Goal: Transaction & Acquisition: Purchase product/service

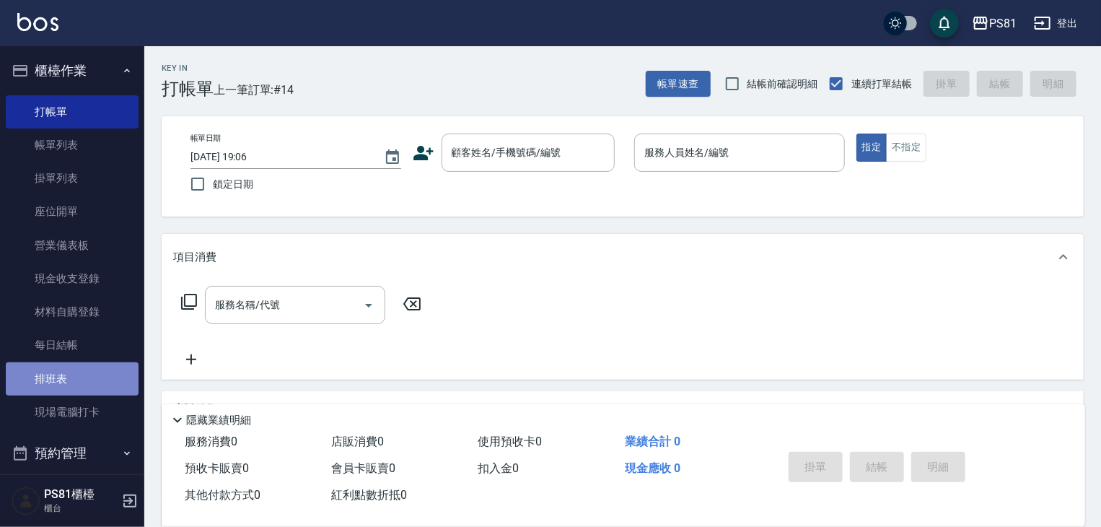
click at [113, 384] on link "排班表" at bounding box center [72, 378] width 133 height 33
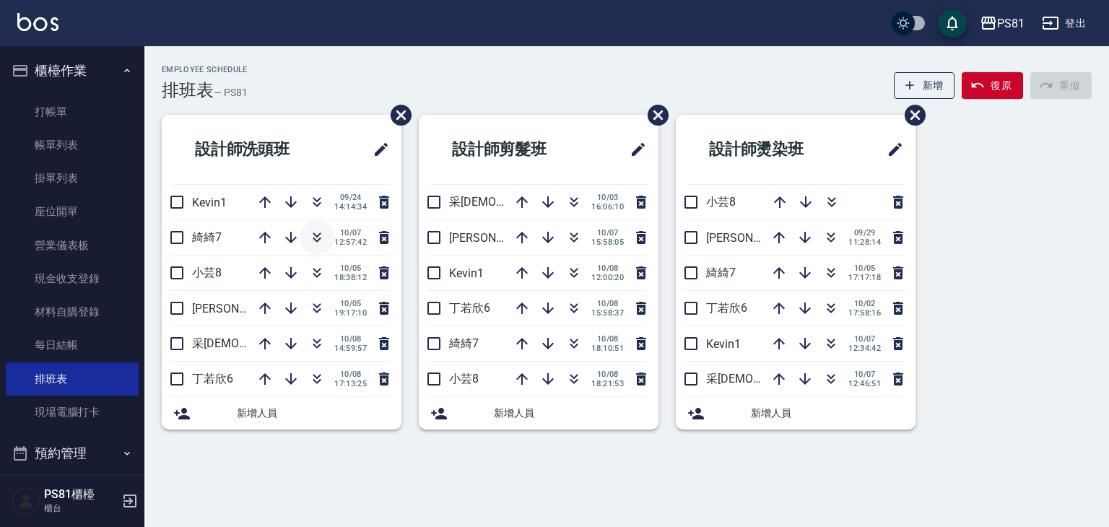
click at [315, 236] on icon "button" at bounding box center [317, 234] width 8 height 5
click at [69, 105] on link "打帳單" at bounding box center [72, 111] width 133 height 33
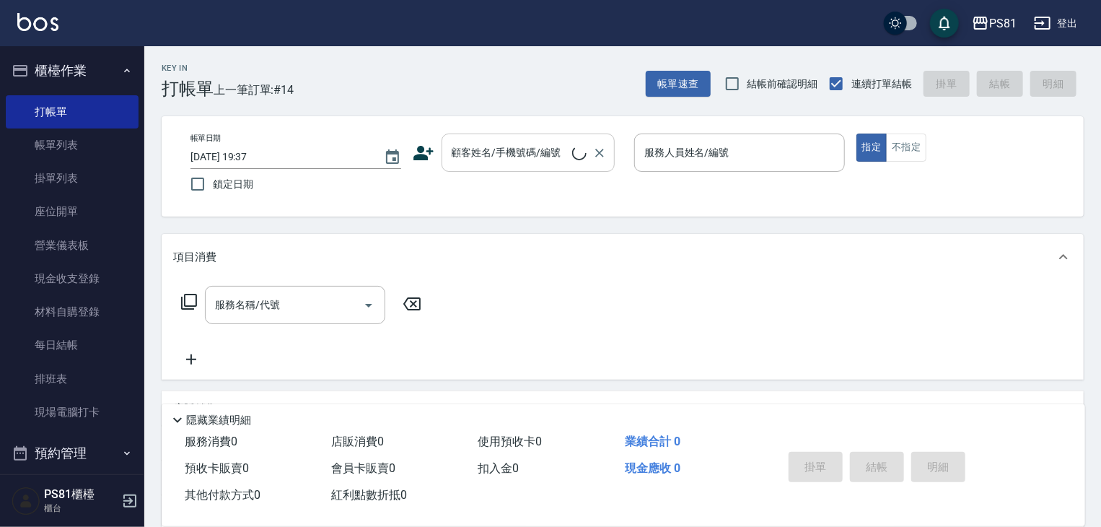
drag, startPoint x: 540, startPoint y: 173, endPoint x: 541, endPoint y: 165, distance: 8.1
click at [540, 172] on div "帳單日期 2025/10/08 19:37 鎖定日期 顧客姓名/手機號碼/編號 顧客姓名/手機號碼/編號 服務人員姓名/編號 服務人員姓名/編號 指定 不指定" at bounding box center [623, 167] width 888 height 66
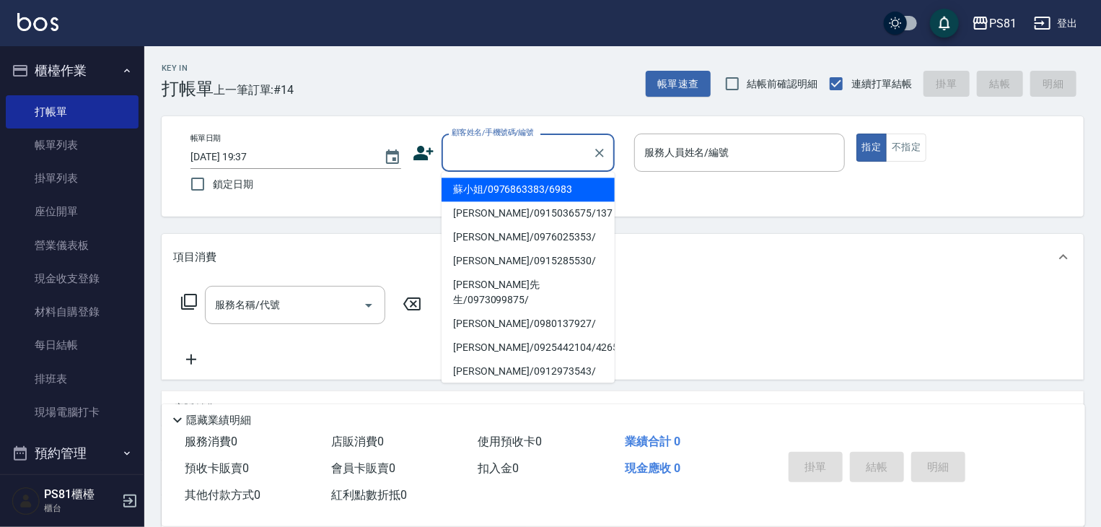
click at [542, 165] on input "顧客姓名/手機號碼/編號" at bounding box center [517, 152] width 139 height 25
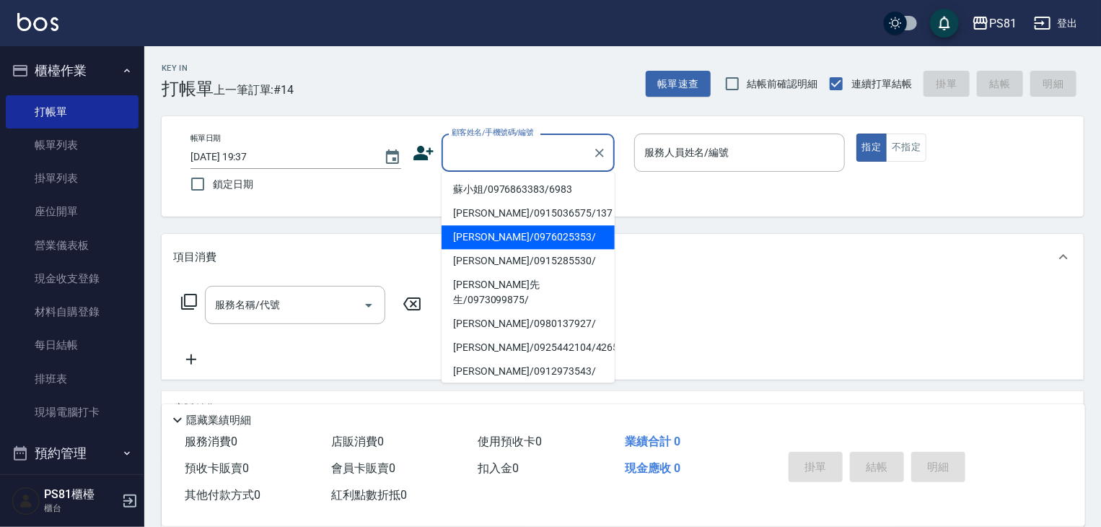
click at [541, 235] on li "[PERSON_NAME]/0976025353/" at bounding box center [528, 237] width 173 height 24
type input "[PERSON_NAME]/0976025353/"
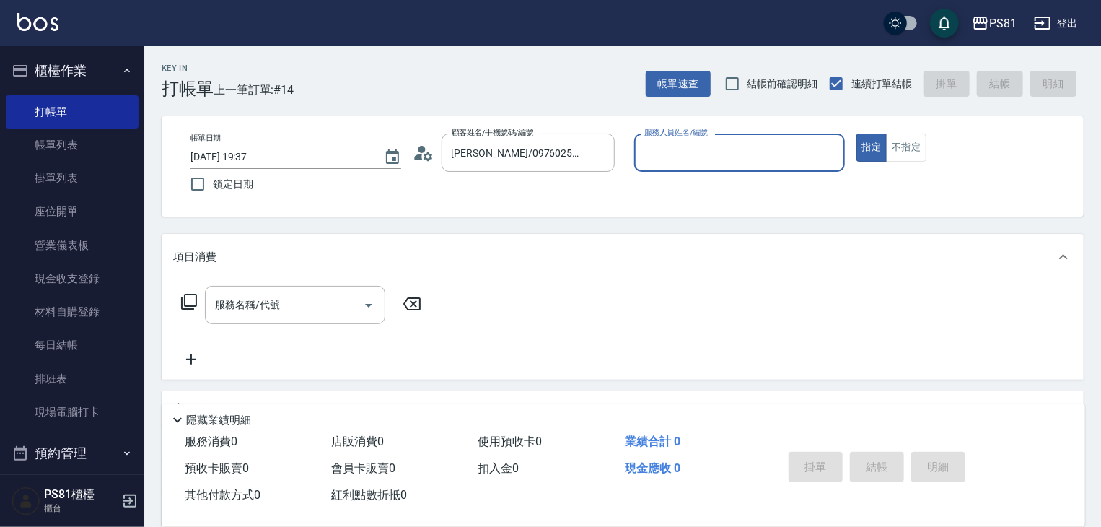
type input "小芸-8"
click at [898, 142] on button "不指定" at bounding box center [906, 148] width 40 height 28
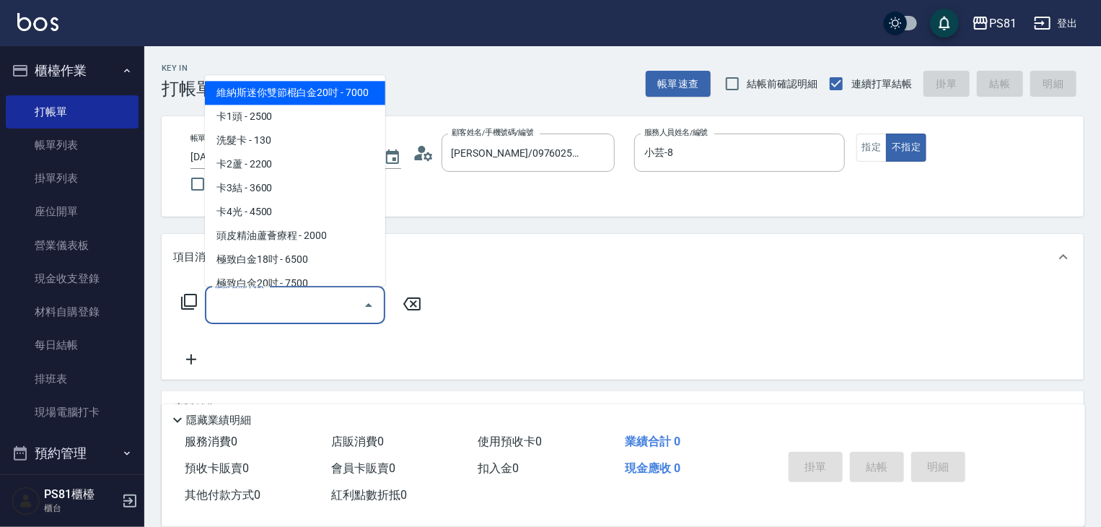
click at [258, 308] on input "服務名稱/代號" at bounding box center [284, 304] width 146 height 25
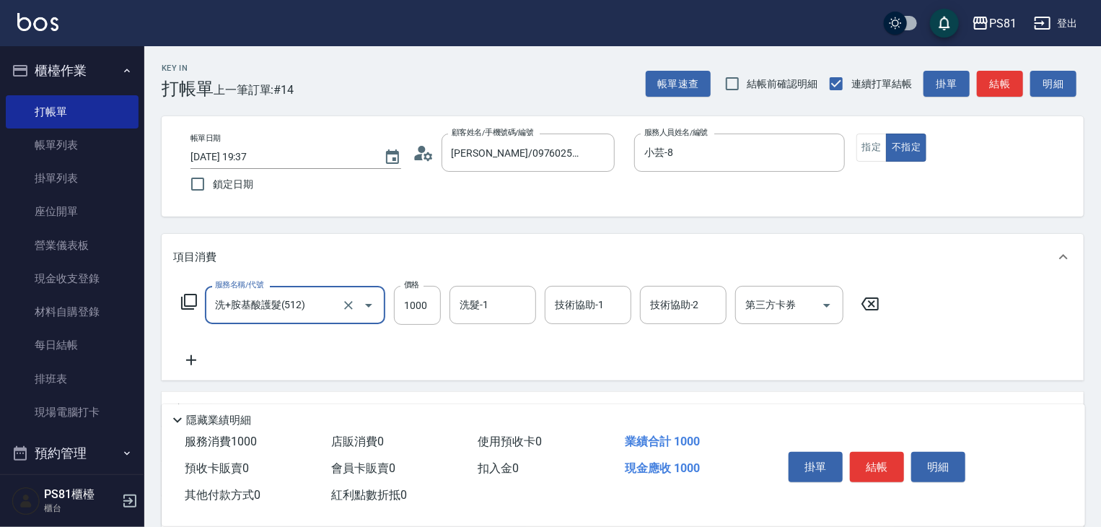
type input "洗+胺基酸護髮(512)"
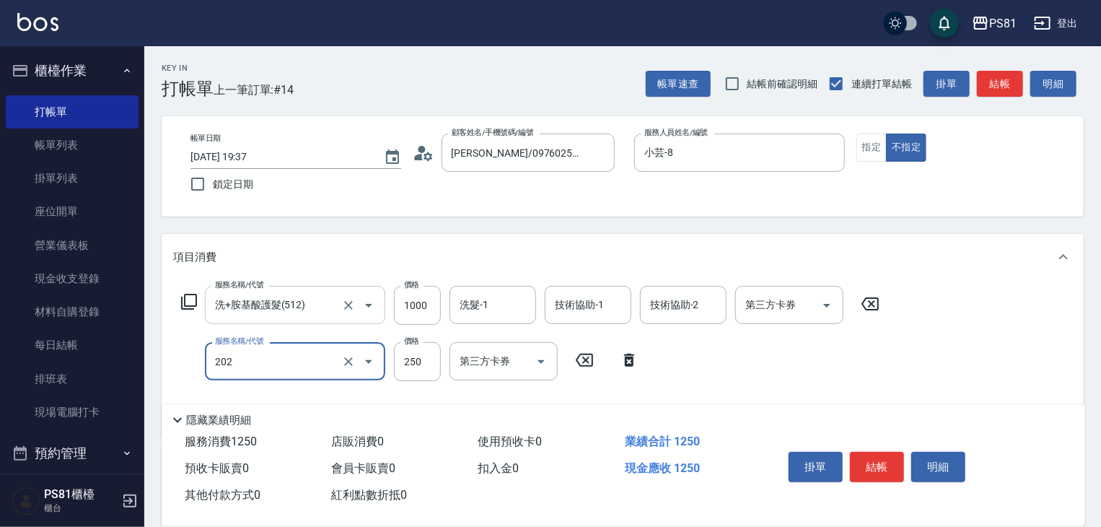
type input "單剪250(202)"
click at [873, 456] on button "結帳" at bounding box center [877, 467] width 54 height 30
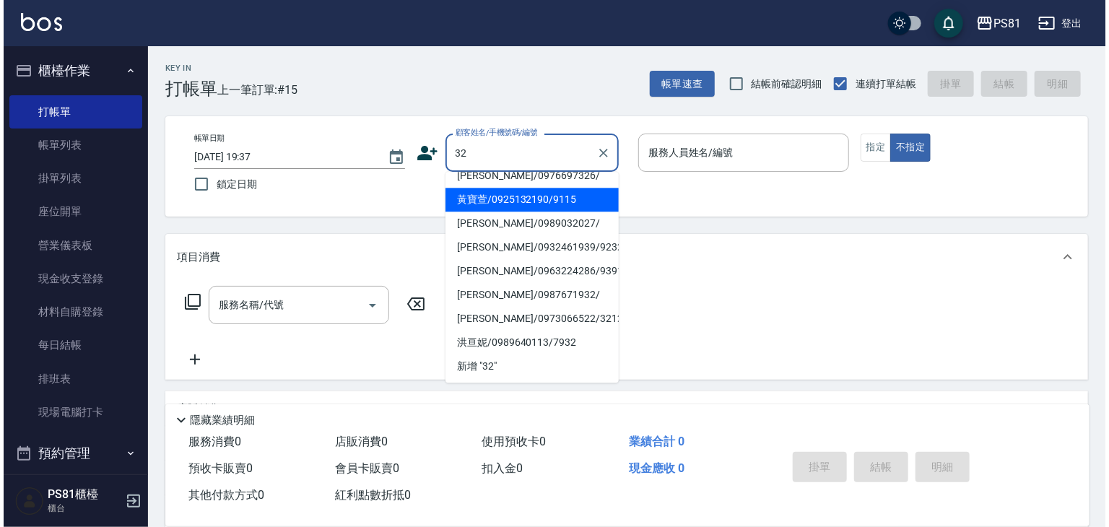
scroll to position [300, 0]
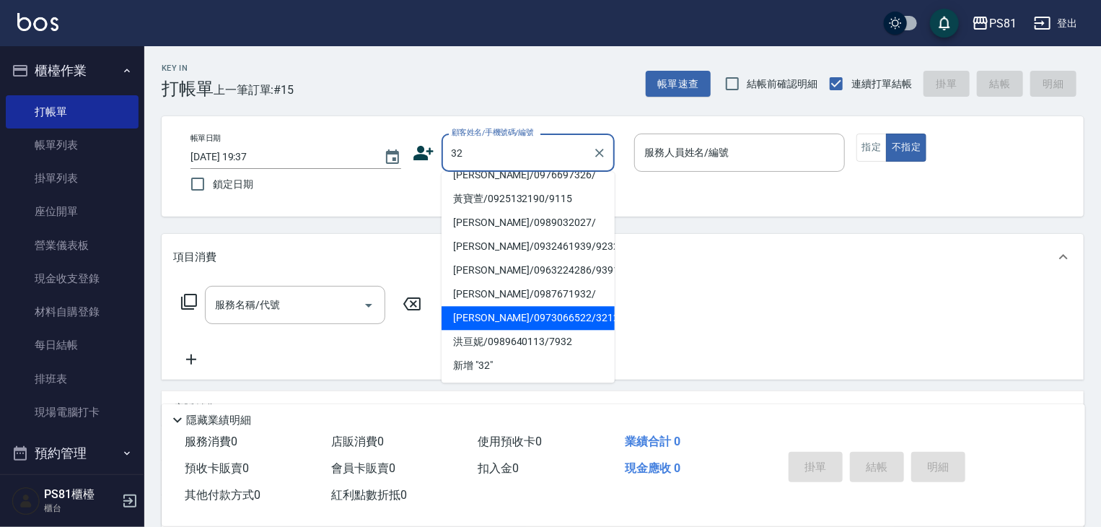
click at [500, 328] on li "[PERSON_NAME]/0973066522/3212" at bounding box center [528, 318] width 173 height 24
type input "[PERSON_NAME]/0973066522/3212"
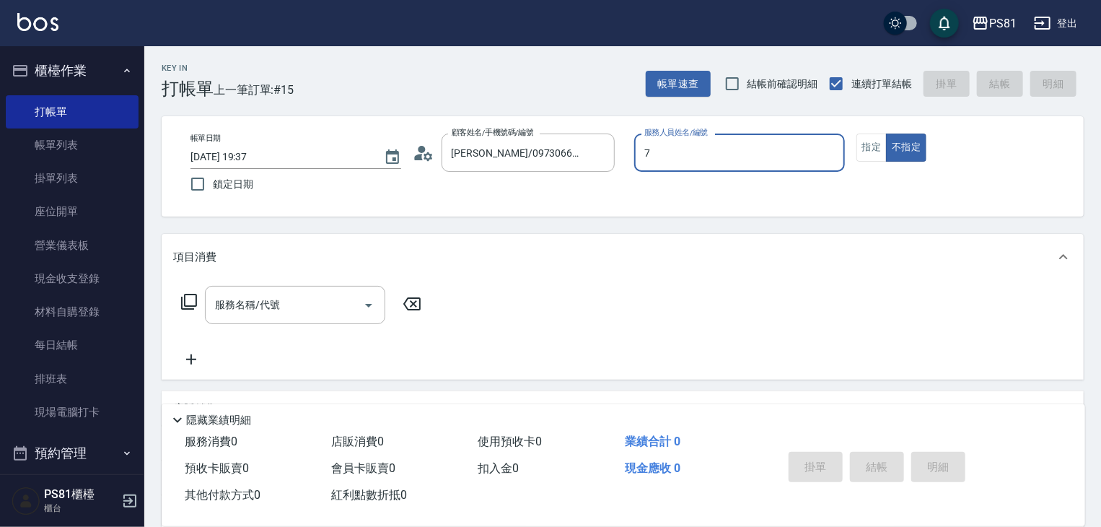
type input "綺綺-7"
type button "false"
click at [869, 147] on button "指定" at bounding box center [872, 148] width 31 height 28
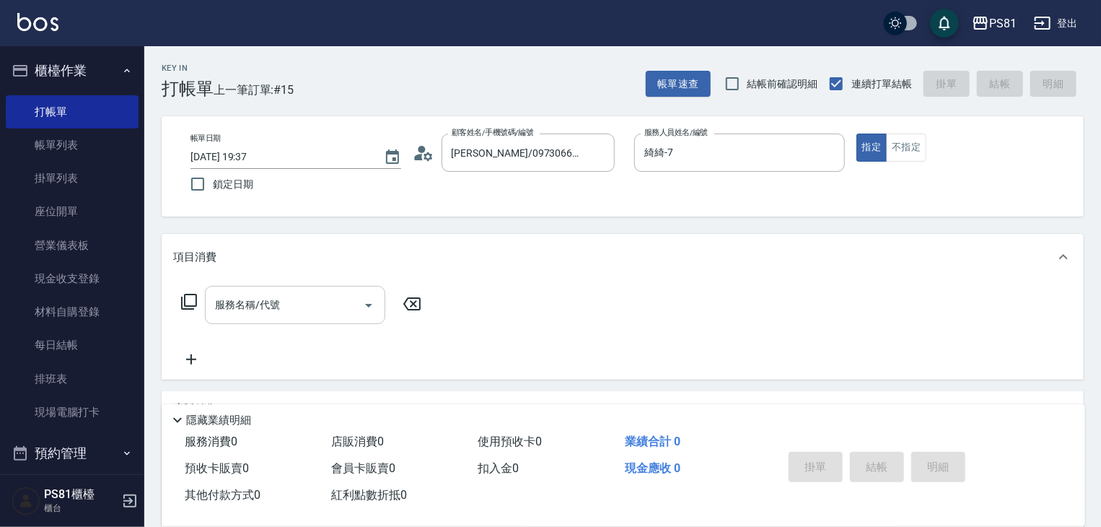
click at [271, 315] on input "服務名稱/代號" at bounding box center [284, 304] width 146 height 25
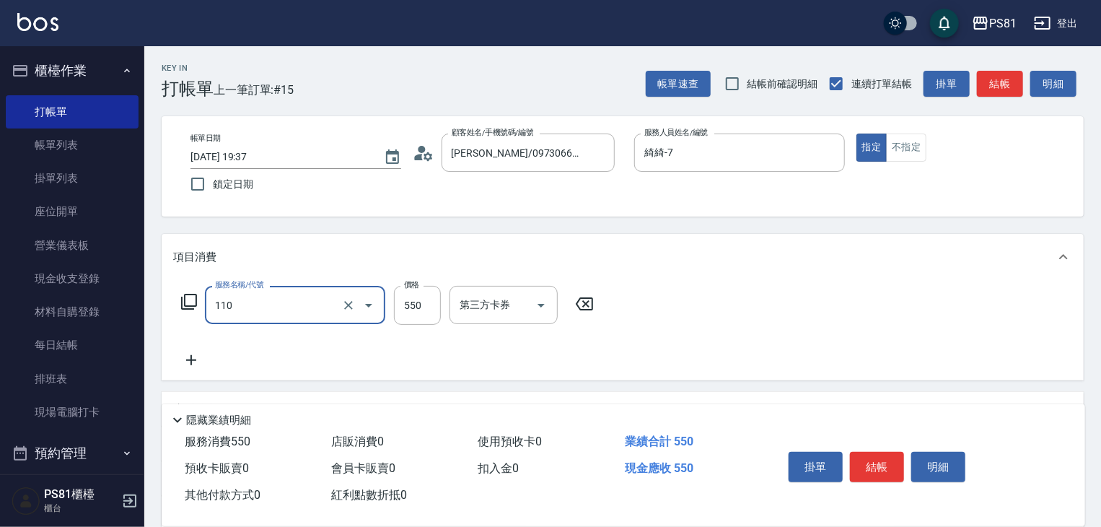
type input "去角質(抗油)(110)"
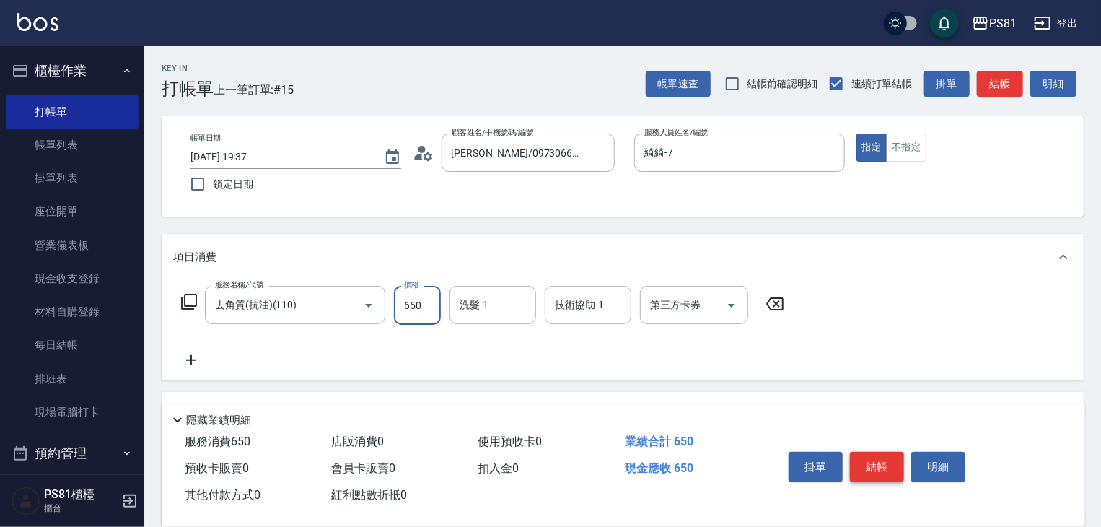
type input "650"
click at [889, 470] on button "結帳" at bounding box center [877, 467] width 54 height 30
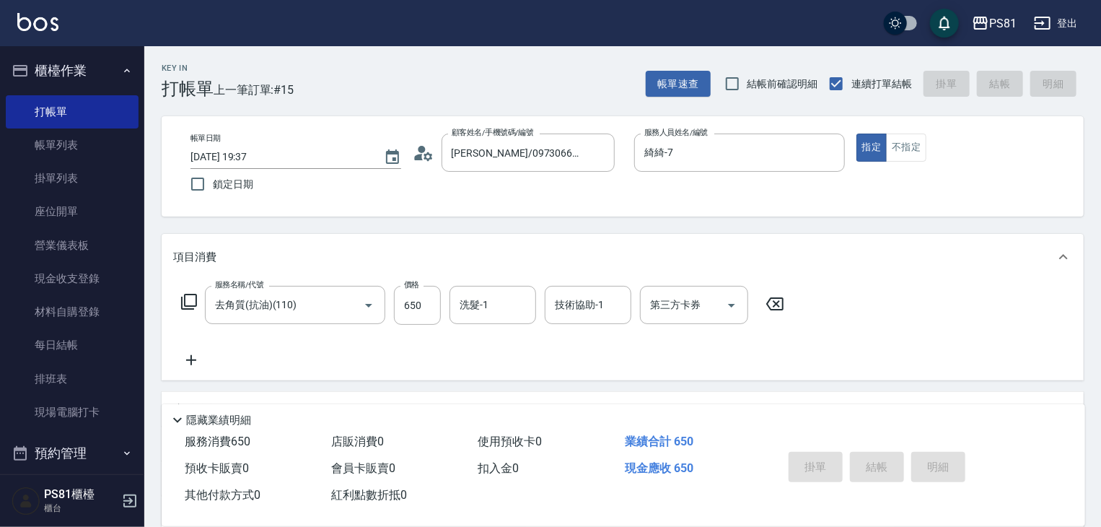
type input "2025/10/08 20:03"
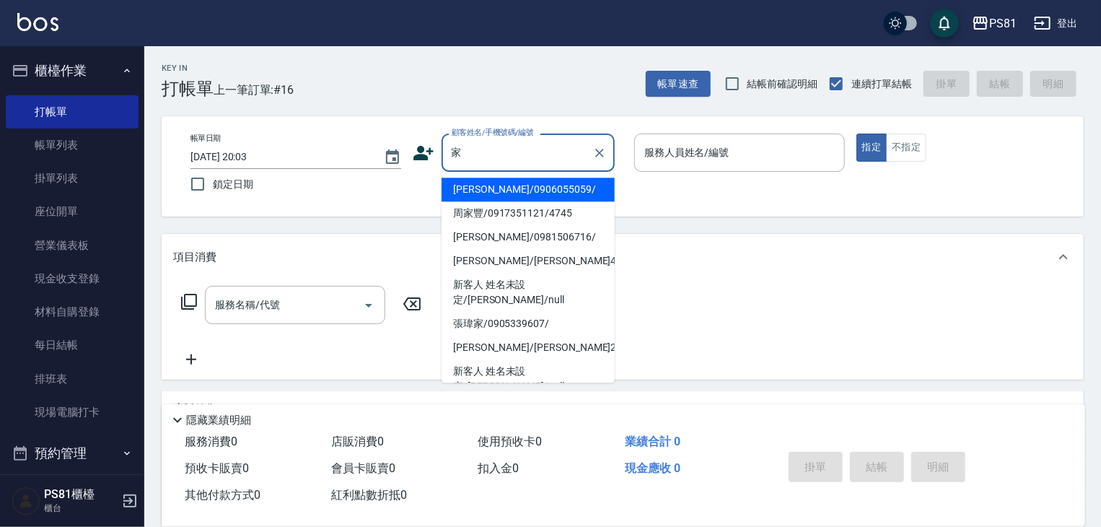
click at [463, 193] on li "[PERSON_NAME]/0906055059/" at bounding box center [528, 190] width 173 height 24
type input "[PERSON_NAME]/0906055059/"
type input "小芸-8"
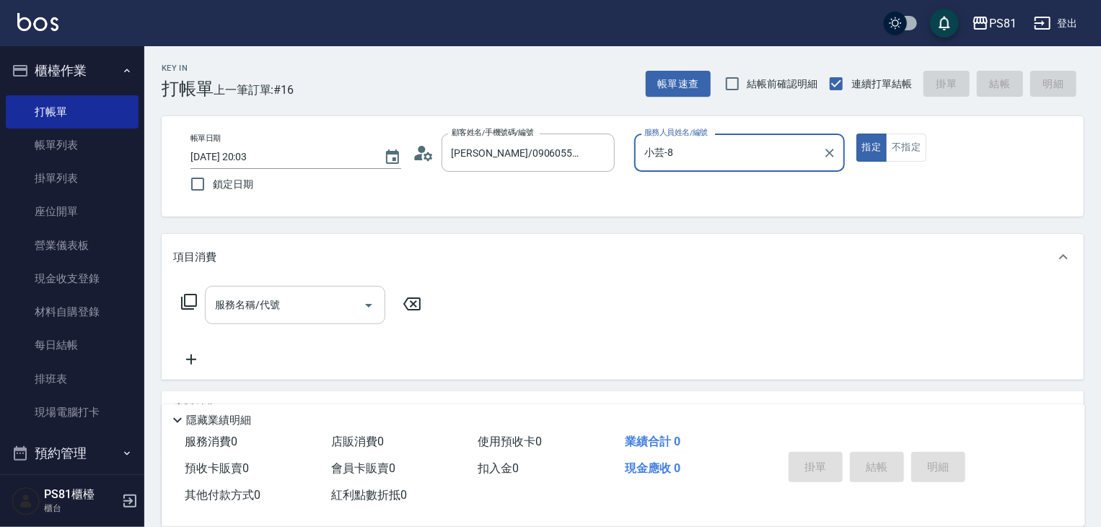
click at [321, 310] on input "服務名稱/代號" at bounding box center [284, 304] width 146 height 25
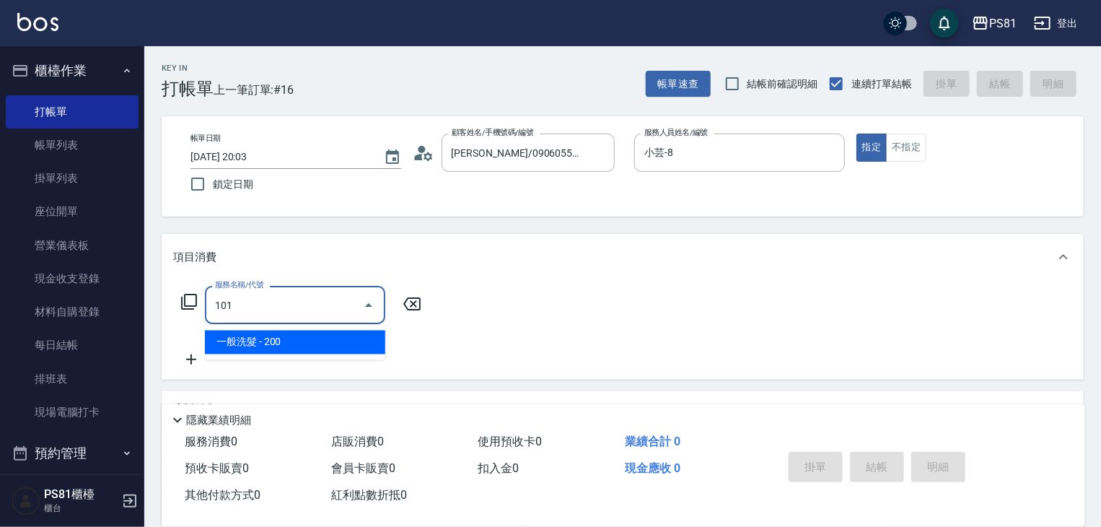
type input "一般洗髮(101)"
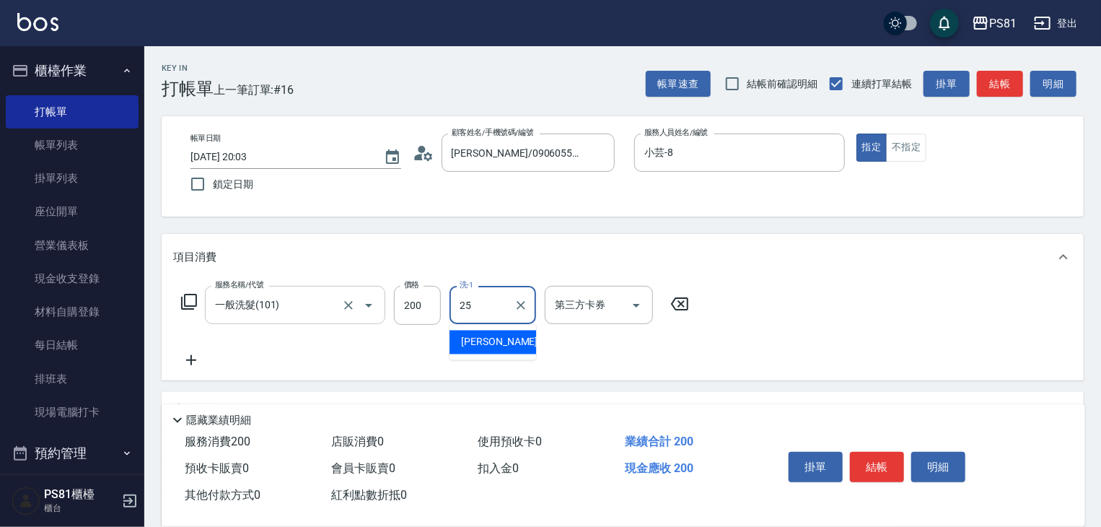
type input "妮可-25"
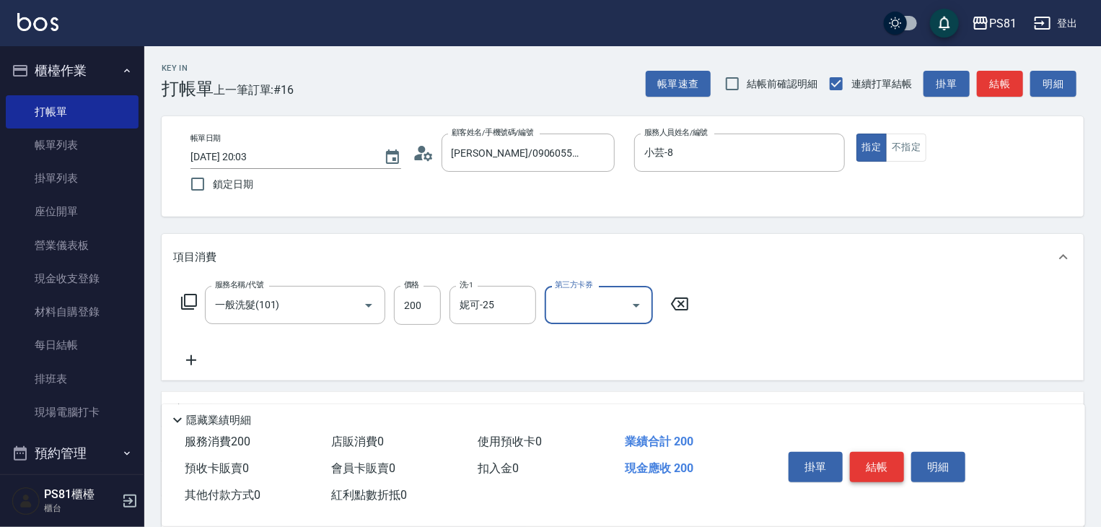
click at [891, 452] on button "結帳" at bounding box center [877, 467] width 54 height 30
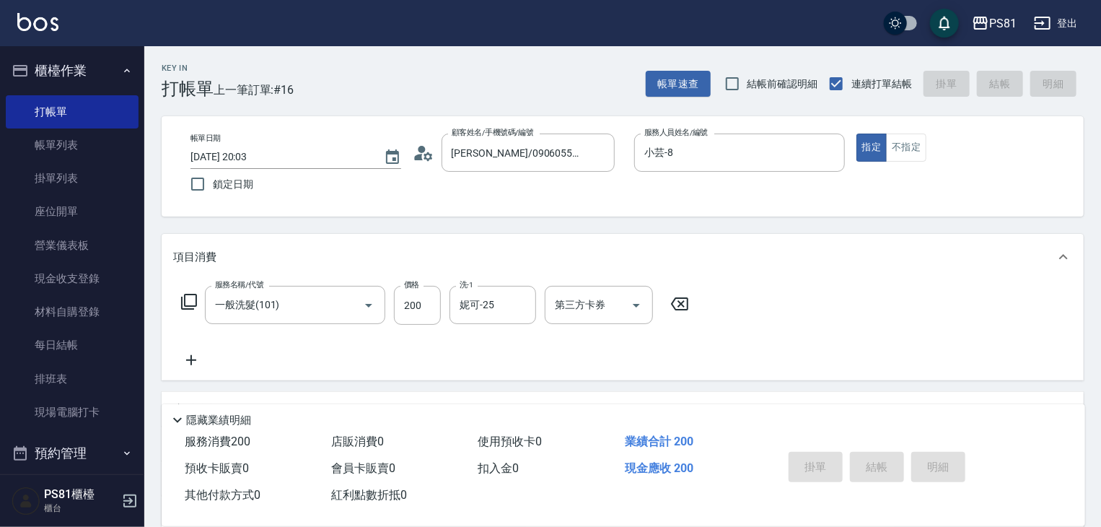
type input "2025/10/08 20:06"
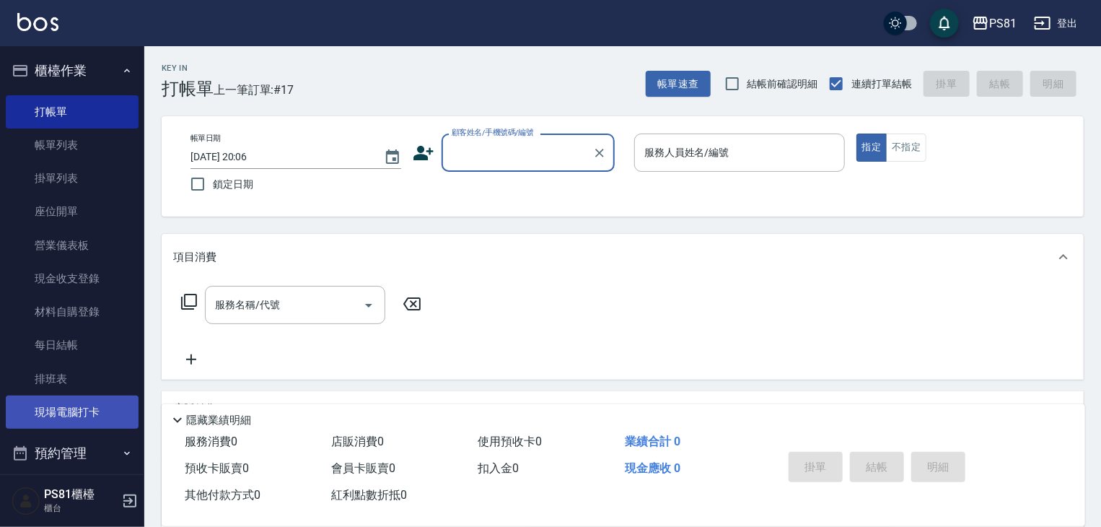
click at [77, 419] on link "現場電腦打卡" at bounding box center [72, 412] width 133 height 33
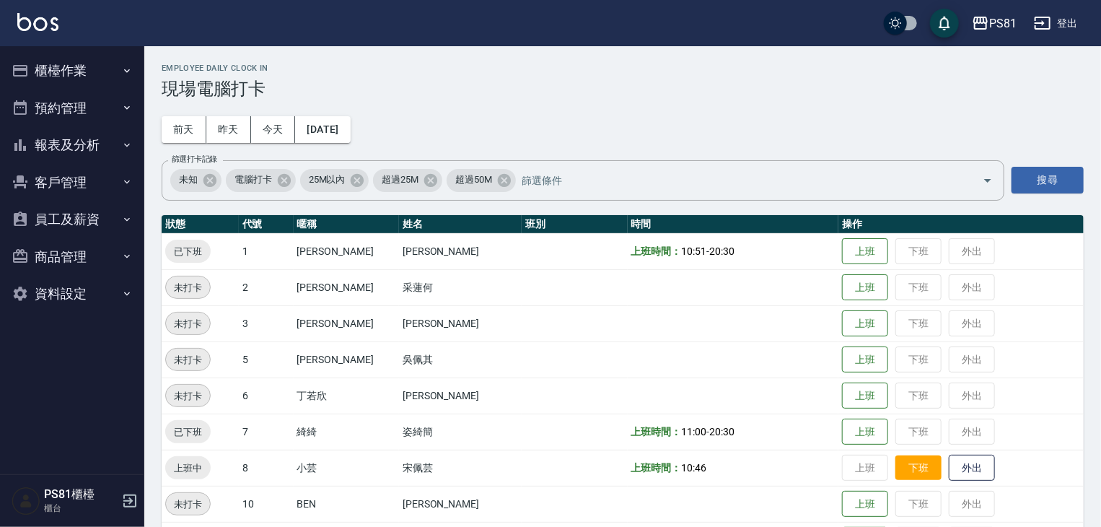
click at [896, 469] on button "下班" at bounding box center [919, 467] width 46 height 25
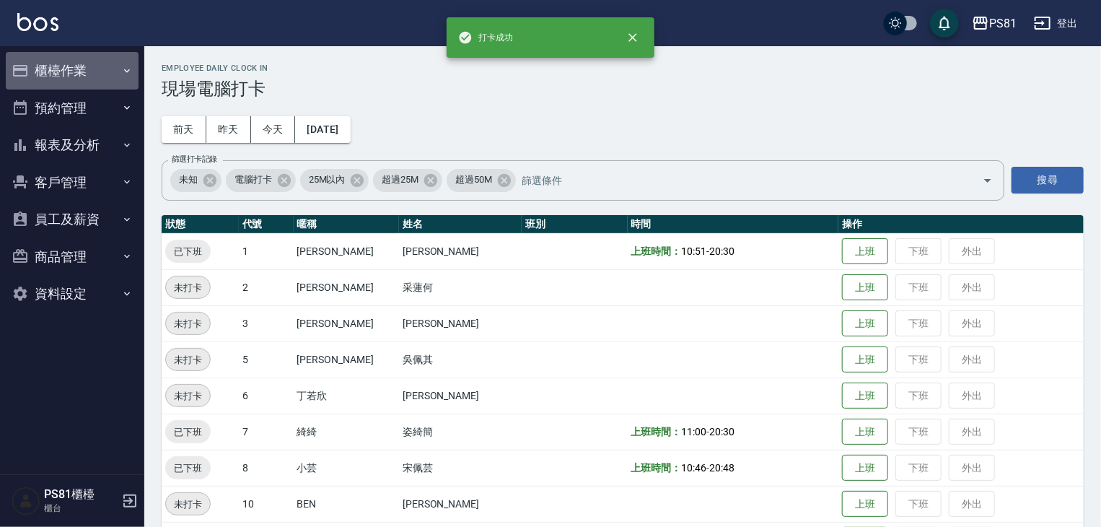
click at [40, 69] on button "櫃檯作業" at bounding box center [72, 71] width 133 height 38
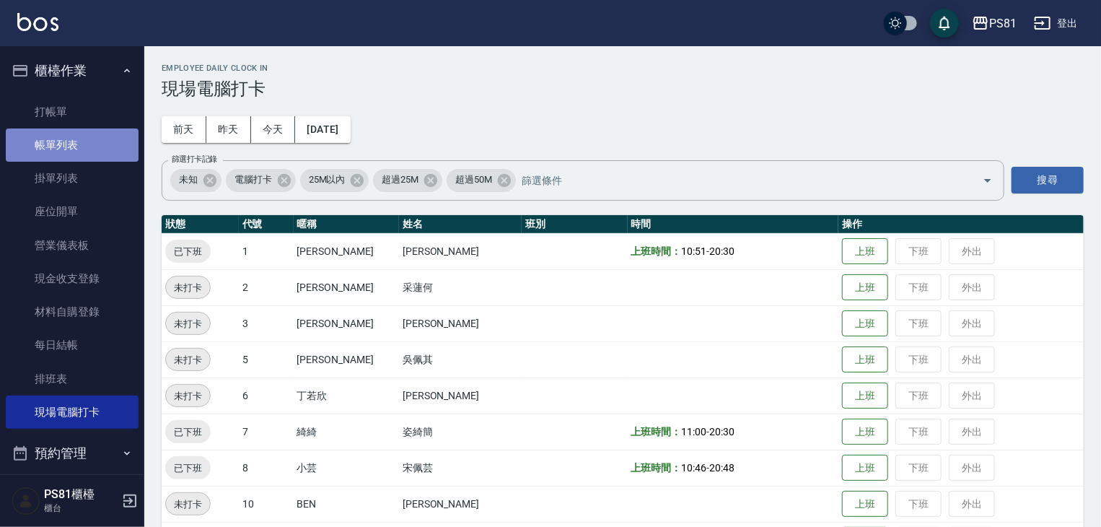
click at [109, 136] on link "帳單列表" at bounding box center [72, 144] width 133 height 33
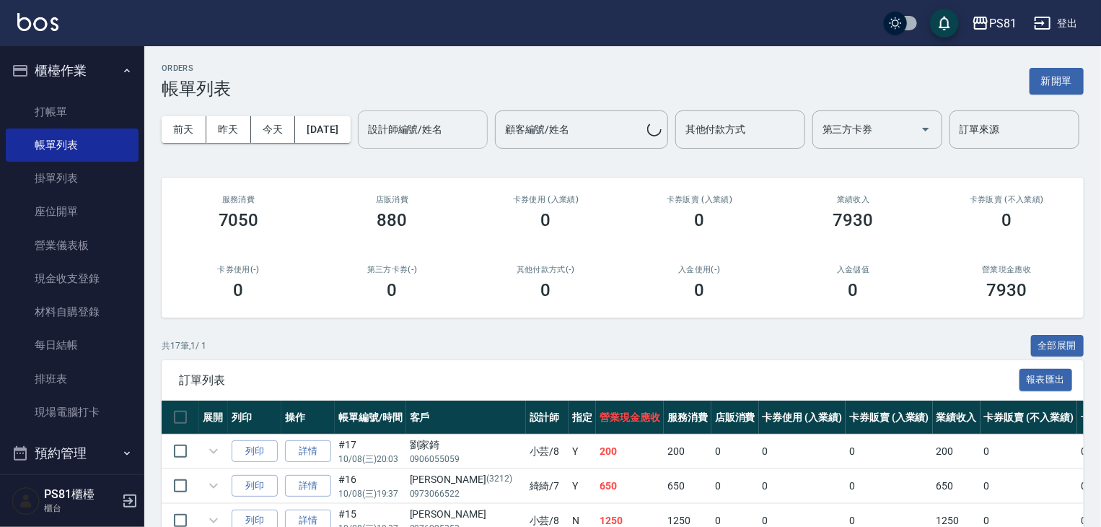
click at [364, 142] on input "設計師編號/姓名" at bounding box center [422, 129] width 117 height 25
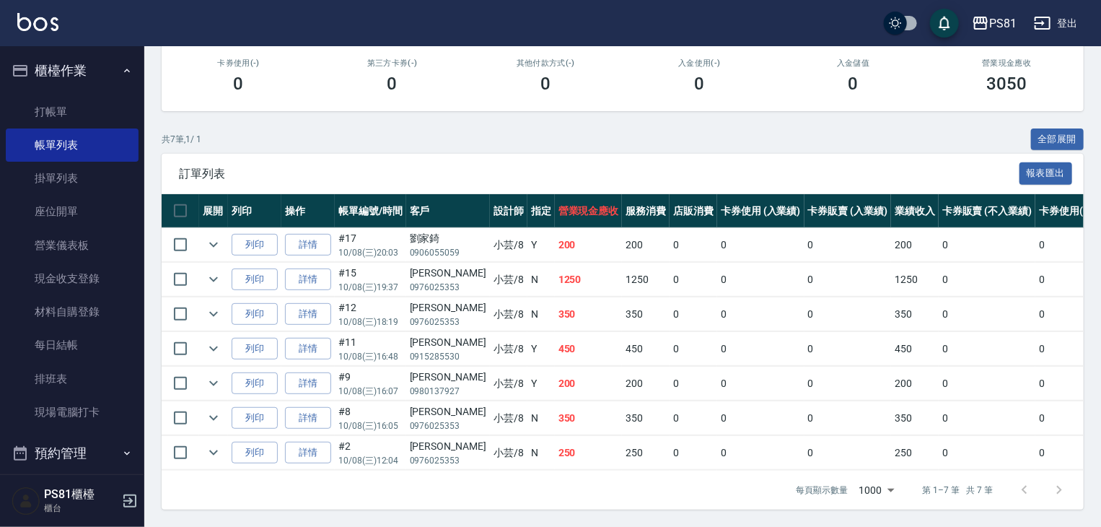
scroll to position [261, 0]
type input "小芸-8"
drag, startPoint x: 525, startPoint y: 339, endPoint x: 558, endPoint y: 333, distance: 32.9
click at [558, 333] on tr "列印 詳情 #11 10/08 (三) 16:48 [PERSON_NAME]0915285530 小芸 /8 Y 450 450 0 0 0 450 0 0…" at bounding box center [769, 349] width 1215 height 34
click at [555, 372] on td "200" at bounding box center [589, 384] width 68 height 34
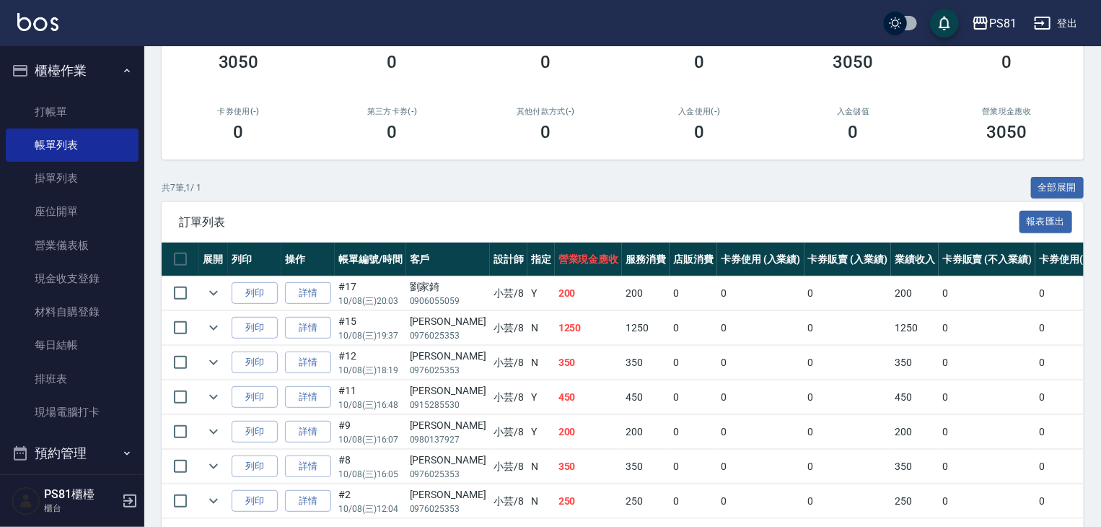
scroll to position [0, 0]
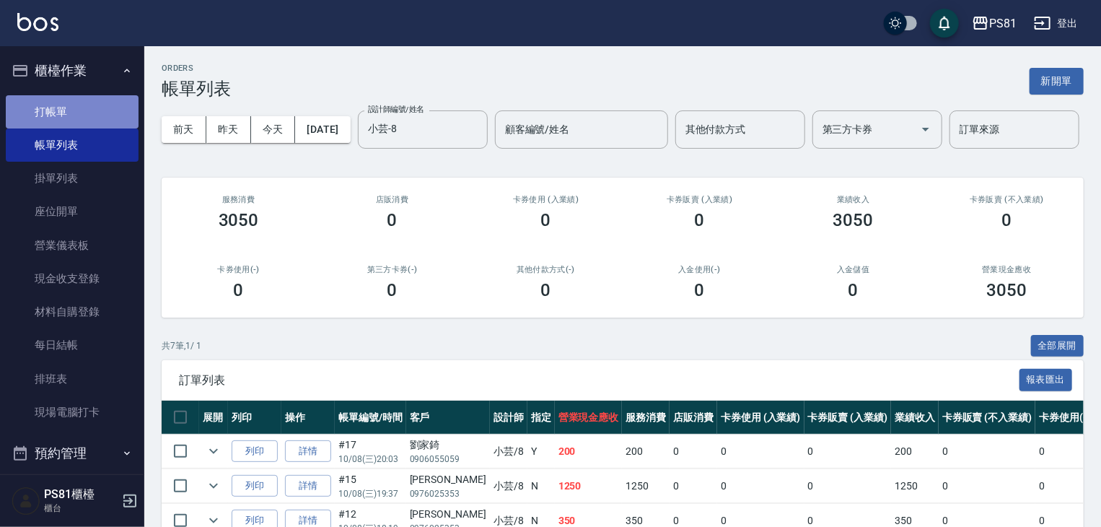
click at [79, 113] on link "打帳單" at bounding box center [72, 111] width 133 height 33
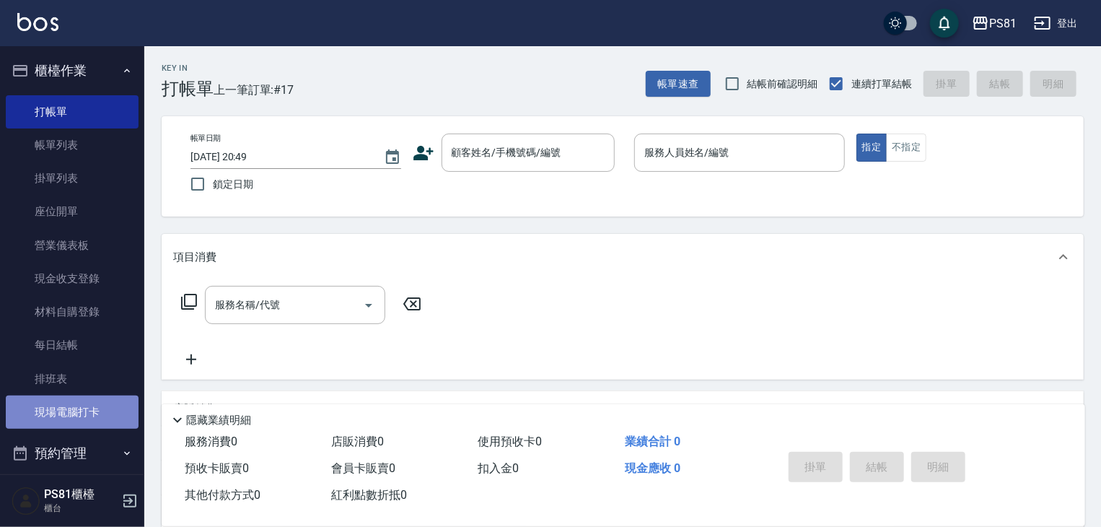
click at [76, 413] on link "現場電腦打卡" at bounding box center [72, 412] width 133 height 33
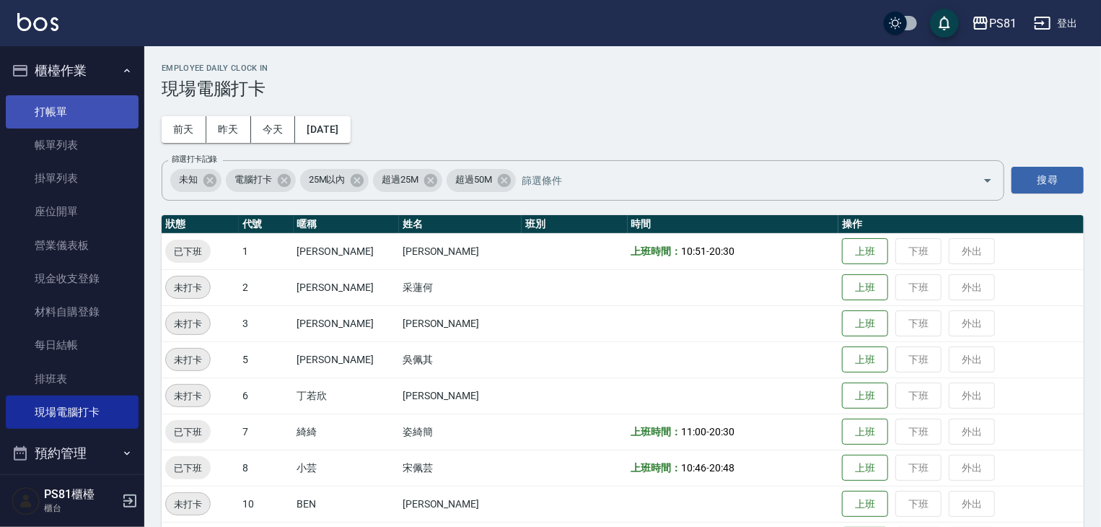
click at [74, 105] on link "打帳單" at bounding box center [72, 111] width 133 height 33
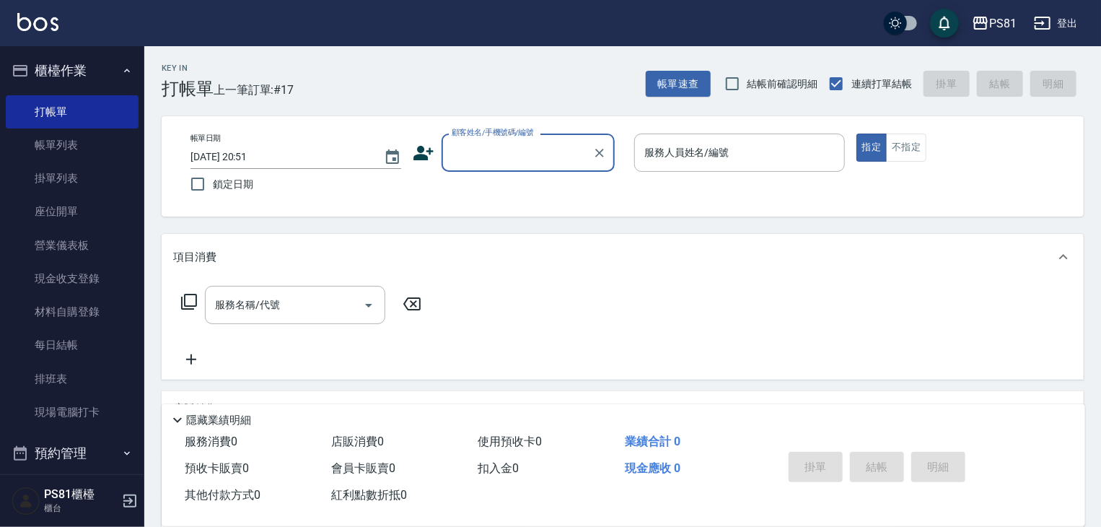
click at [421, 156] on icon at bounding box center [424, 153] width 20 height 14
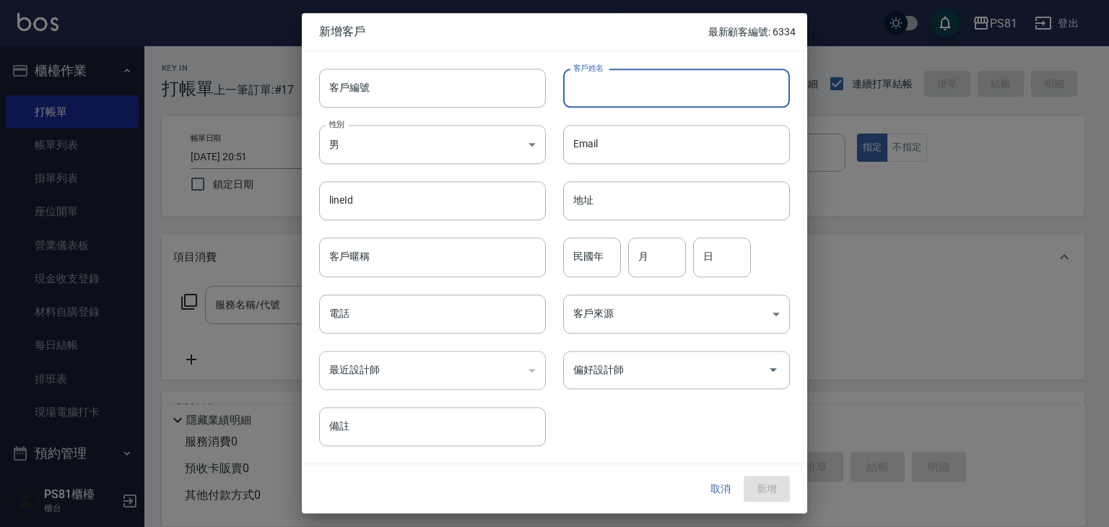
drag, startPoint x: 710, startPoint y: 95, endPoint x: 709, endPoint y: 107, distance: 12.4
click at [710, 95] on input "客戶姓名" at bounding box center [676, 88] width 227 height 39
type input "[PERSON_NAME]"
drag, startPoint x: 484, startPoint y: 313, endPoint x: 518, endPoint y: 326, distance: 36.6
click at [486, 313] on input "電話" at bounding box center [432, 313] width 227 height 39
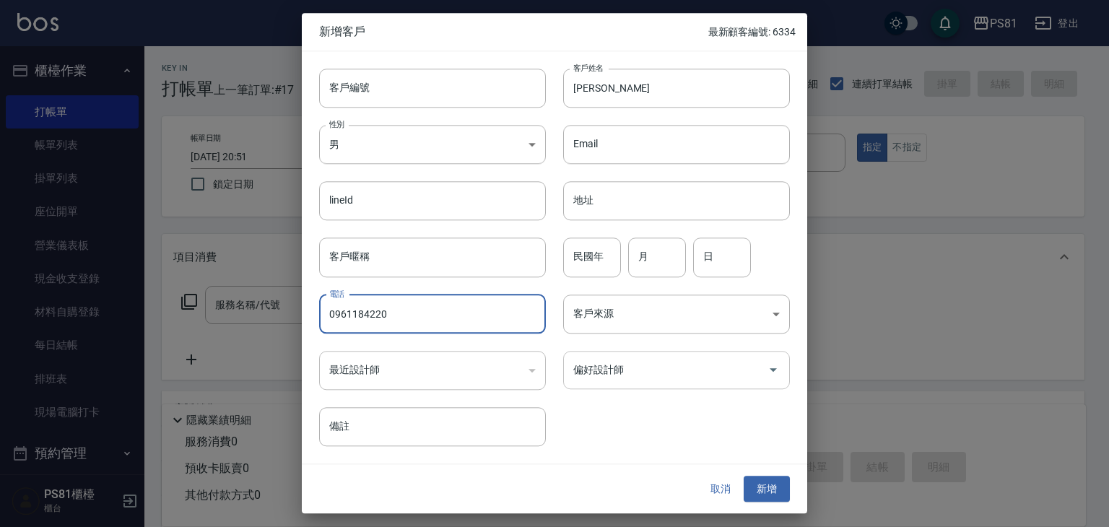
type input "0961184220"
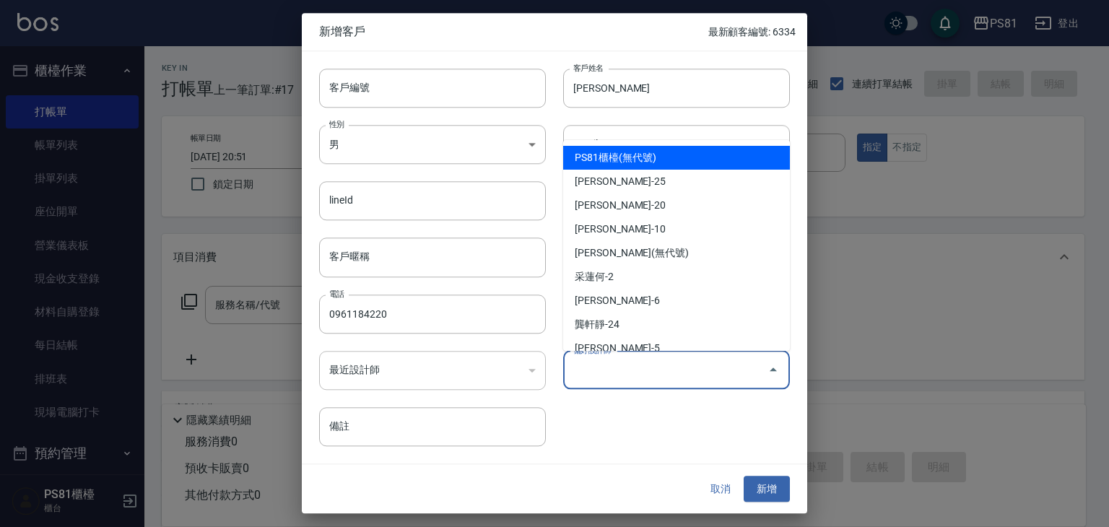
click at [606, 377] on input "偏好設計師" at bounding box center [665, 369] width 192 height 25
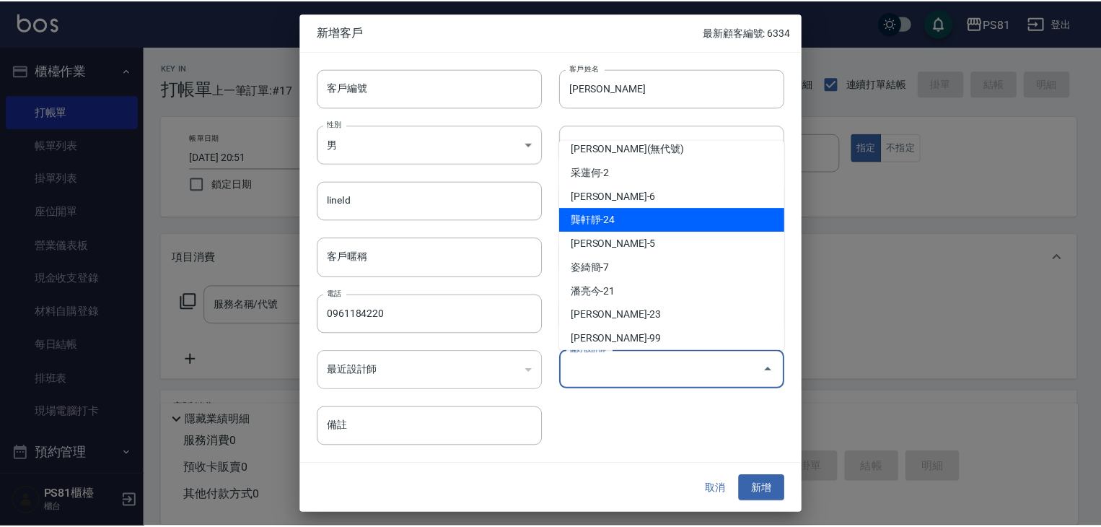
scroll to position [205, 0]
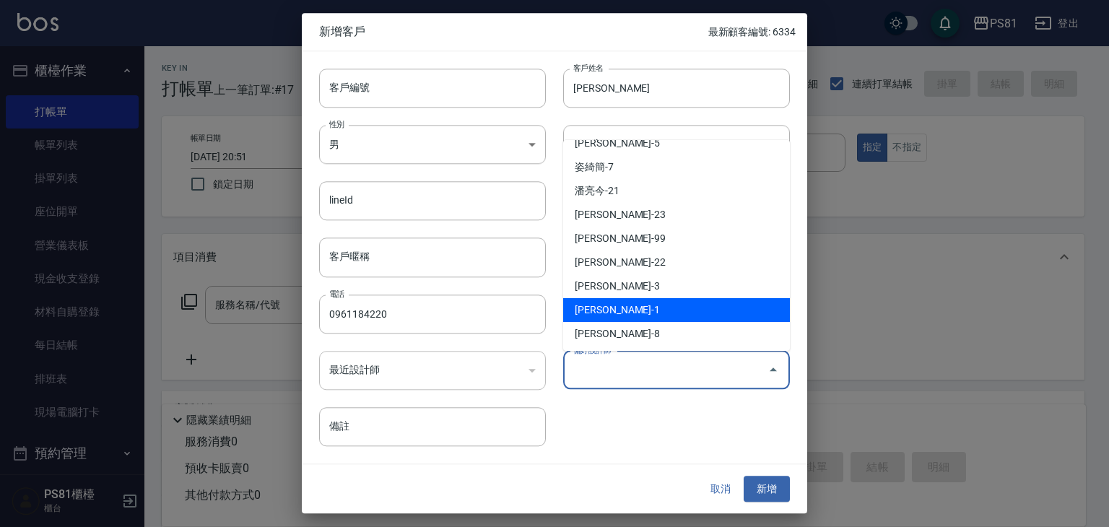
click at [638, 300] on li "[PERSON_NAME]-1" at bounding box center [676, 310] width 227 height 24
type input "[PERSON_NAME]"
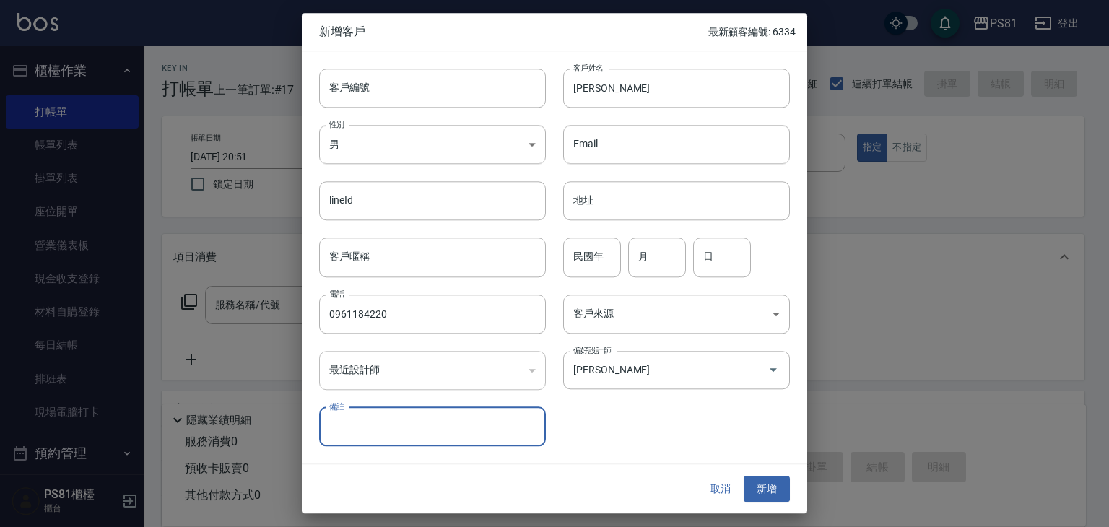
click at [780, 502] on div "取消 新增" at bounding box center [554, 489] width 505 height 50
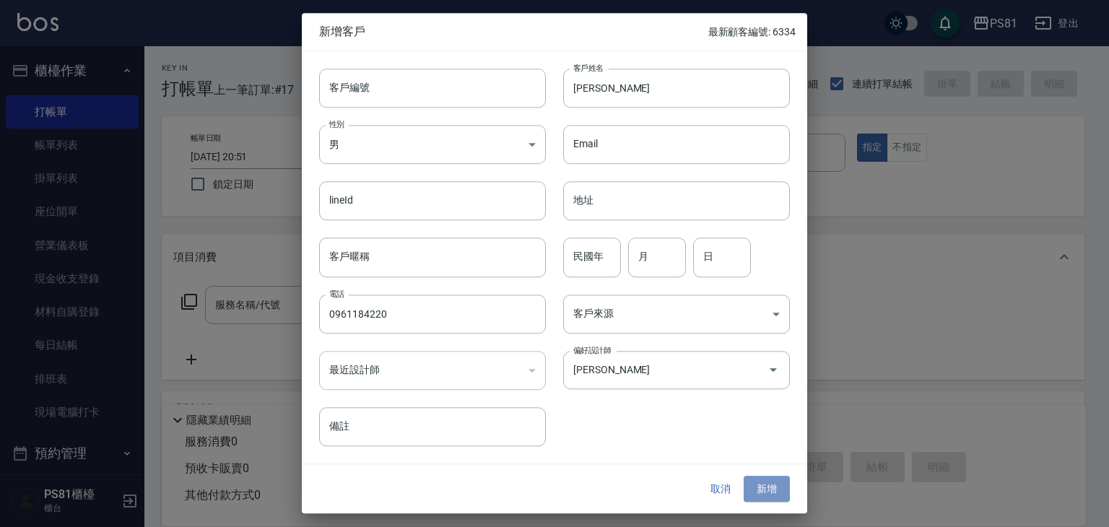
click at [777, 492] on button "新增" at bounding box center [766, 489] width 46 height 27
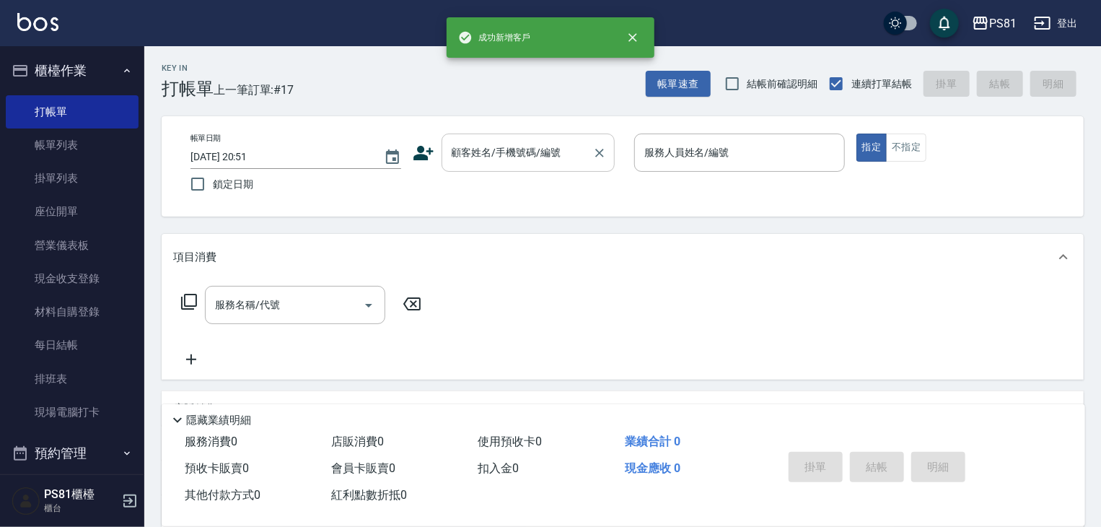
click at [498, 157] on input "顧客姓名/手機號碼/編號" at bounding box center [517, 152] width 139 height 25
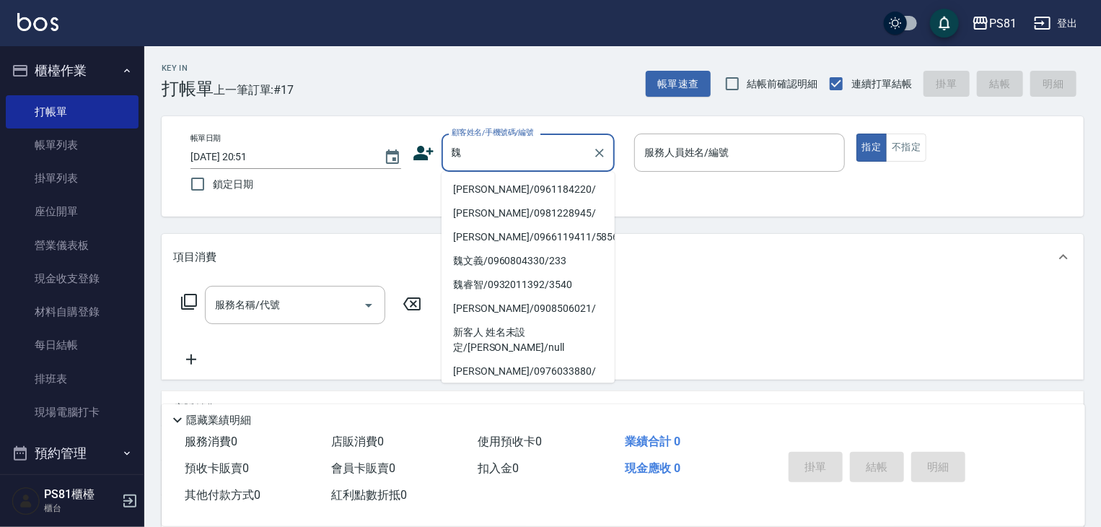
click at [497, 185] on li "[PERSON_NAME]/0961184220/" at bounding box center [528, 190] width 173 height 24
type input "[PERSON_NAME]/0961184220/"
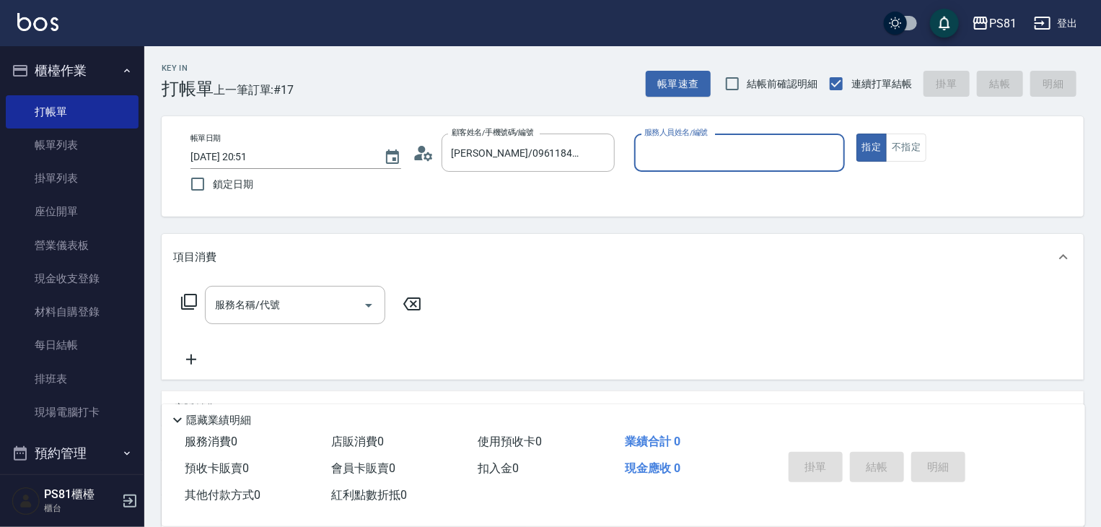
type input "[PERSON_NAME]-1"
click at [327, 307] on input "服務名稱/代號" at bounding box center [284, 304] width 146 height 25
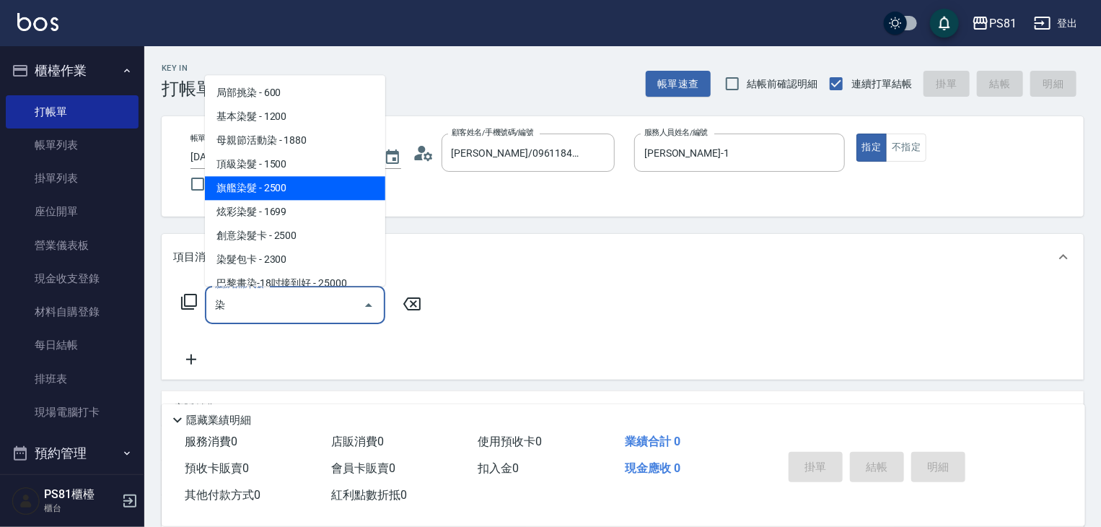
click at [349, 193] on span "旗艦染髮 - 2500" at bounding box center [295, 188] width 180 height 24
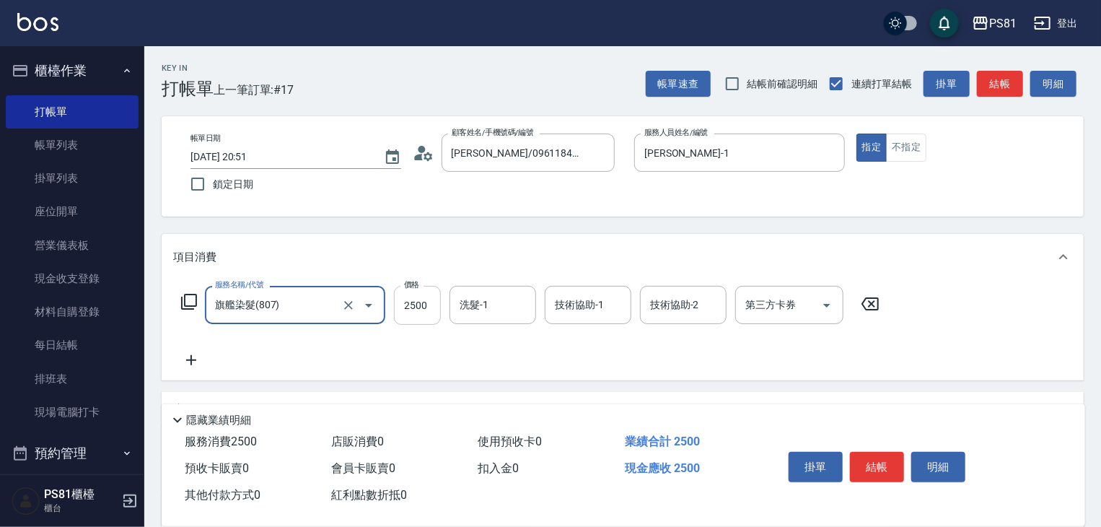
type input "旗艦染髮(807)"
click at [427, 307] on input "2500" at bounding box center [417, 305] width 47 height 39
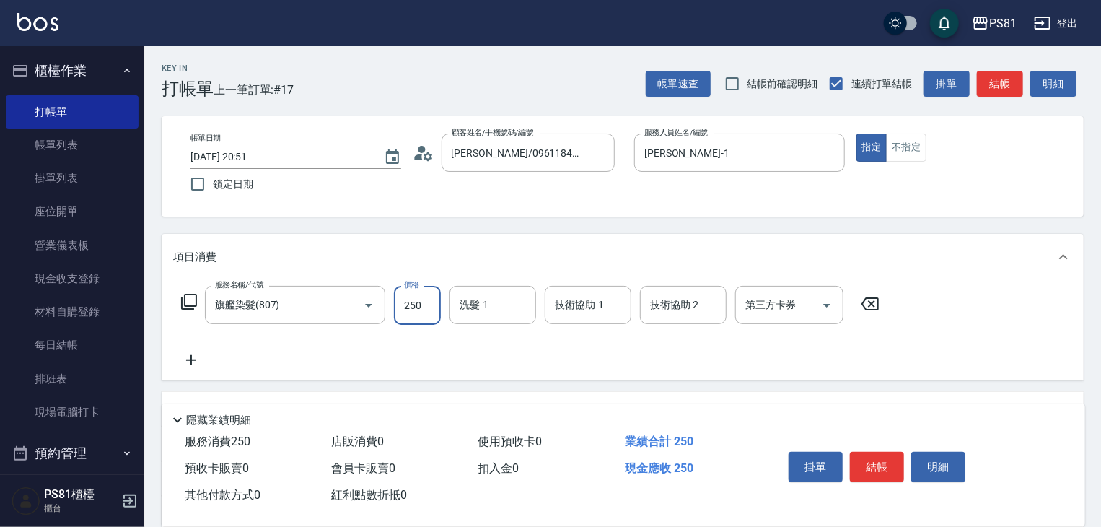
type input "2500"
click at [196, 367] on icon at bounding box center [191, 360] width 36 height 17
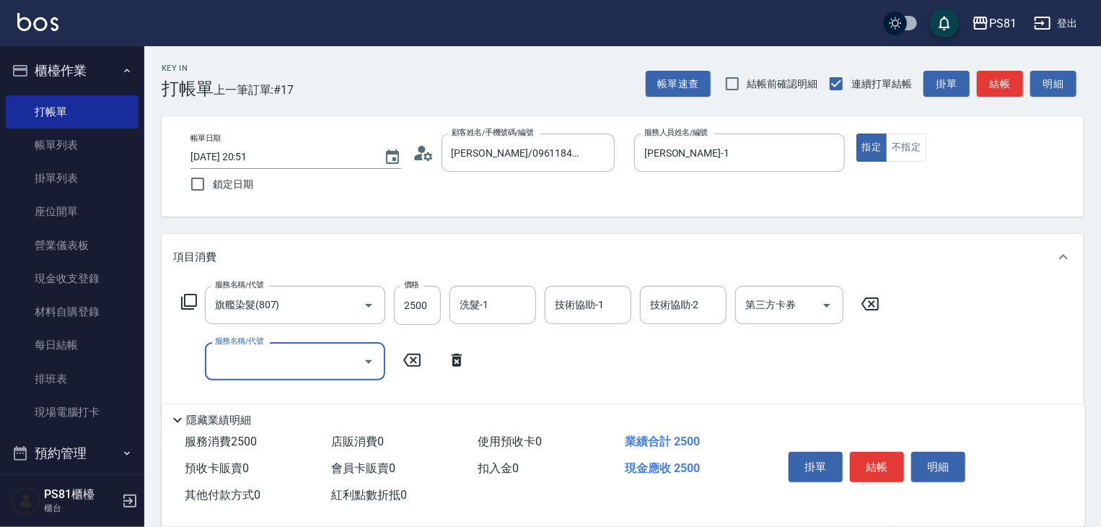
click at [266, 359] on input "服務名稱/代號" at bounding box center [284, 361] width 146 height 25
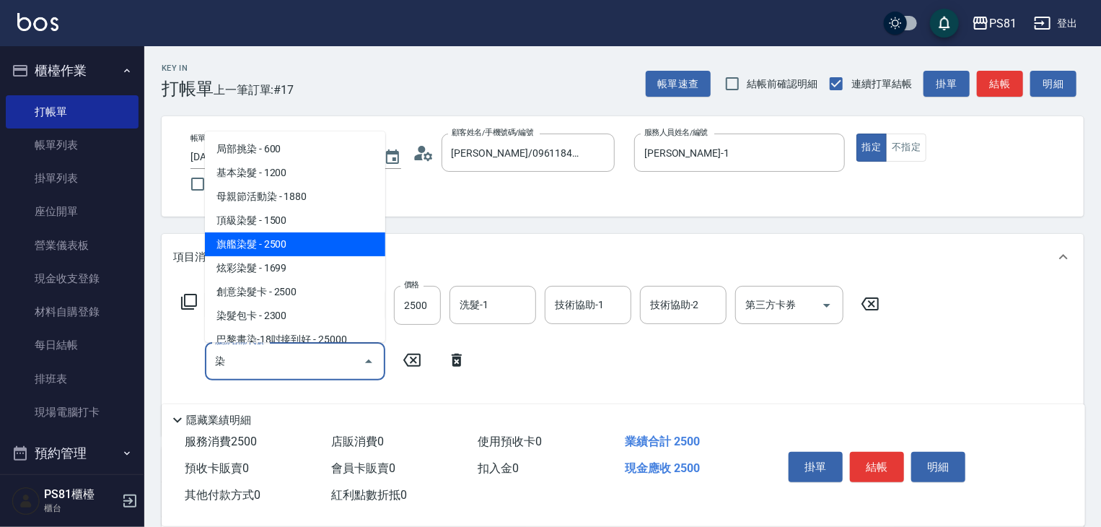
click at [254, 249] on span "旗艦染髮 - 2500" at bounding box center [295, 244] width 180 height 24
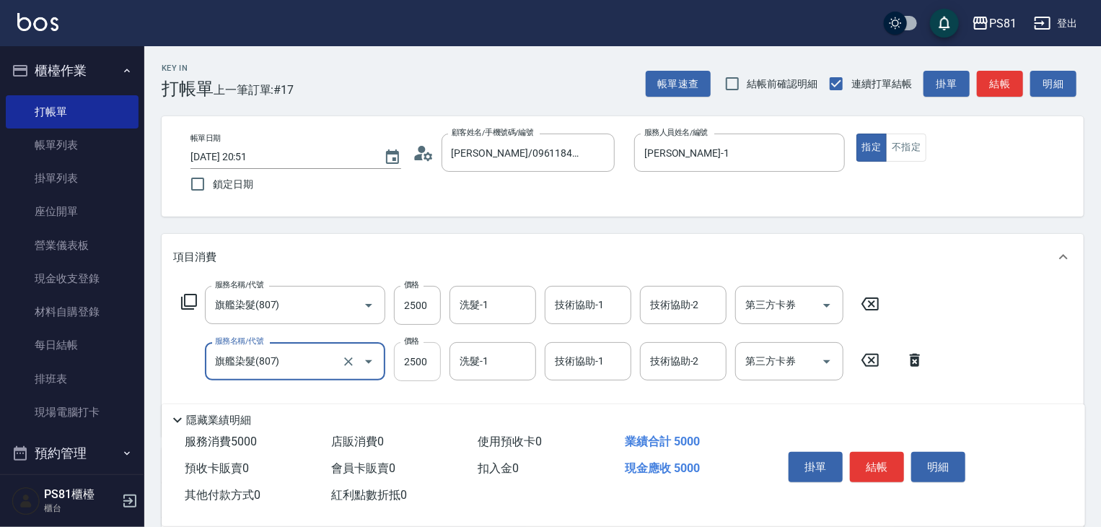
type input "旗艦染髮(807)"
click at [422, 360] on input "2500" at bounding box center [417, 361] width 47 height 39
type input "22000"
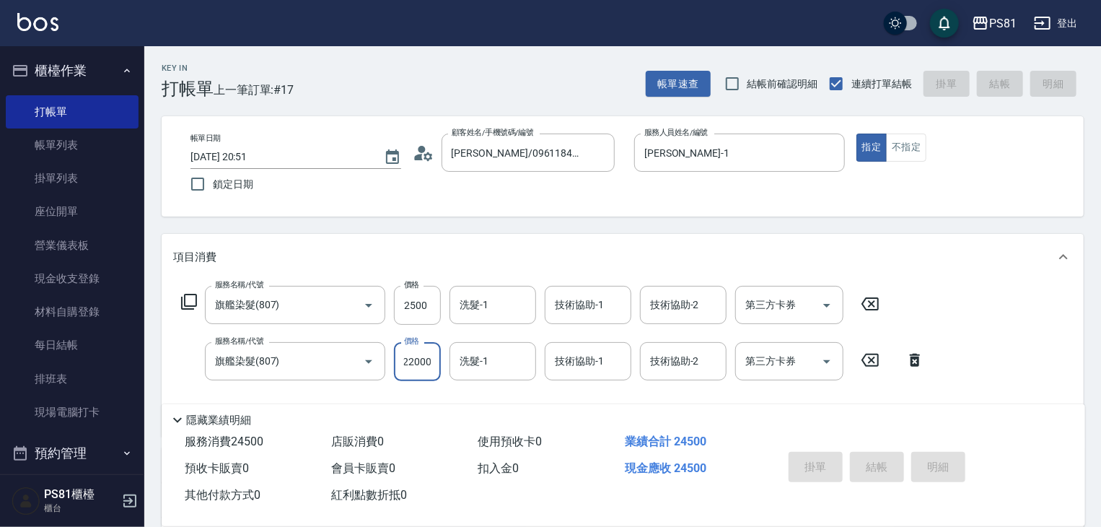
type input "[DATE] 20:52"
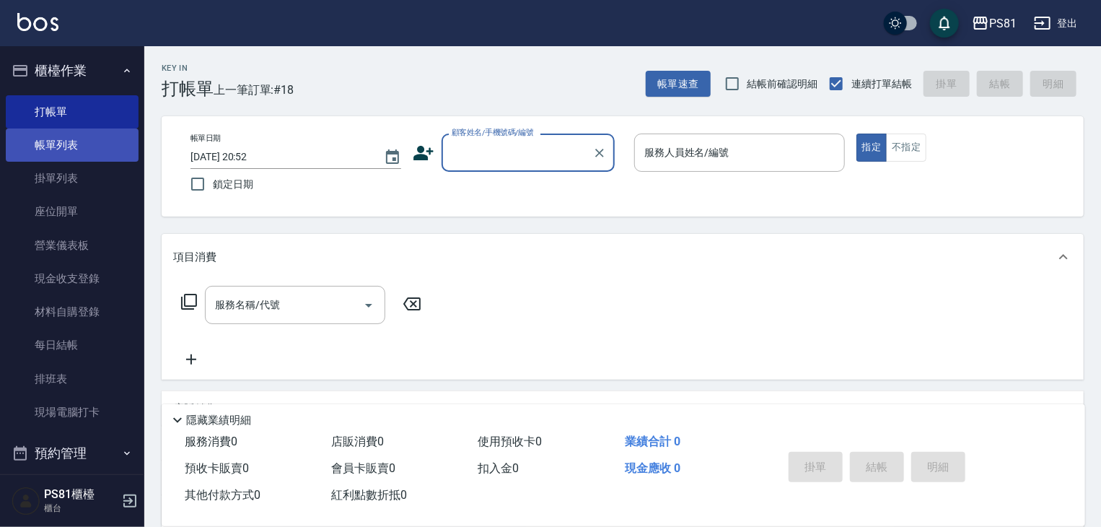
click at [49, 157] on link "帳單列表" at bounding box center [72, 144] width 133 height 33
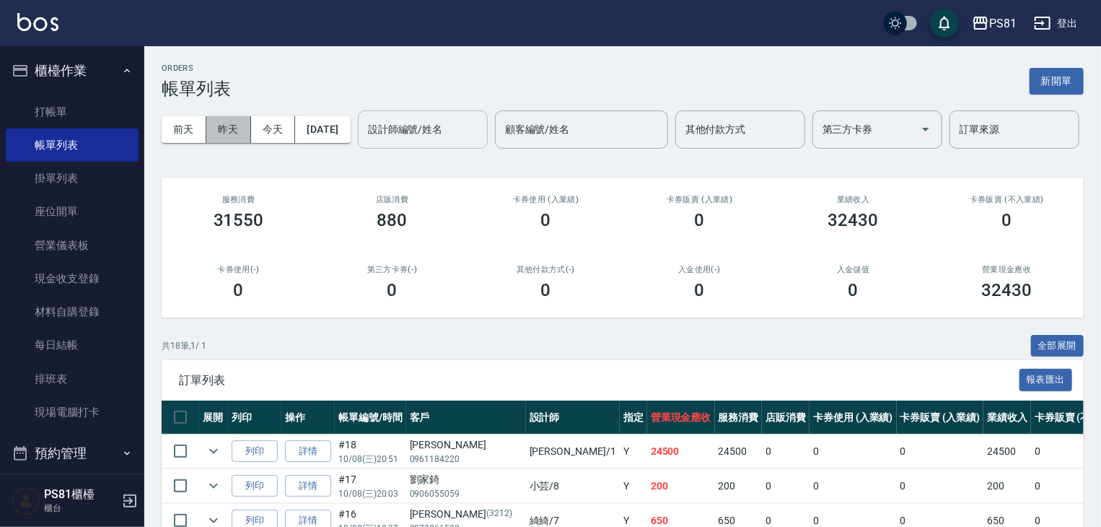
click at [225, 120] on button "昨天" at bounding box center [228, 129] width 45 height 27
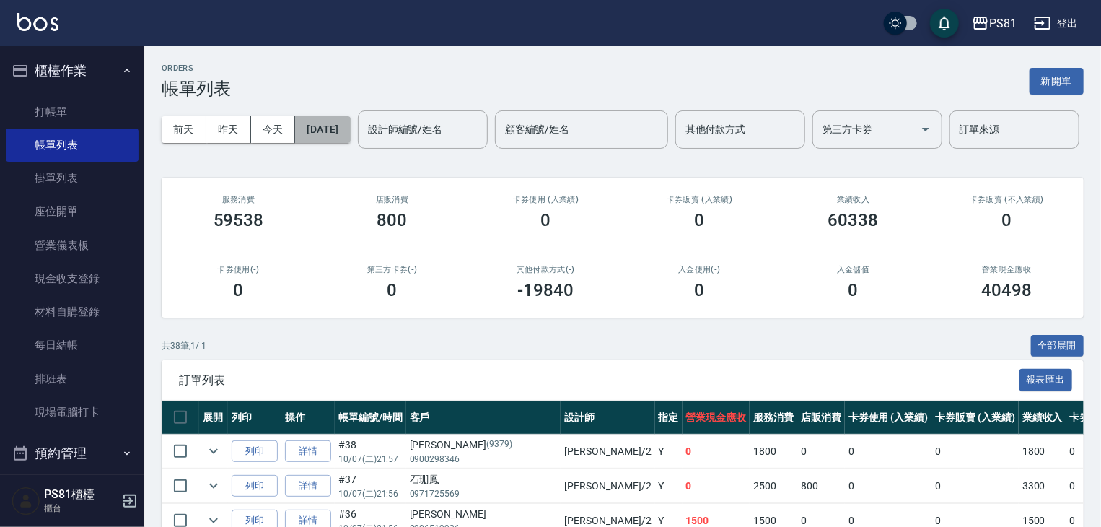
click at [300, 131] on button "[DATE]" at bounding box center [322, 129] width 55 height 27
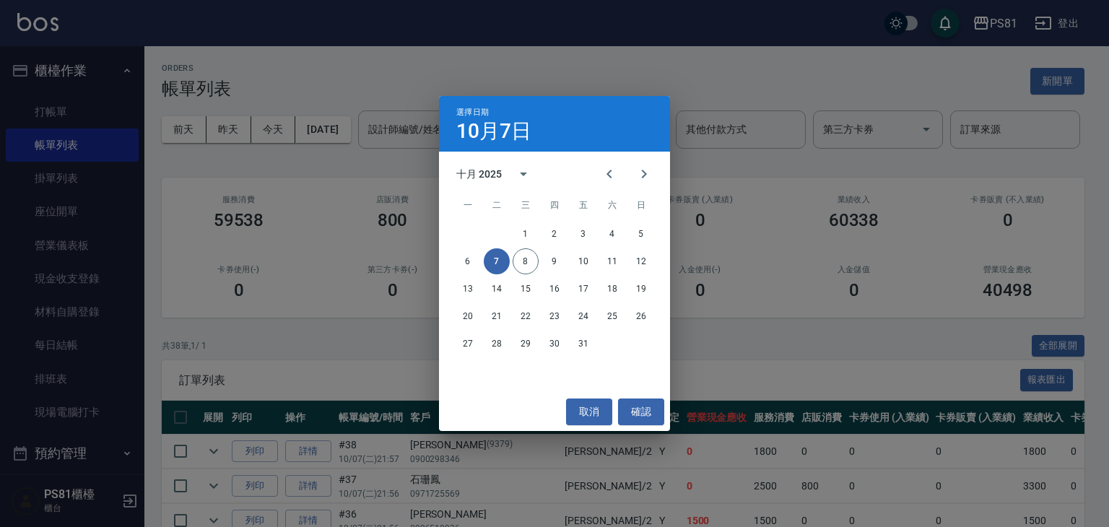
click at [286, 130] on div "選擇日期 10月7日 十月 2025 一 二 三 四 五 六 日 1 2 3 4 5 6 7 8 9 10 11 12 13 14 15 16 17 18 1…" at bounding box center [554, 263] width 1109 height 527
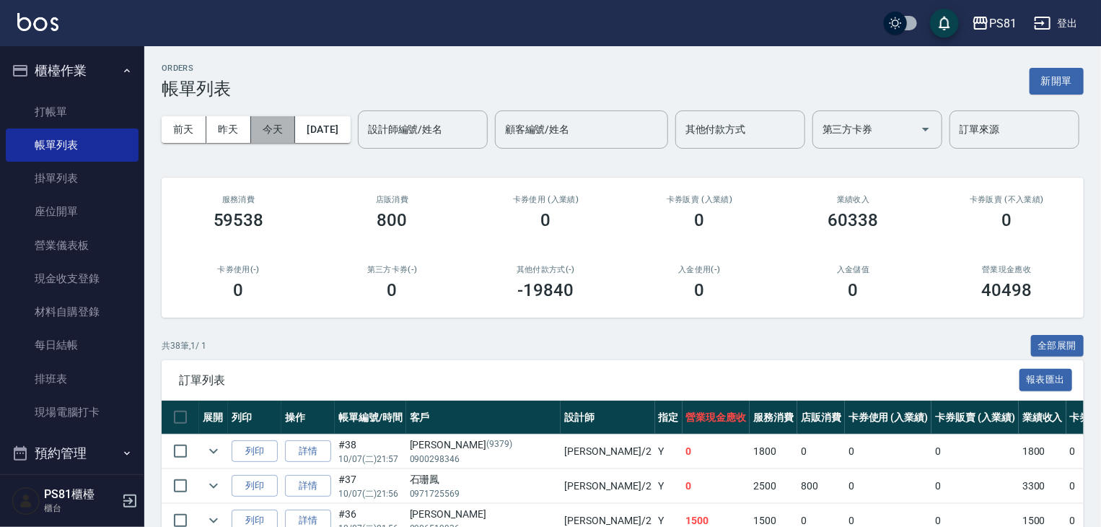
click at [286, 131] on button "今天" at bounding box center [273, 129] width 45 height 27
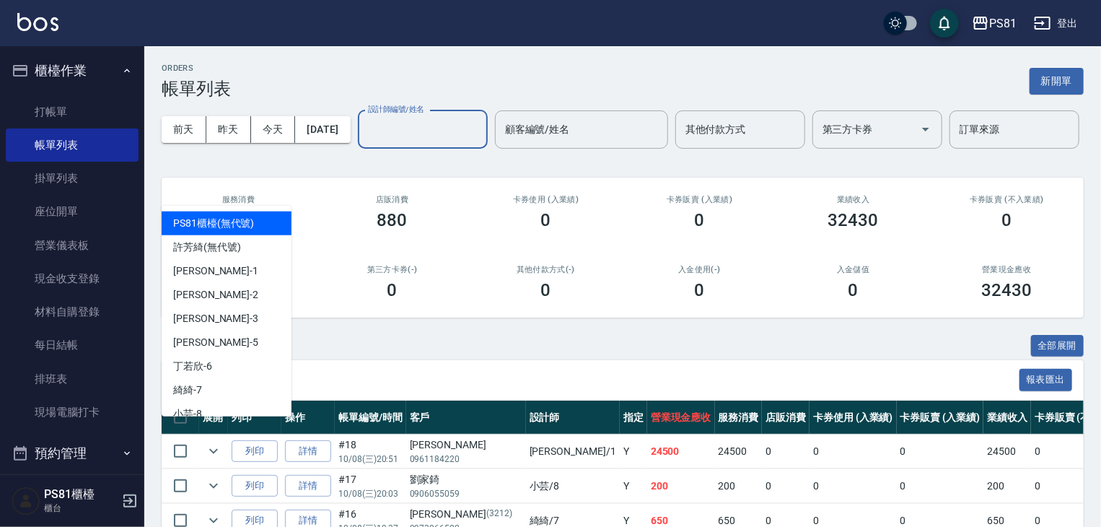
click at [364, 142] on input "設計師編號/姓名" at bounding box center [422, 129] width 117 height 25
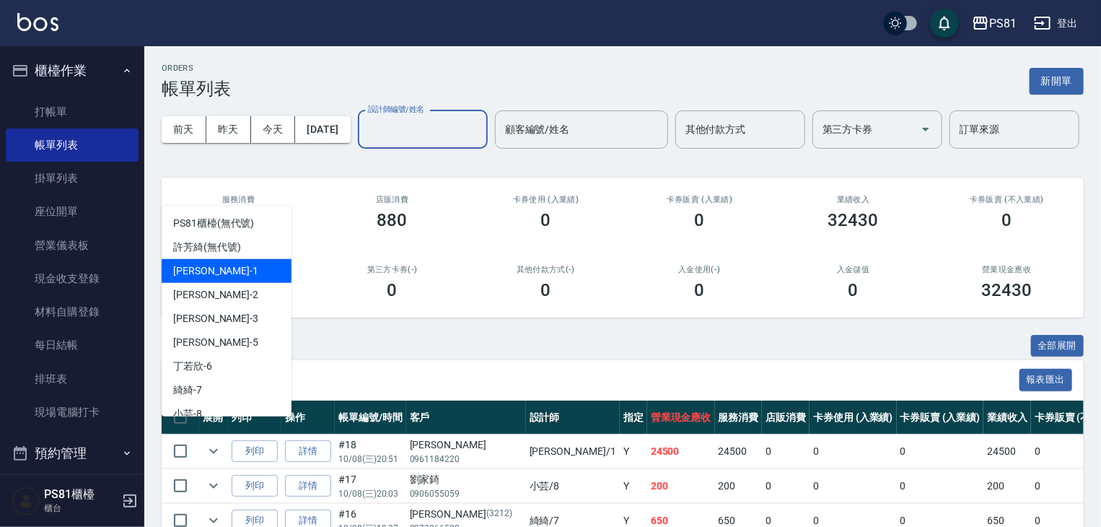
click at [220, 275] on div "[PERSON_NAME] -1" at bounding box center [227, 271] width 130 height 24
type input "[PERSON_NAME]-1"
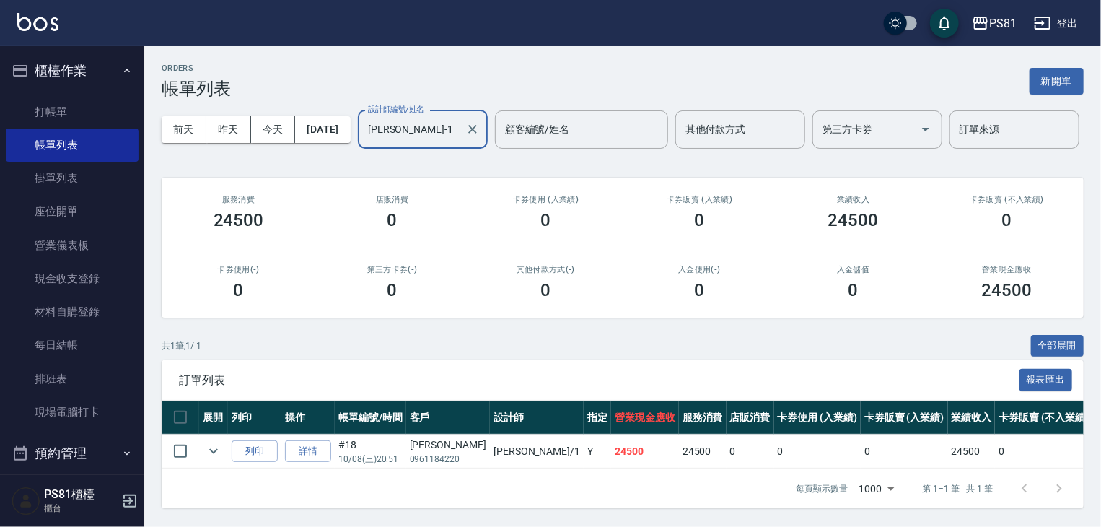
scroll to position [55, 0]
click at [294, 445] on link "詳情" at bounding box center [308, 451] width 46 height 22
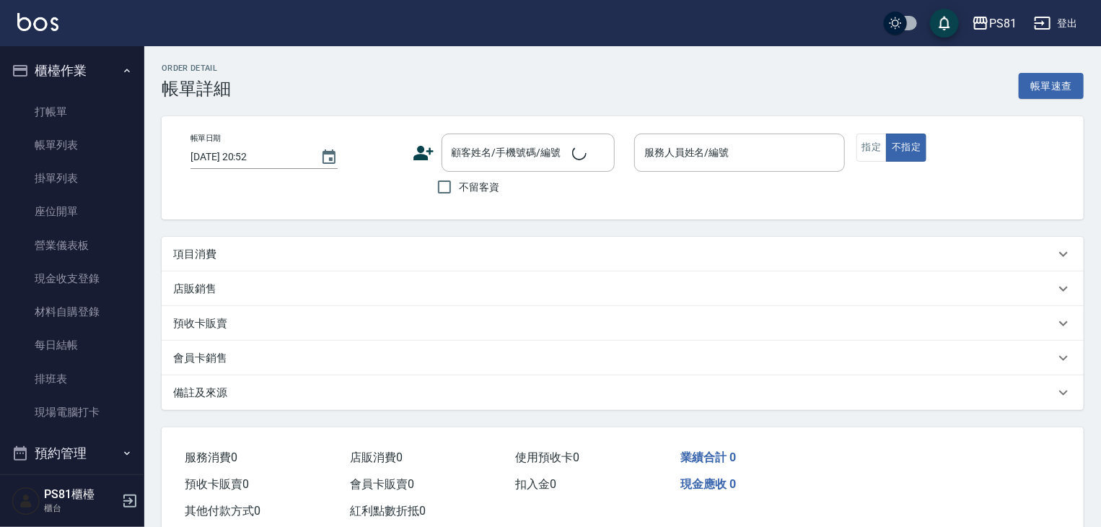
type input "[DATE] 20:51"
type input "[PERSON_NAME]-1"
type input "[PERSON_NAME]/0961184220/"
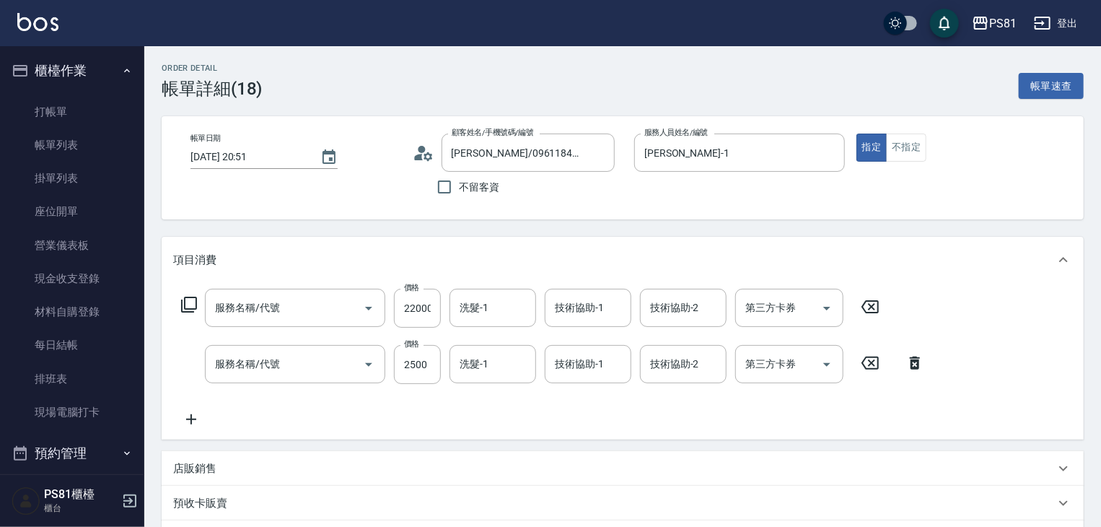
type input "旗艦染髮(807)"
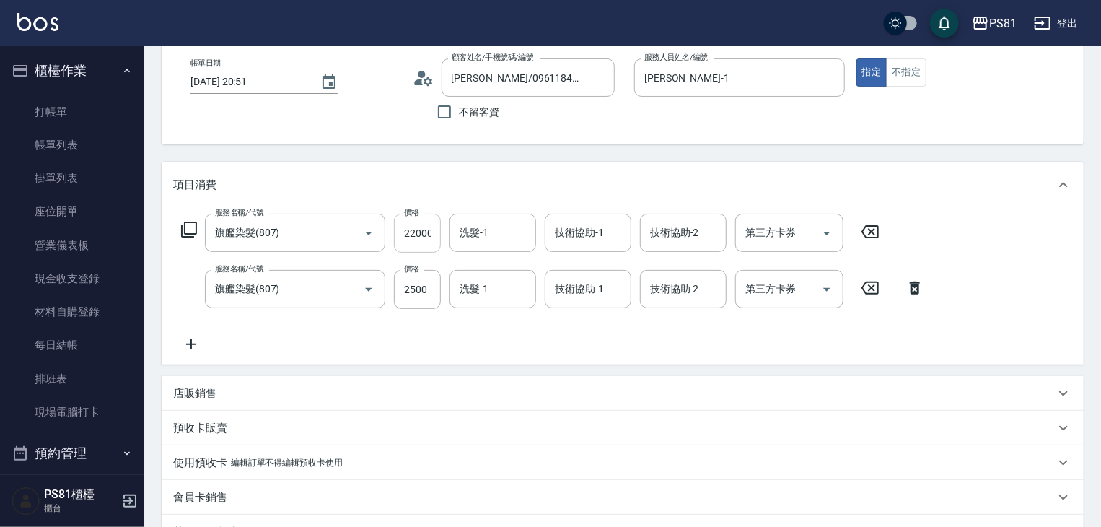
scroll to position [144, 0]
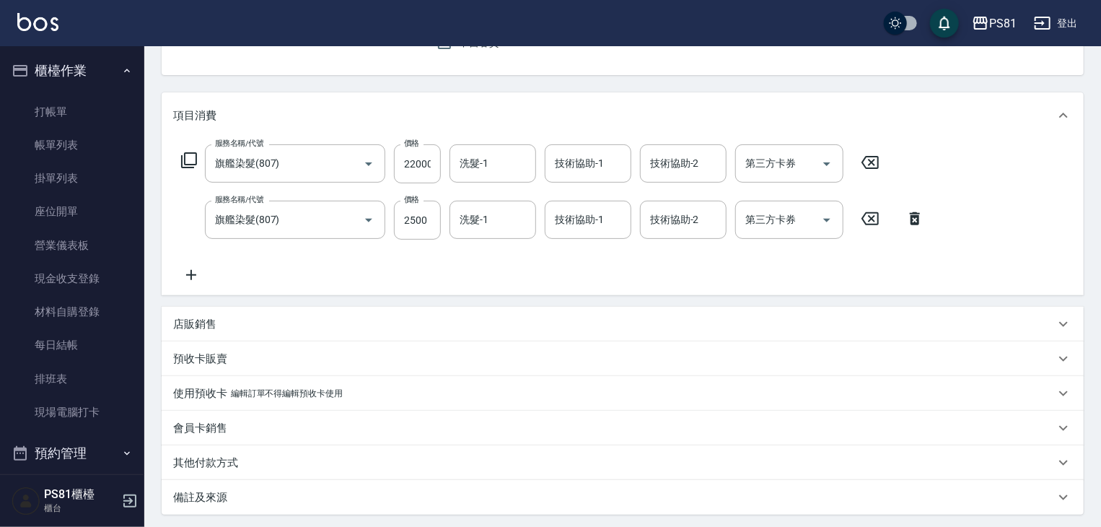
drag, startPoint x: 424, startPoint y: 165, endPoint x: 448, endPoint y: 178, distance: 27.5
click at [423, 163] on input "22000" at bounding box center [417, 163] width 47 height 39
type input "2000"
click at [190, 274] on icon at bounding box center [191, 274] width 36 height 17
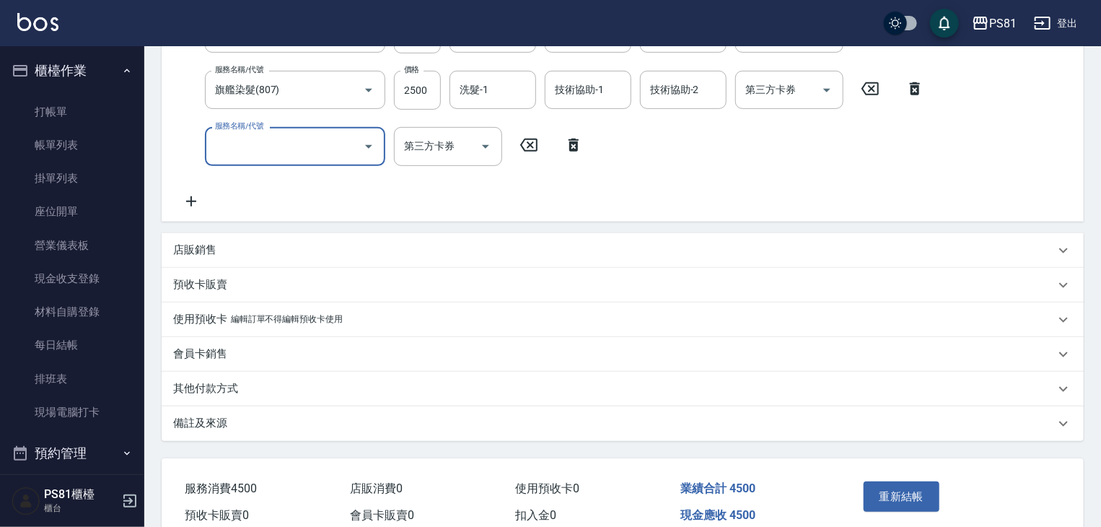
scroll to position [126, 0]
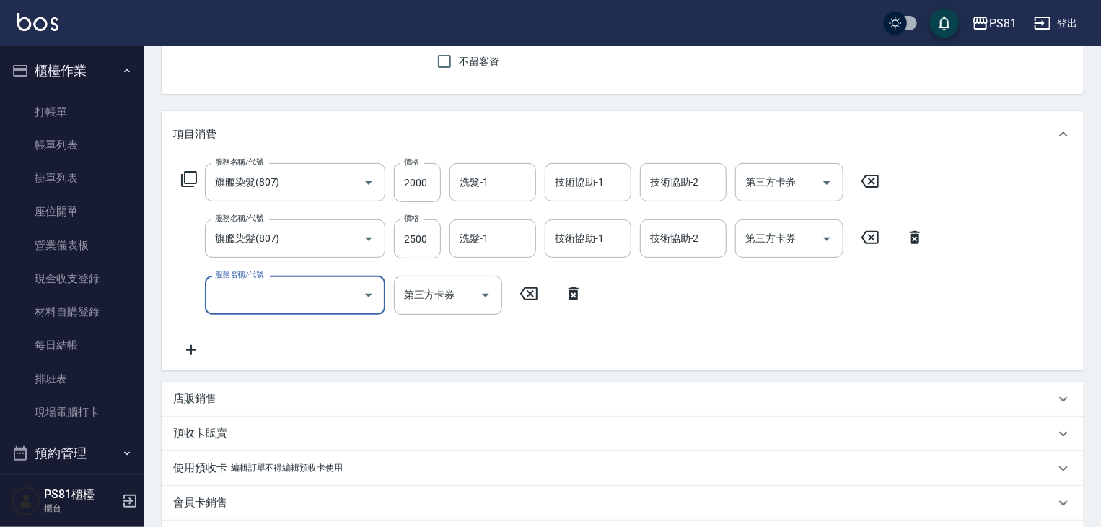
click at [294, 304] on input "服務名稱/代號" at bounding box center [284, 294] width 146 height 25
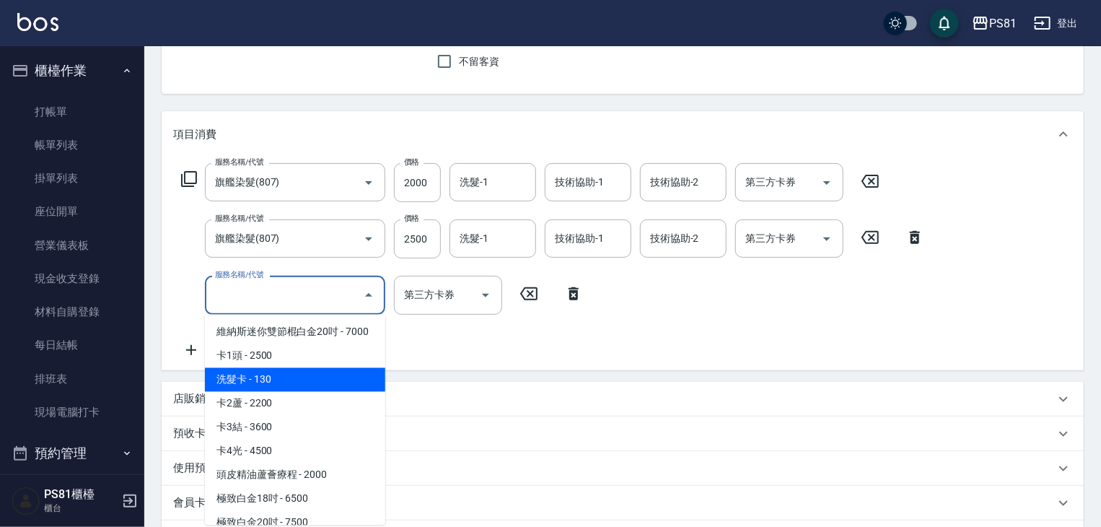
scroll to position [361, 0]
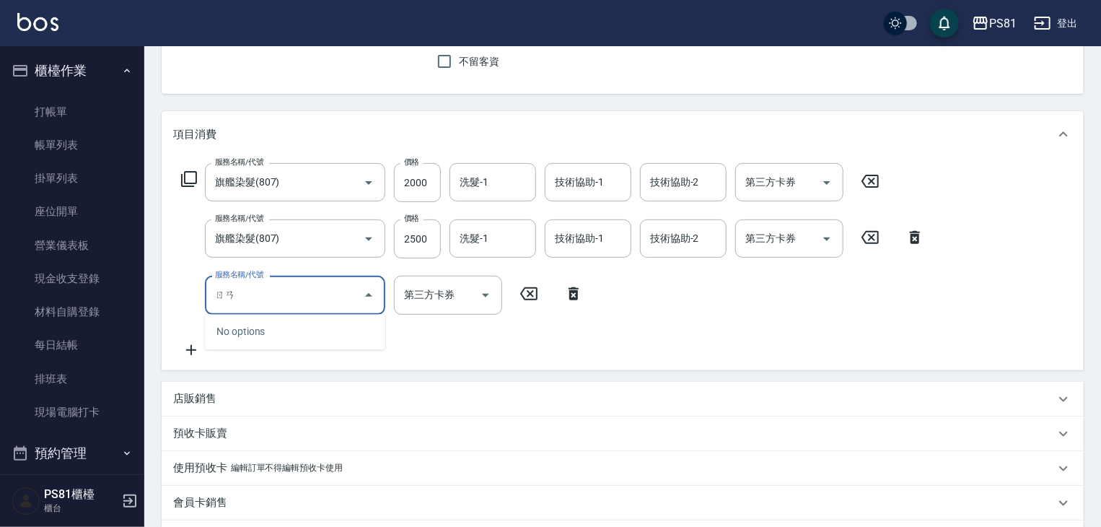
type input "染"
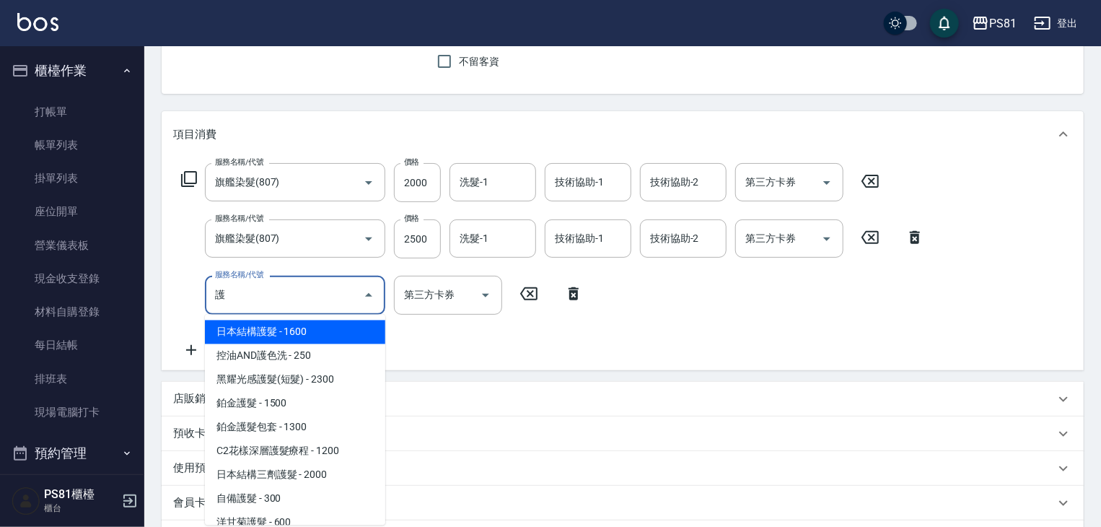
click at [306, 336] on span "日本結構護髮 - 1600" at bounding box center [295, 332] width 180 height 24
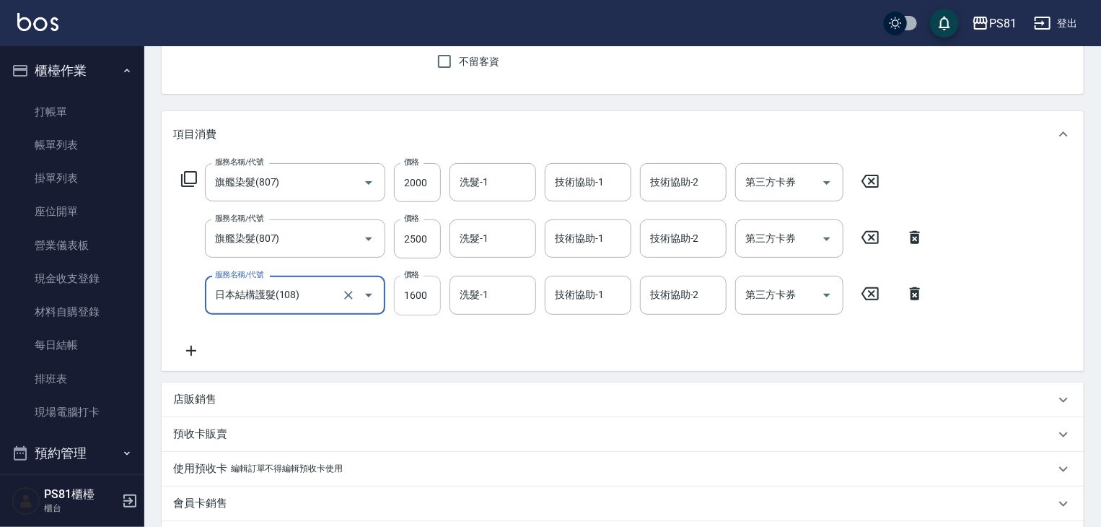
type input "日本結構護髮(108)"
click at [427, 301] on input "1600" at bounding box center [417, 295] width 47 height 39
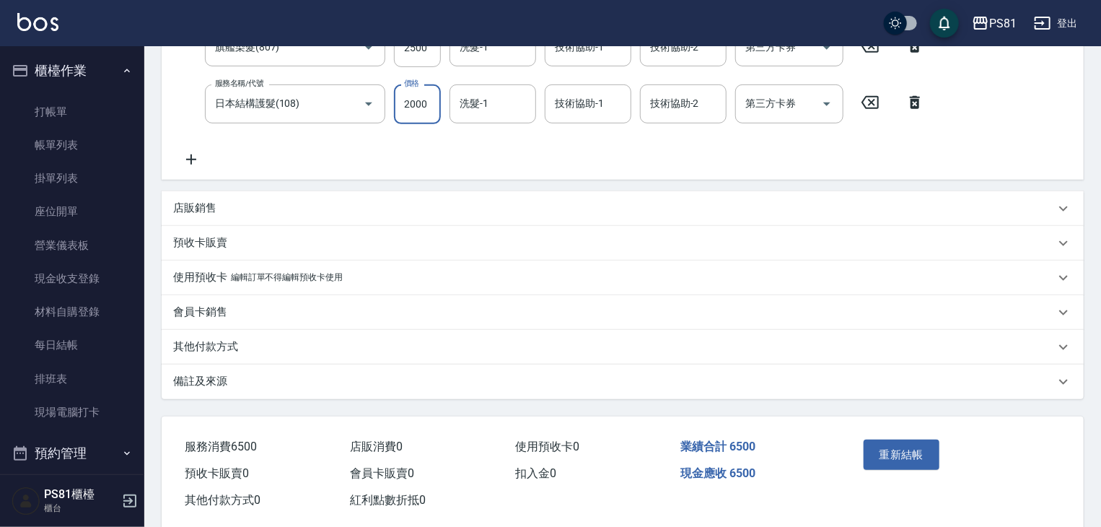
scroll to position [342, 0]
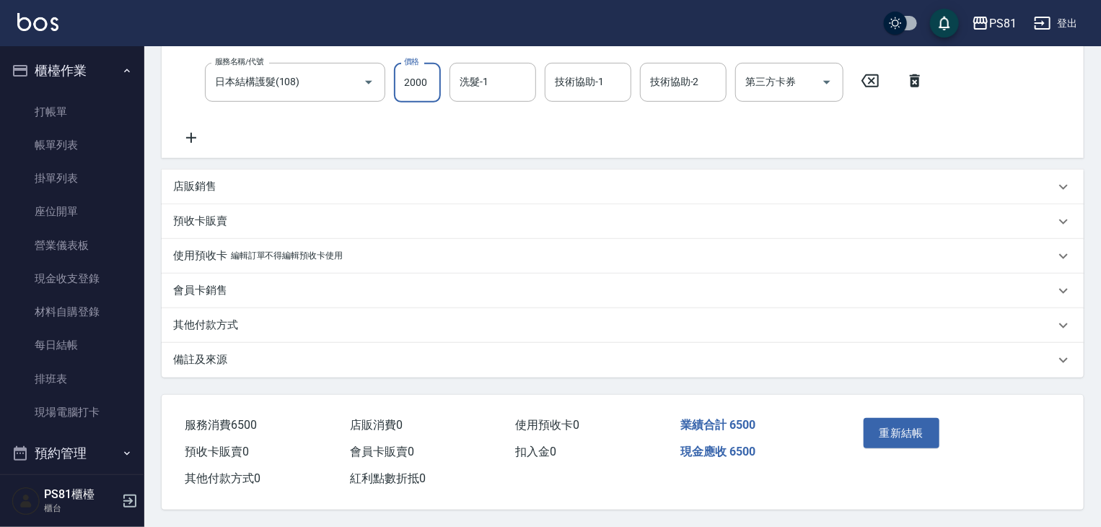
type input "2000"
click at [227, 326] on p "其他付款方式" at bounding box center [205, 325] width 65 height 15
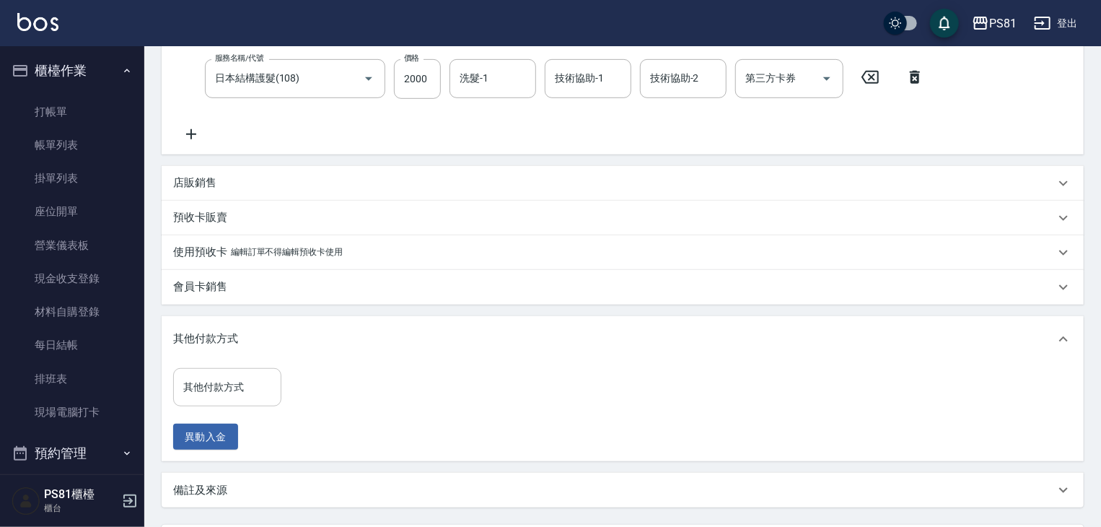
click at [241, 384] on input "其他付款方式" at bounding box center [227, 387] width 95 height 25
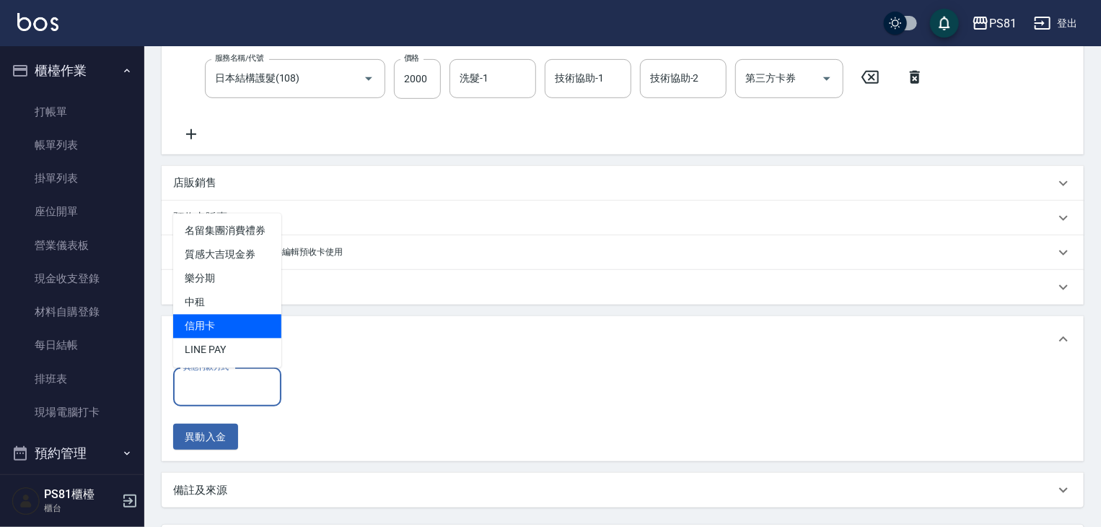
click at [216, 327] on span "信用卡" at bounding box center [227, 327] width 108 height 24
type input "信用卡"
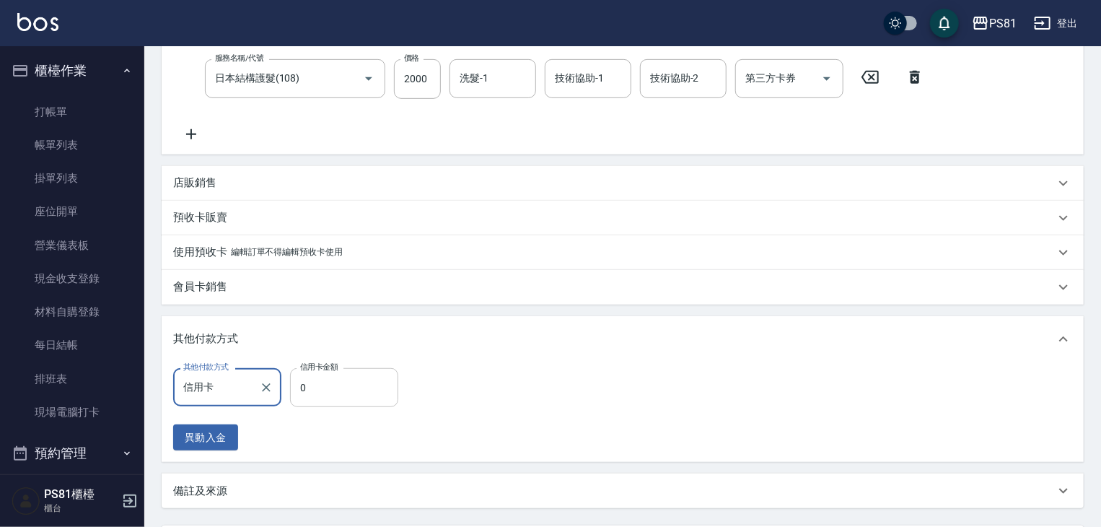
click at [364, 381] on input "0" at bounding box center [344, 387] width 108 height 39
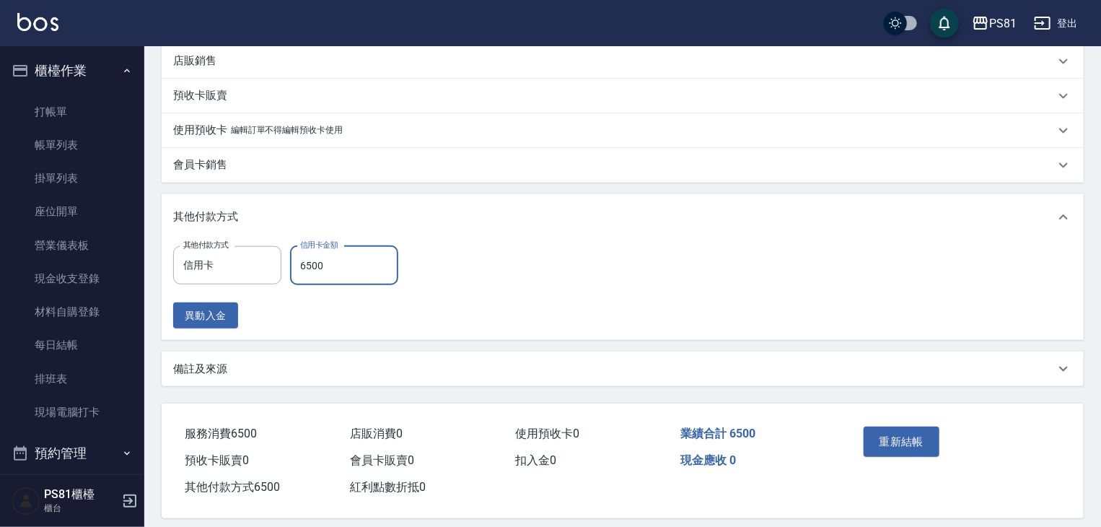
scroll to position [478, 0]
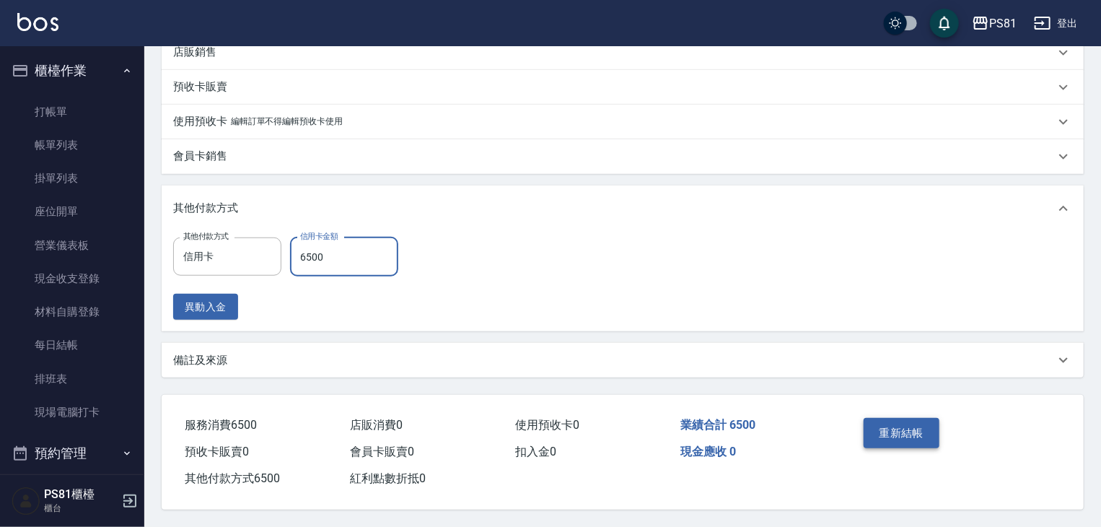
type input "6500"
click at [919, 428] on button "重新結帳" at bounding box center [902, 433] width 77 height 30
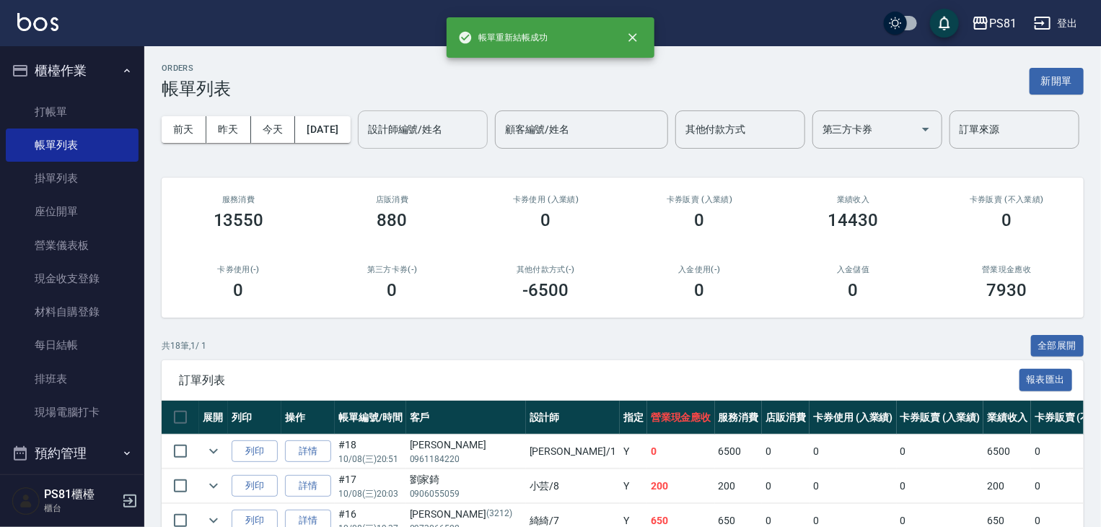
click at [364, 142] on input "設計師編號/姓名" at bounding box center [422, 129] width 117 height 25
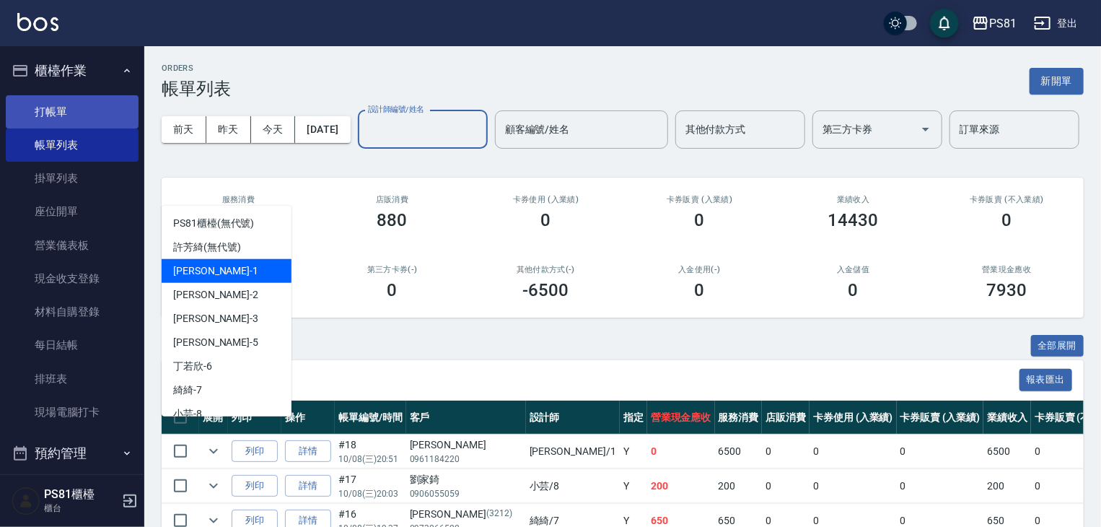
click at [87, 113] on link "打帳單" at bounding box center [72, 111] width 133 height 33
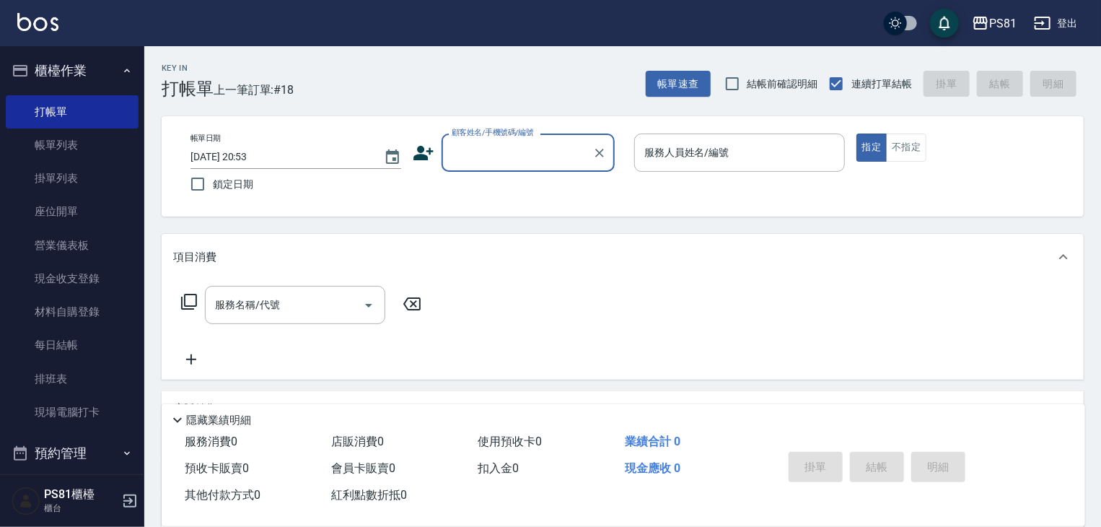
click at [424, 157] on icon at bounding box center [424, 153] width 20 height 14
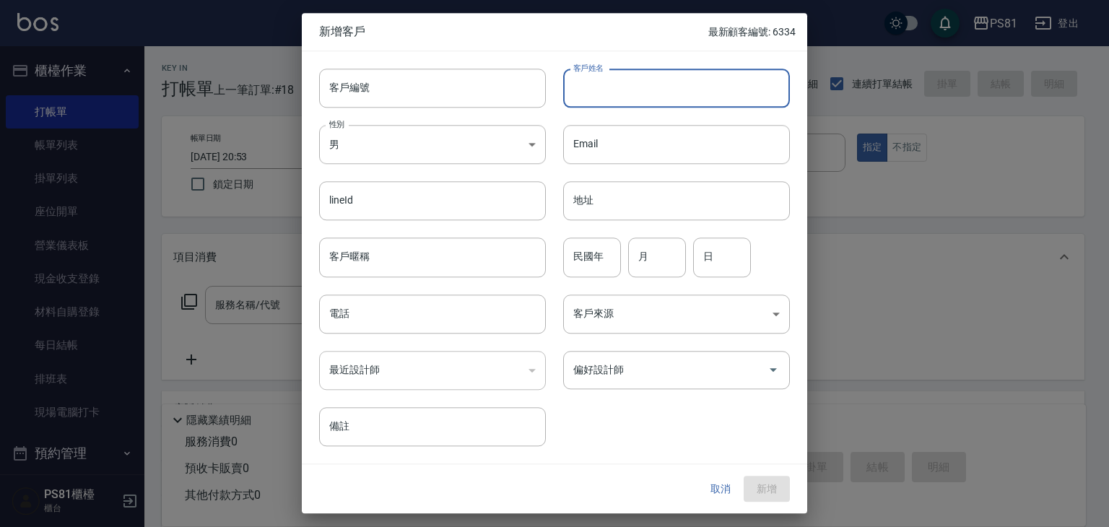
click at [658, 95] on input "客戶姓名" at bounding box center [676, 88] width 227 height 39
type input "宜芝"
click at [427, 321] on input "電話" at bounding box center [432, 313] width 227 height 39
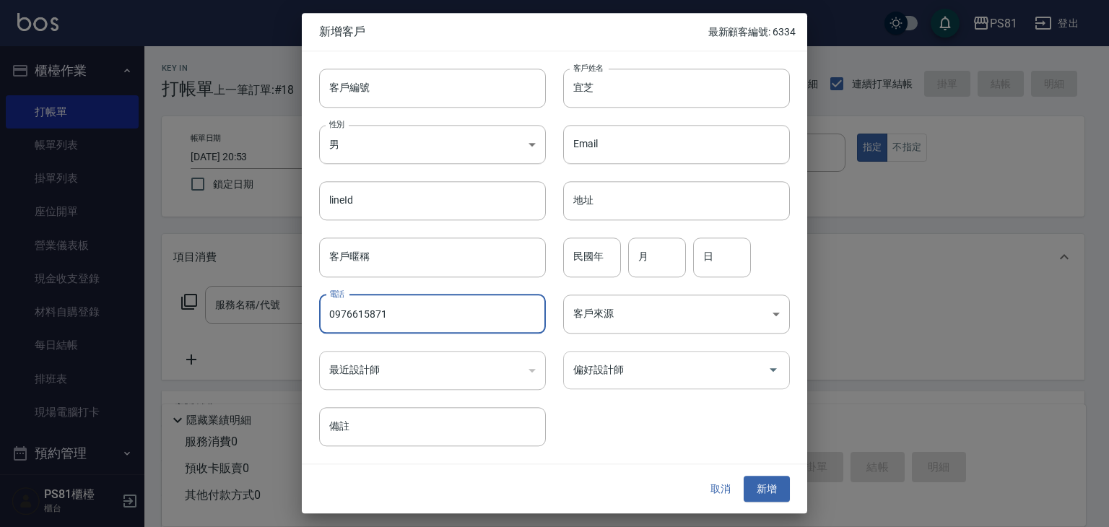
type input "0976615871"
click at [647, 370] on input "偏好設計師" at bounding box center [665, 369] width 192 height 25
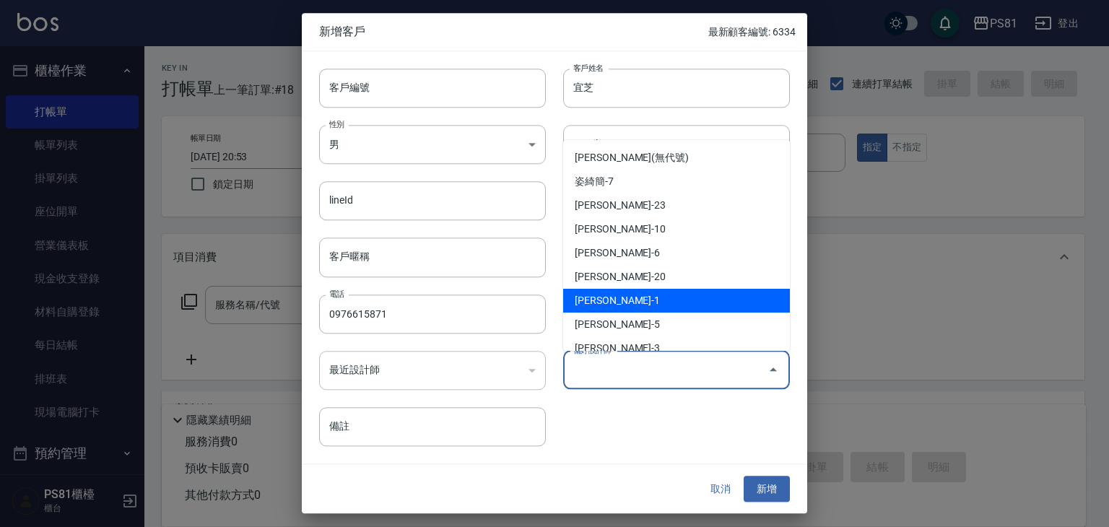
click at [618, 293] on li "[PERSON_NAME]-1" at bounding box center [676, 301] width 227 height 24
type input "[PERSON_NAME]"
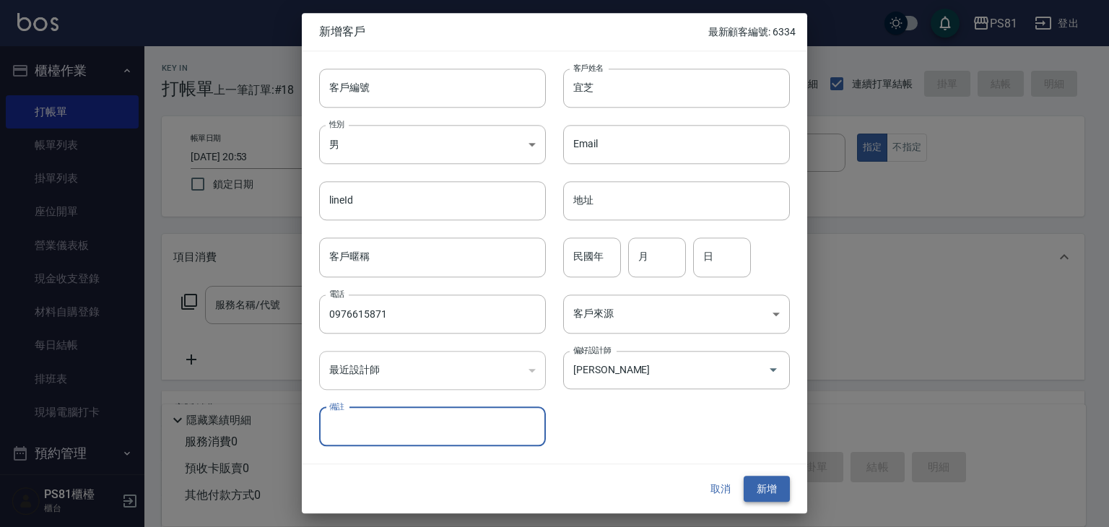
click at [767, 483] on button "新增" at bounding box center [766, 489] width 46 height 27
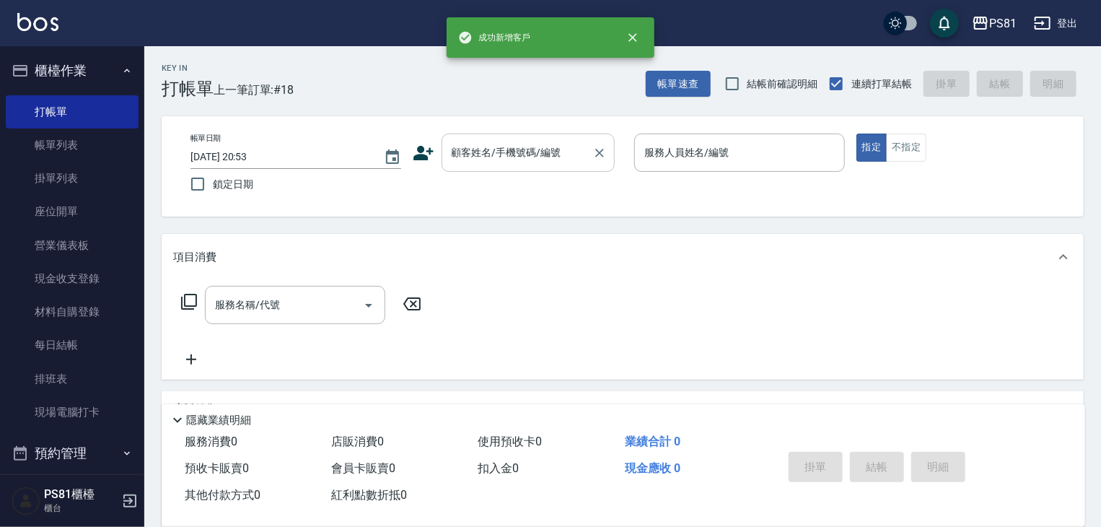
click at [515, 167] on div "顧客姓名/手機號碼/編號" at bounding box center [528, 153] width 173 height 38
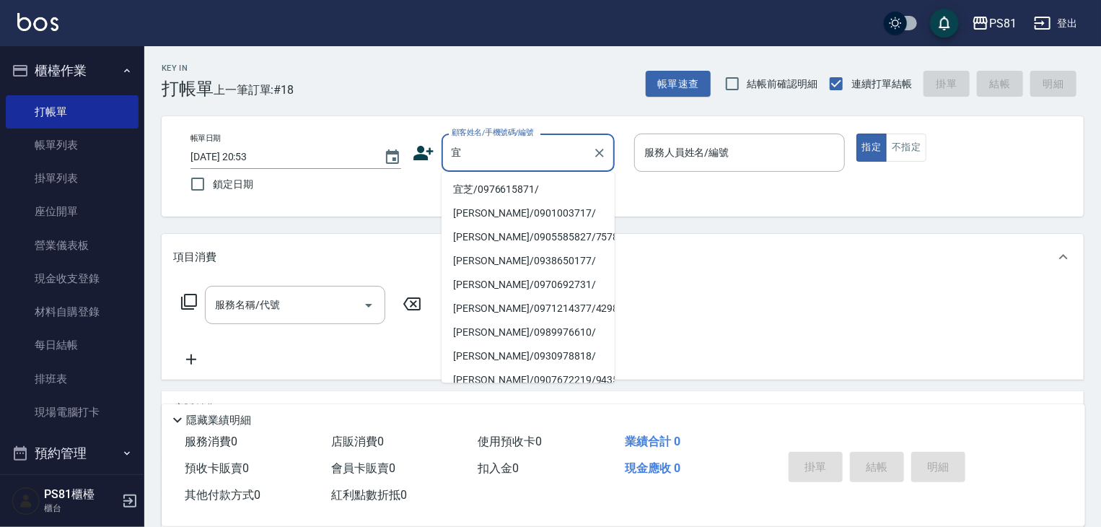
click at [471, 191] on li "宜芝/0976615871/" at bounding box center [528, 190] width 173 height 24
type input "宜芝/0976615871/"
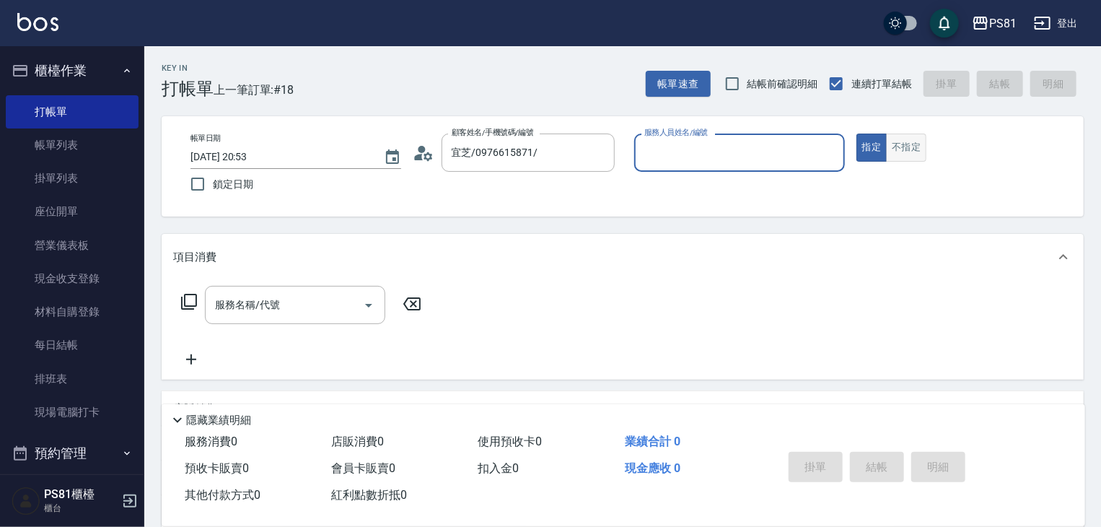
type input "[PERSON_NAME]-1"
click at [308, 315] on input "服務名稱/代號" at bounding box center [284, 304] width 146 height 25
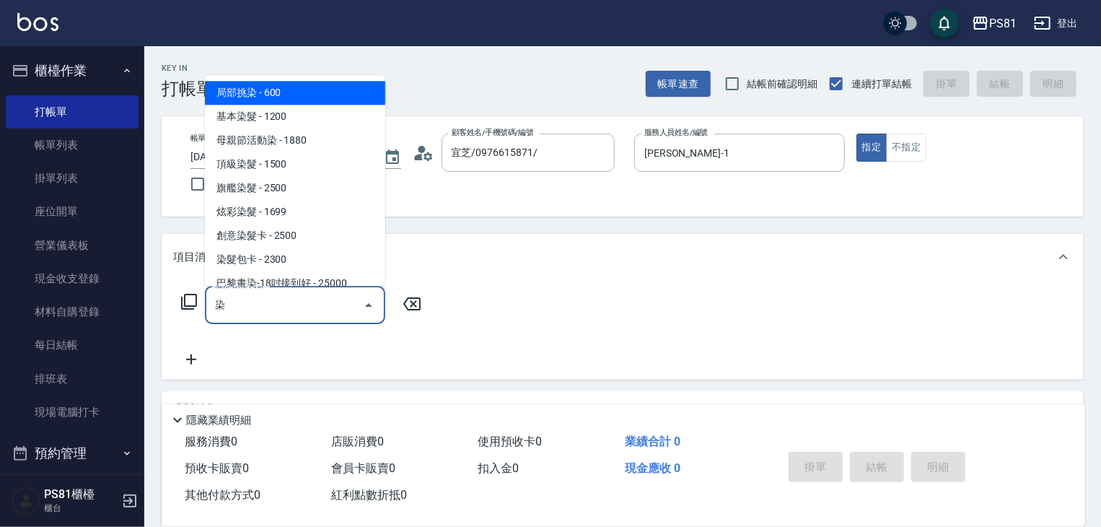
click at [246, 181] on span "旗艦染髮 - 2500" at bounding box center [295, 188] width 180 height 24
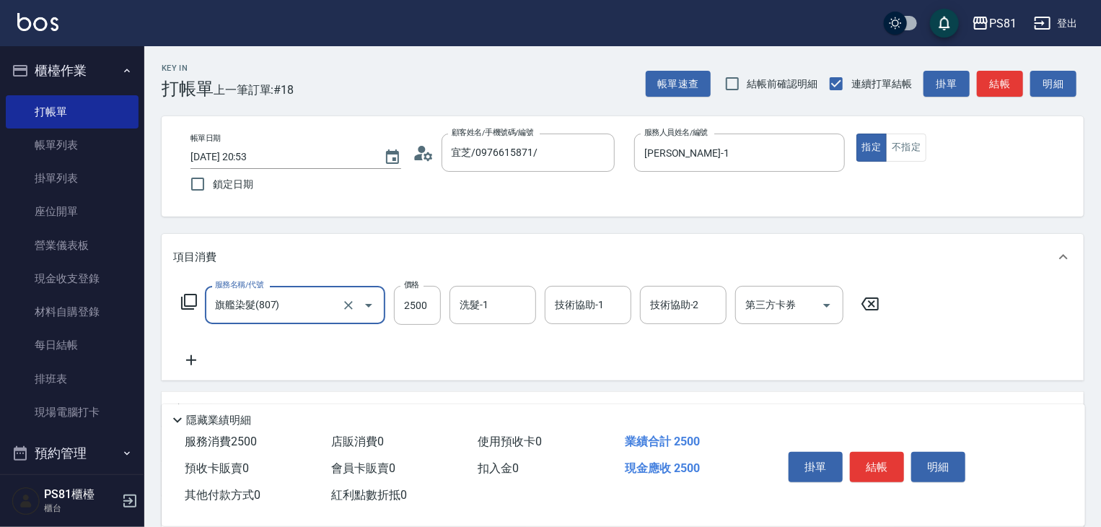
type input "旗艦染髮(807)"
click at [184, 357] on icon at bounding box center [191, 360] width 36 height 17
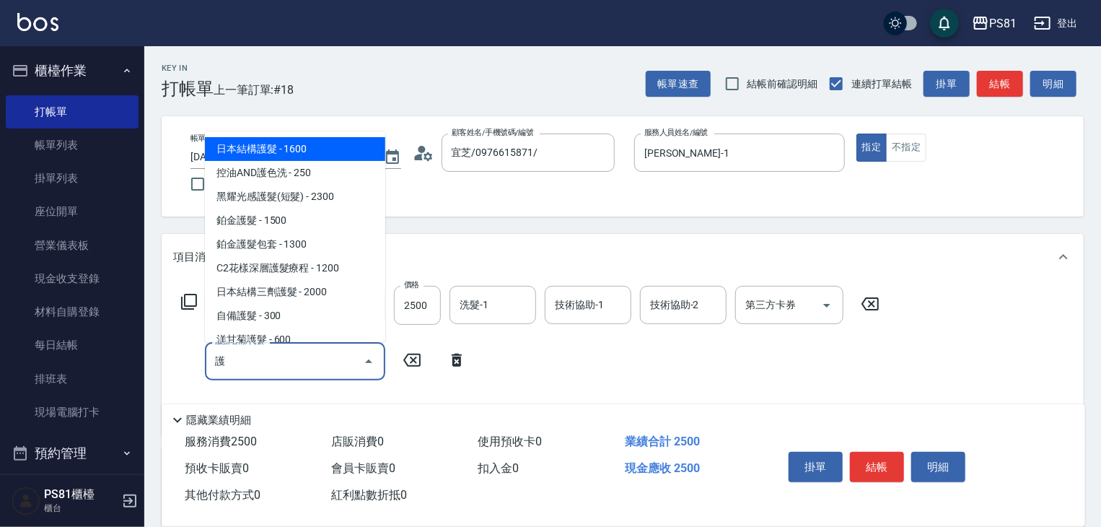
click at [330, 146] on span "日本結構護髮 - 1600" at bounding box center [295, 149] width 180 height 24
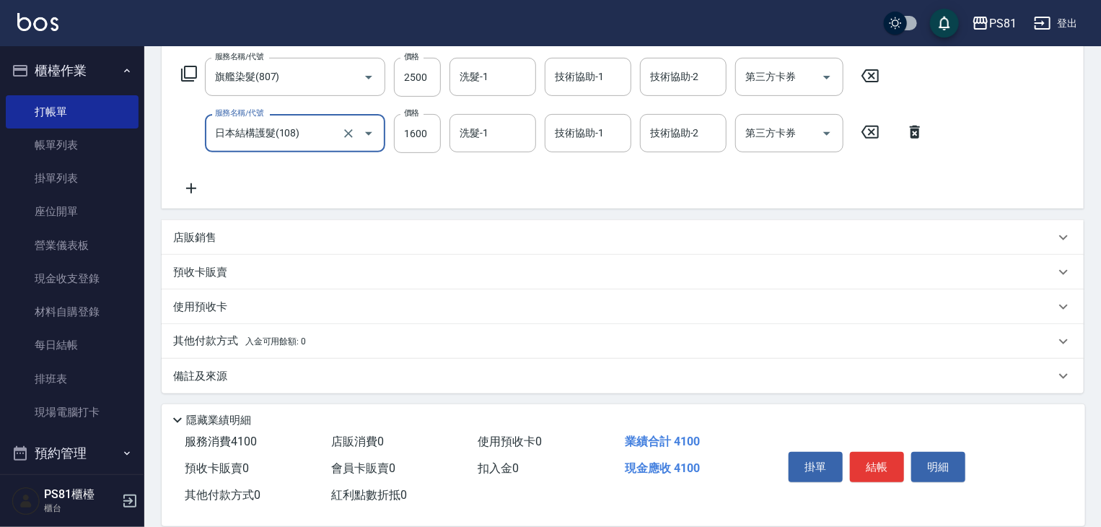
scroll to position [232, 0]
type input "日本結構護髮(108)"
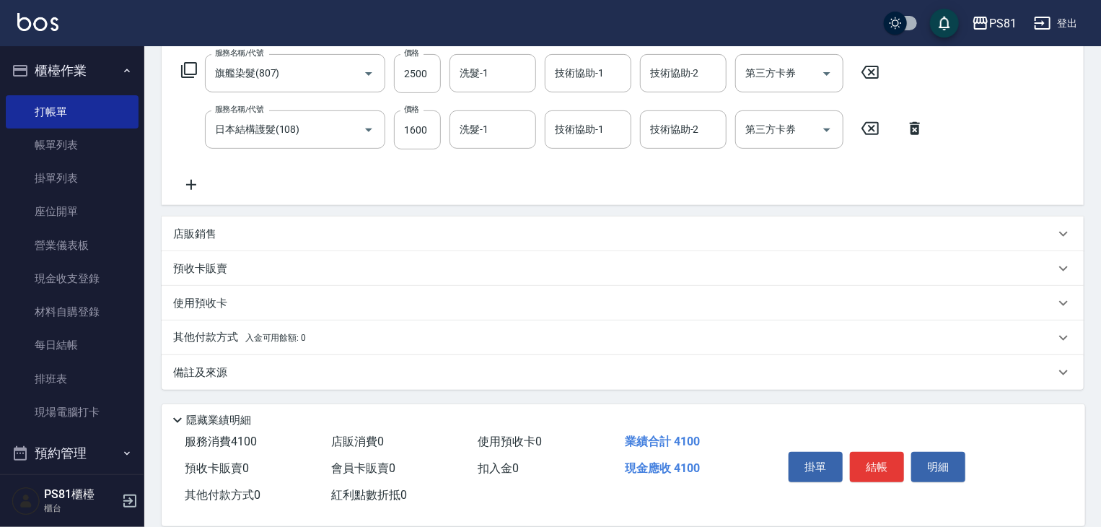
click at [234, 336] on p "其他付款方式 入金可用餘額: 0" at bounding box center [239, 338] width 133 height 16
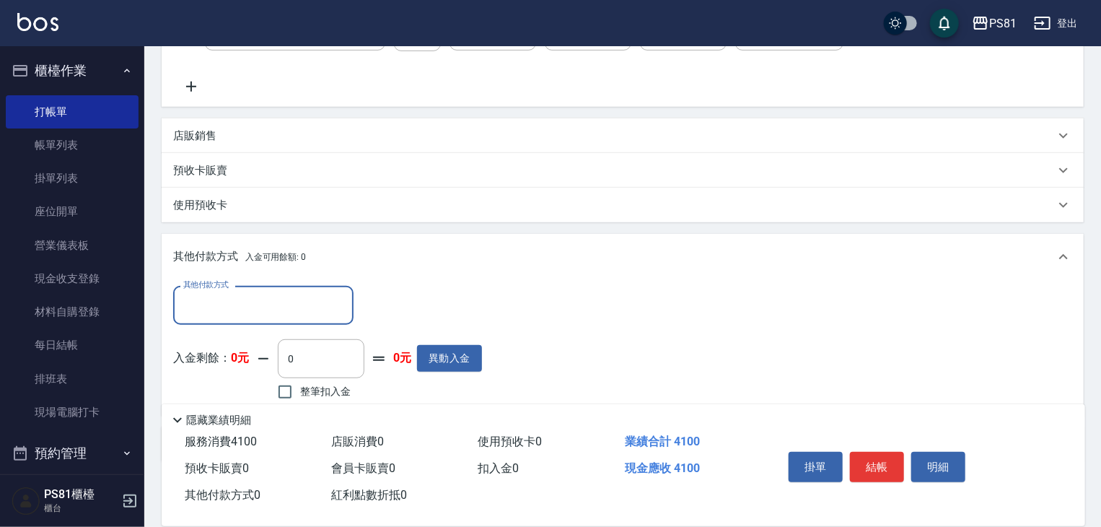
scroll to position [401, 0]
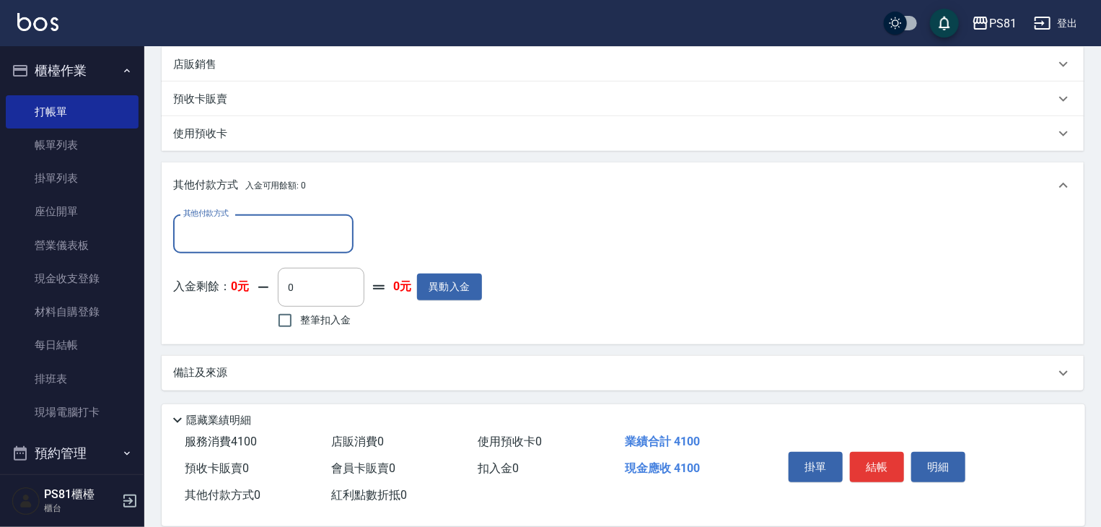
click at [279, 235] on input "其他付款方式" at bounding box center [263, 233] width 167 height 25
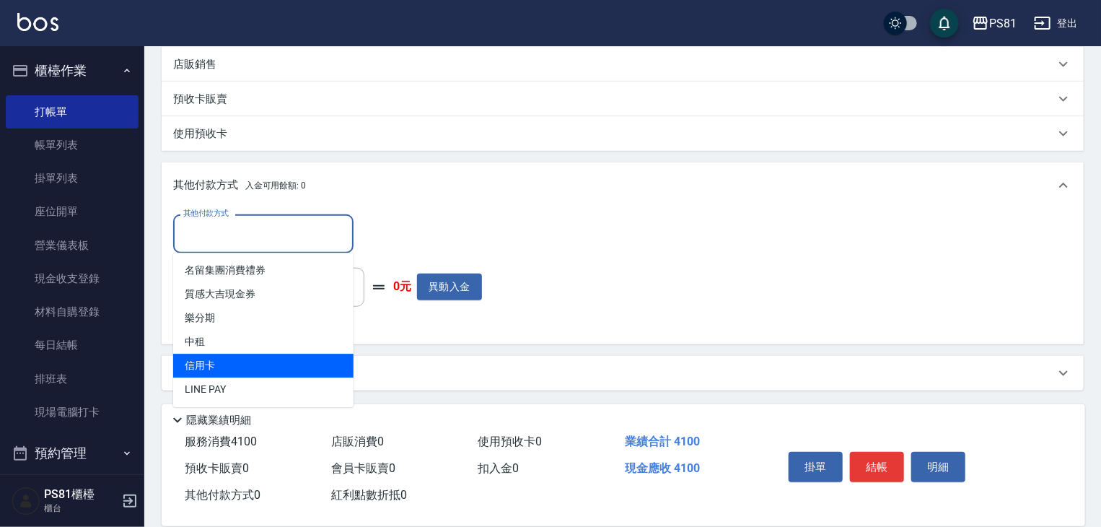
click at [245, 363] on span "信用卡" at bounding box center [263, 366] width 180 height 24
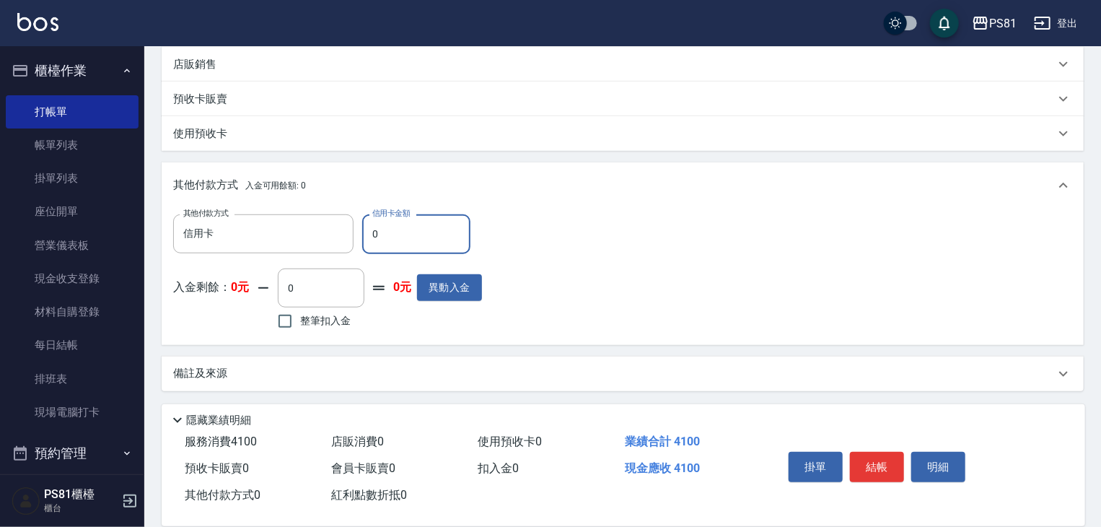
type input "信用卡"
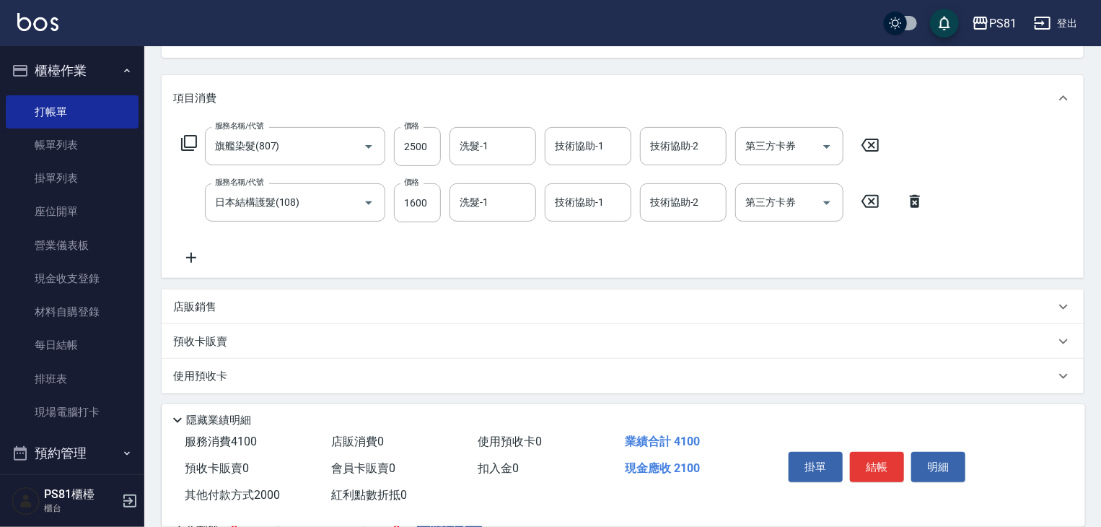
scroll to position [0, 0]
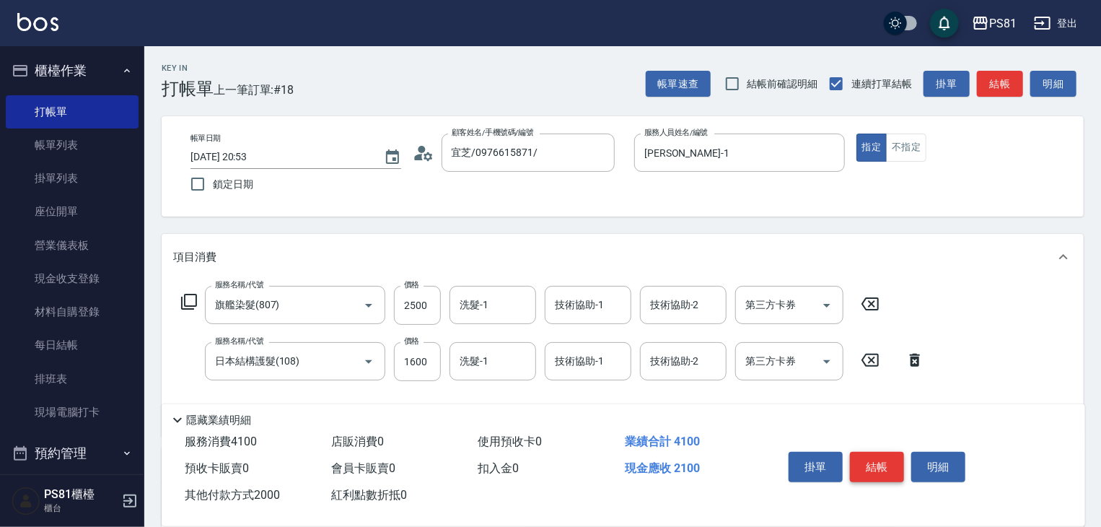
type input "2000"
click at [883, 457] on button "結帳" at bounding box center [877, 467] width 54 height 30
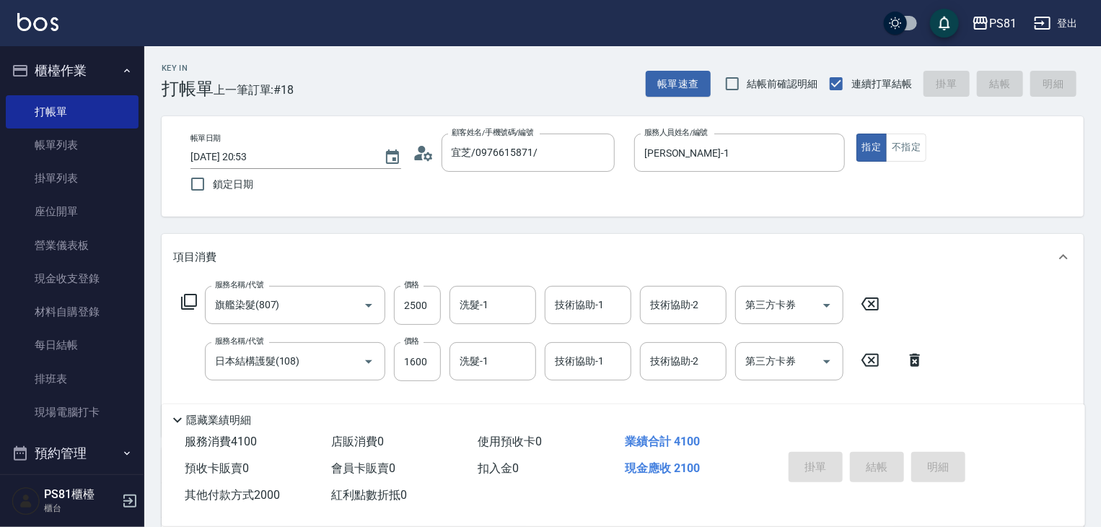
type input "[DATE] 20:54"
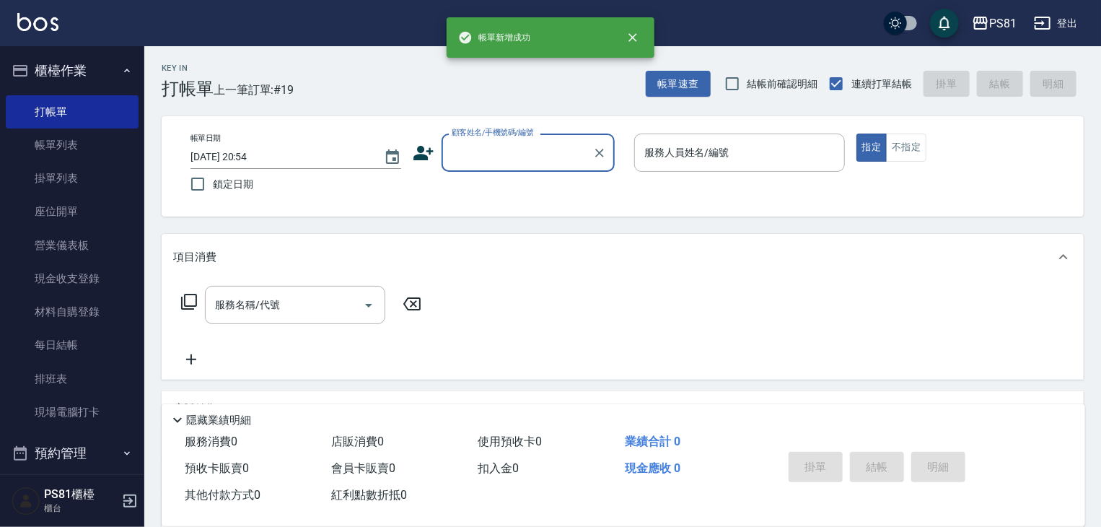
click at [458, 149] on input "顧客姓名/手機號碼/編號" at bounding box center [517, 152] width 139 height 25
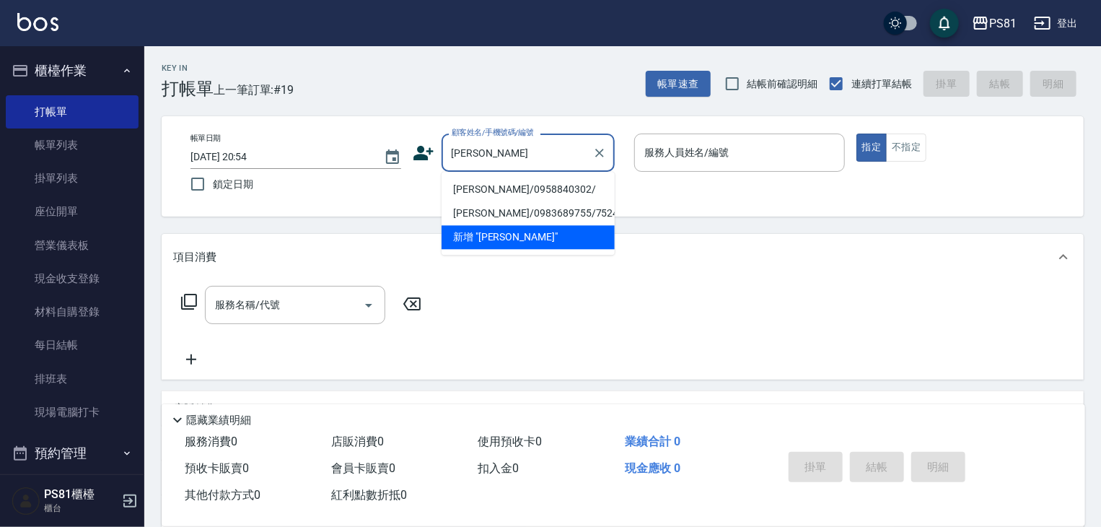
drag, startPoint x: 502, startPoint y: 188, endPoint x: 556, endPoint y: 212, distance: 59.4
click at [502, 188] on li "[PERSON_NAME]/0958840302/" at bounding box center [528, 190] width 173 height 24
type input "[PERSON_NAME]/0958840302/"
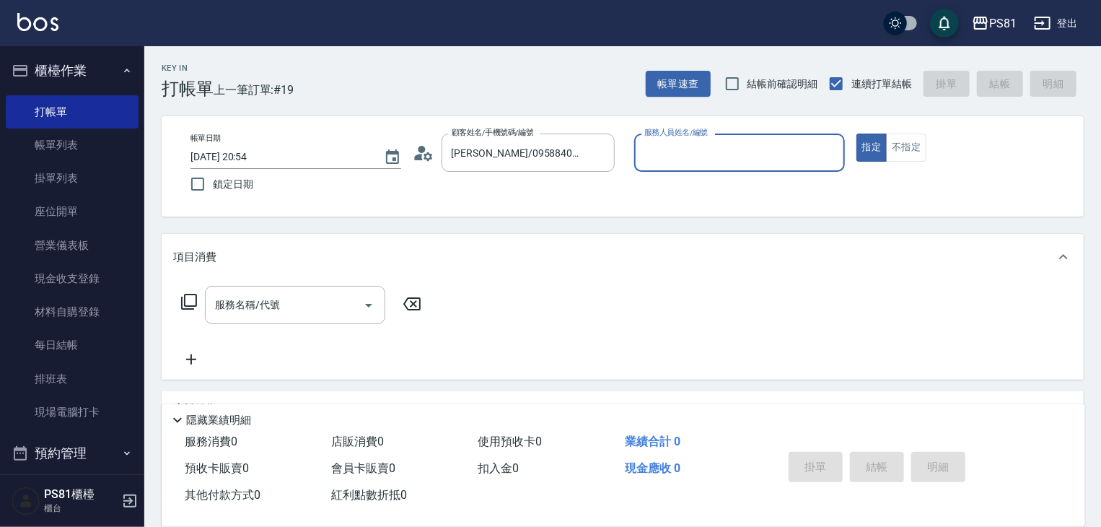
click at [726, 141] on input "服務人員姓名/編號" at bounding box center [740, 152] width 198 height 25
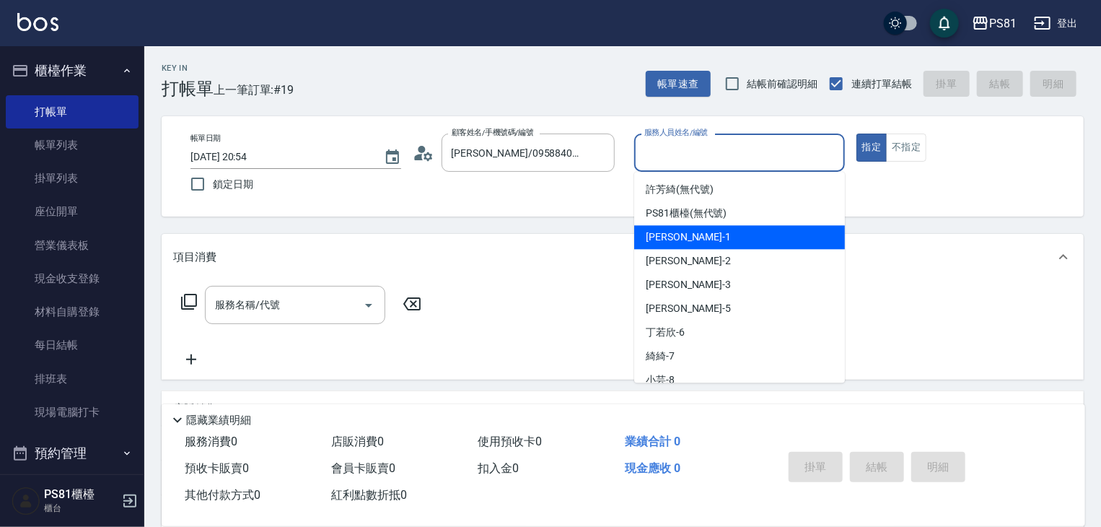
click at [689, 239] on div "[PERSON_NAME] -1" at bounding box center [739, 237] width 211 height 24
type input "[PERSON_NAME]-1"
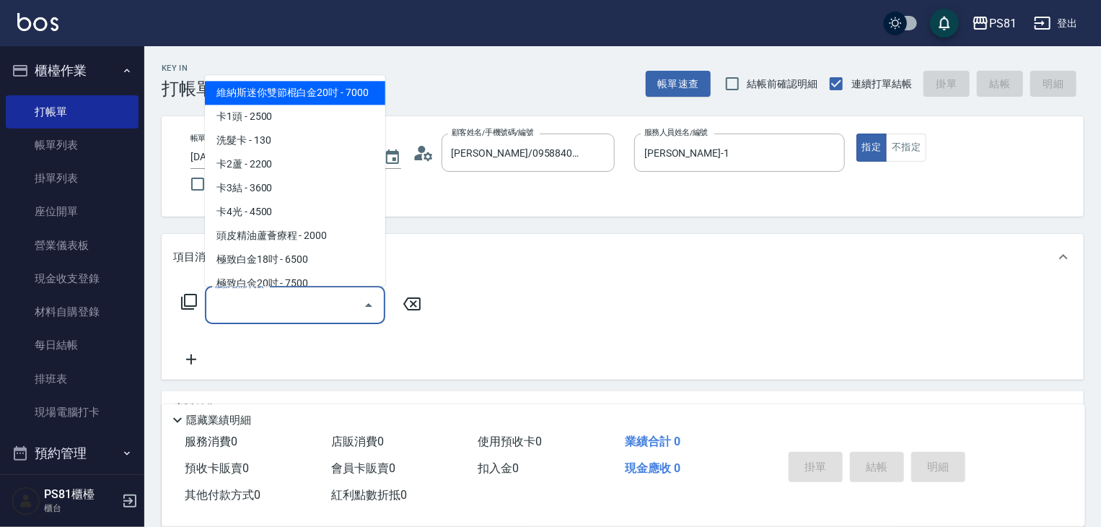
drag, startPoint x: 289, startPoint y: 313, endPoint x: 395, endPoint y: 333, distance: 108.1
click at [289, 313] on input "服務名稱/代號" at bounding box center [284, 304] width 146 height 25
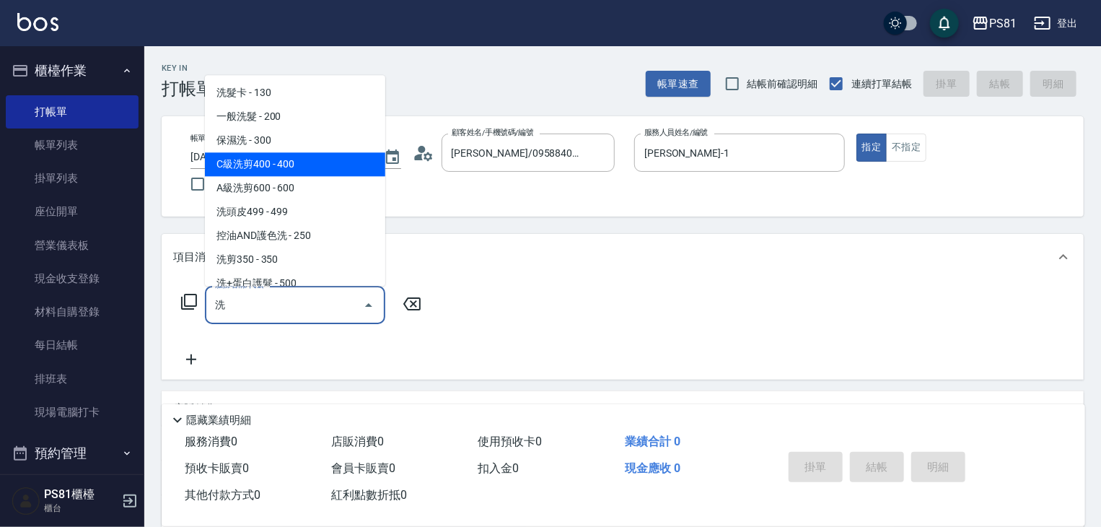
click at [306, 166] on span "C級洗剪400 - 400" at bounding box center [295, 164] width 180 height 24
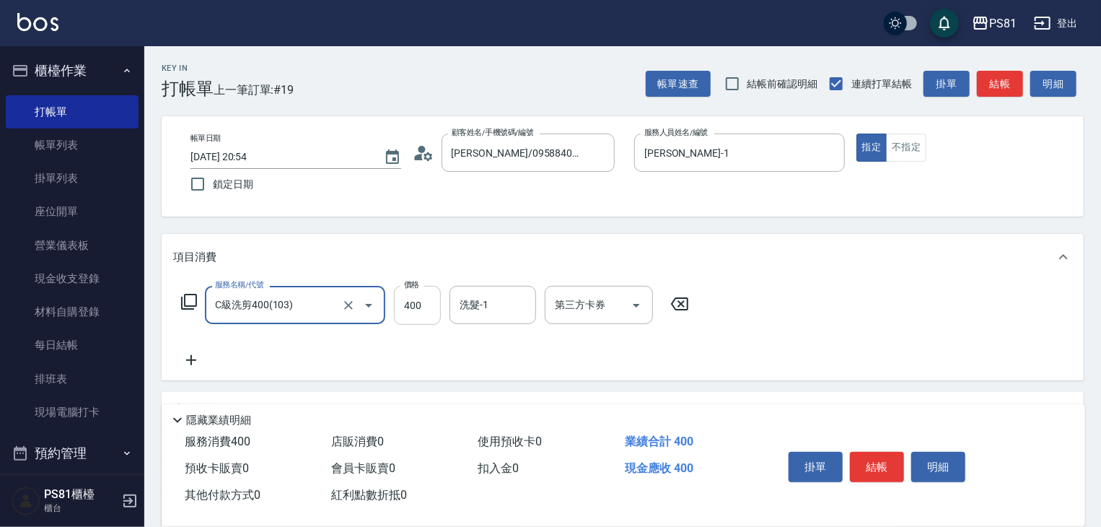
type input "C級洗剪400(103)"
drag, startPoint x: 414, startPoint y: 306, endPoint x: 438, endPoint y: 312, distance: 25.2
click at [414, 306] on input "400" at bounding box center [417, 305] width 47 height 39
type input "500"
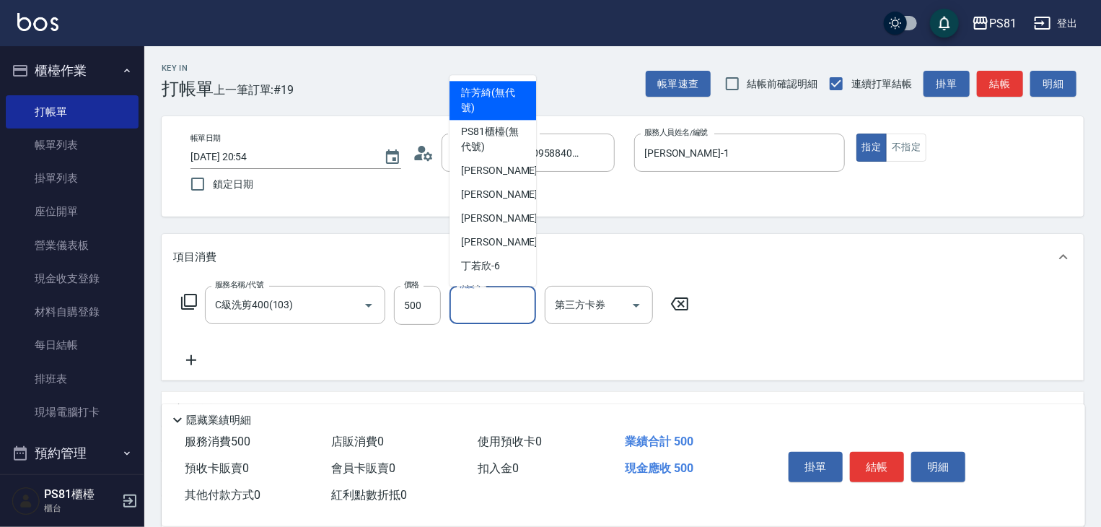
click at [476, 305] on input "洗髮-1" at bounding box center [493, 304] width 74 height 25
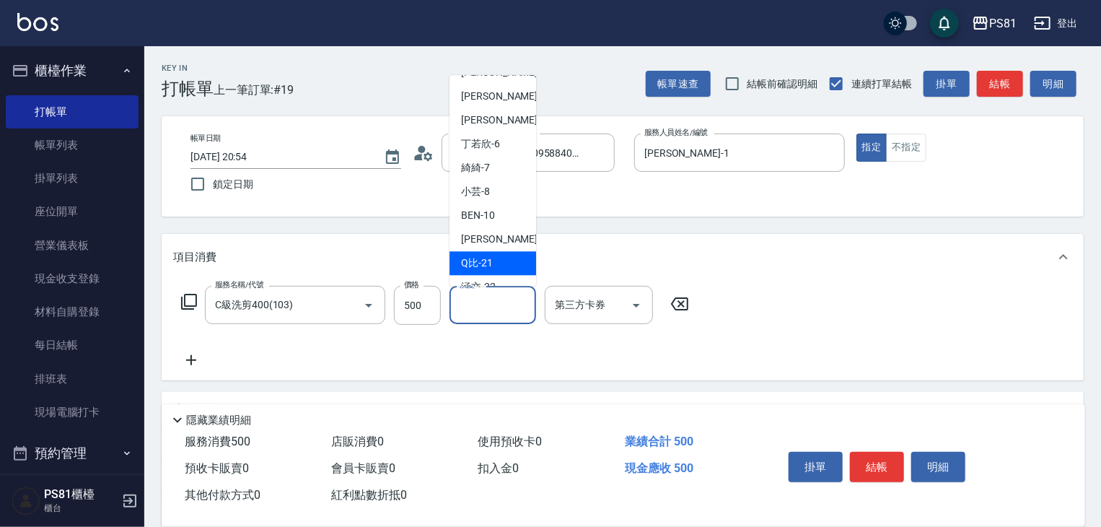
scroll to position [236, 0]
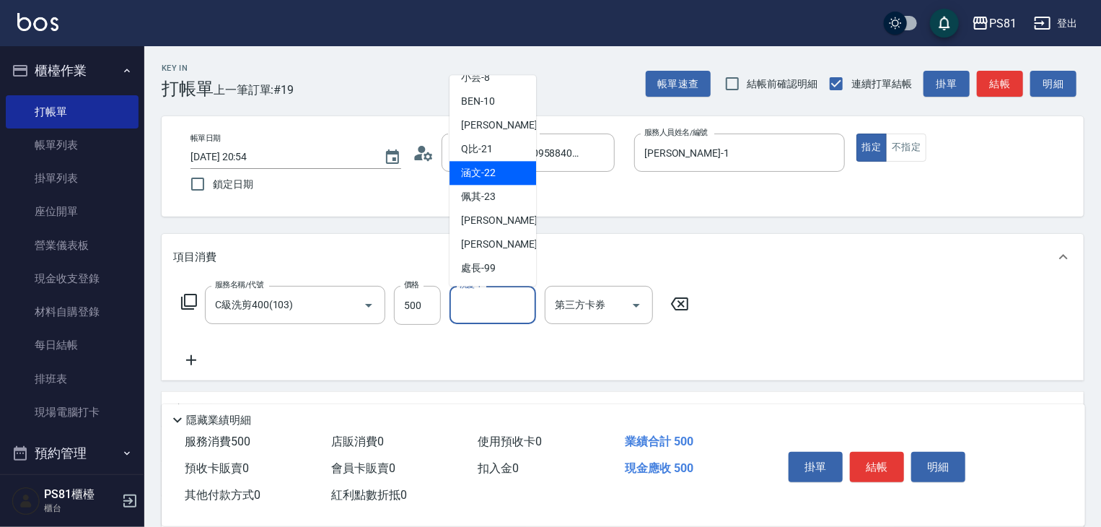
click at [479, 178] on span "涵文 -22" at bounding box center [478, 172] width 35 height 15
type input "涵文-22"
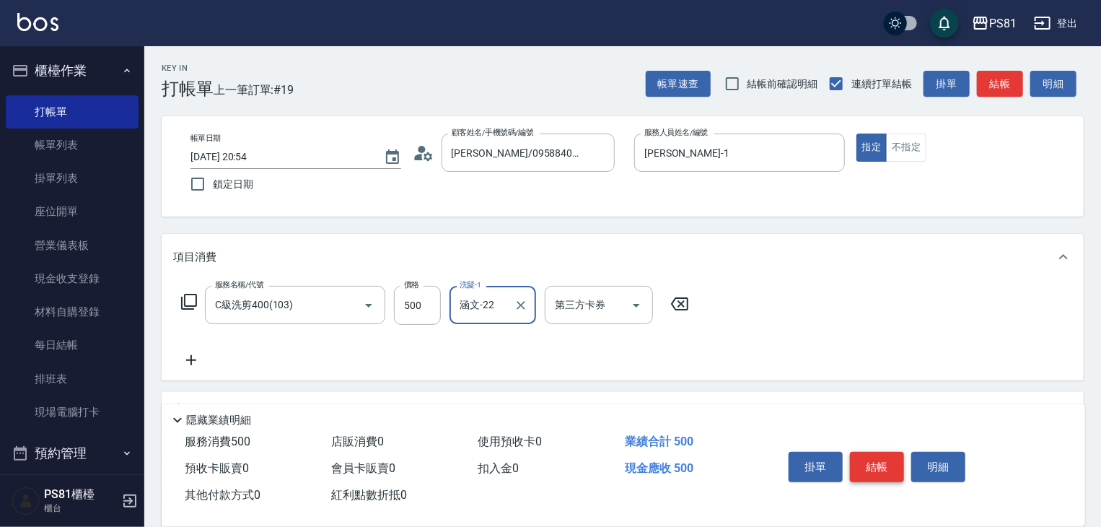
click at [869, 454] on button "結帳" at bounding box center [877, 467] width 54 height 30
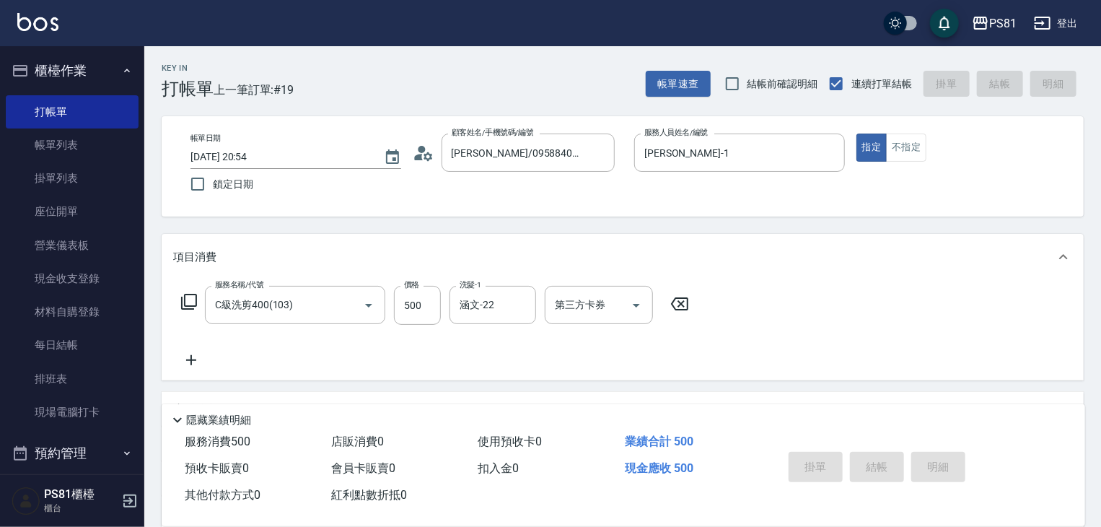
type input "[DATE] 20:55"
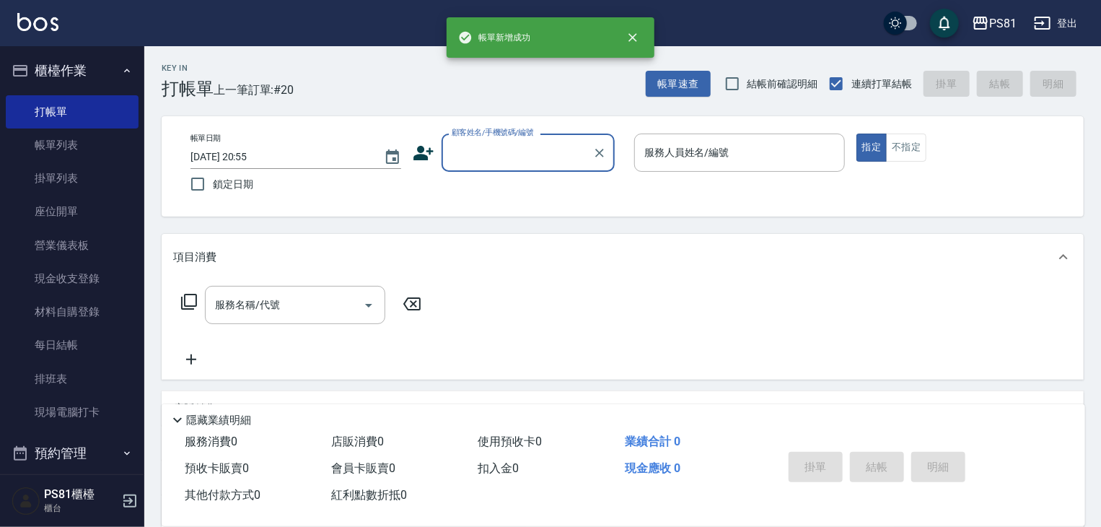
drag, startPoint x: 35, startPoint y: 149, endPoint x: 173, endPoint y: 227, distance: 158.4
click at [35, 149] on link "帳單列表" at bounding box center [72, 144] width 133 height 33
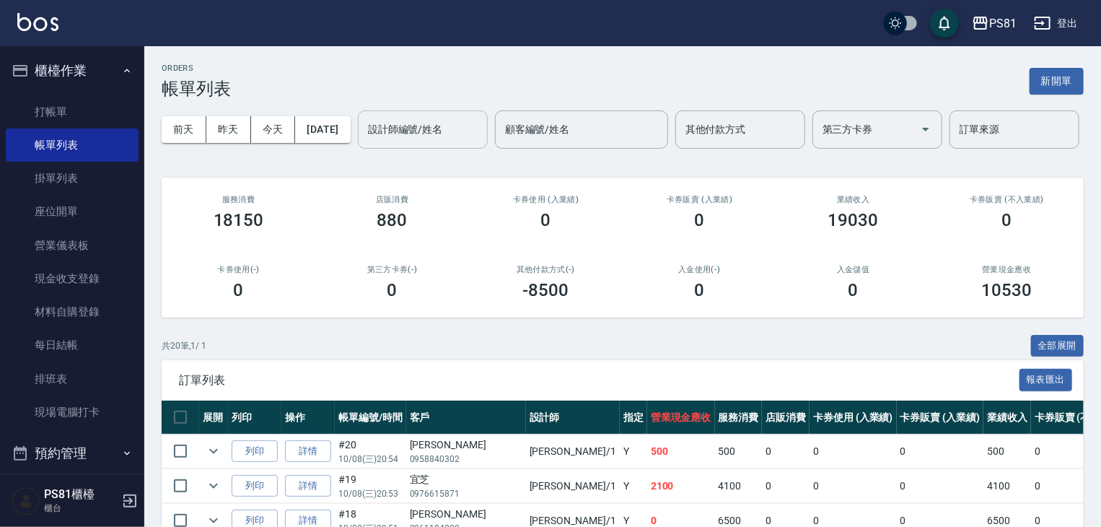
click at [364, 142] on input "設計師編號/姓名" at bounding box center [422, 129] width 117 height 25
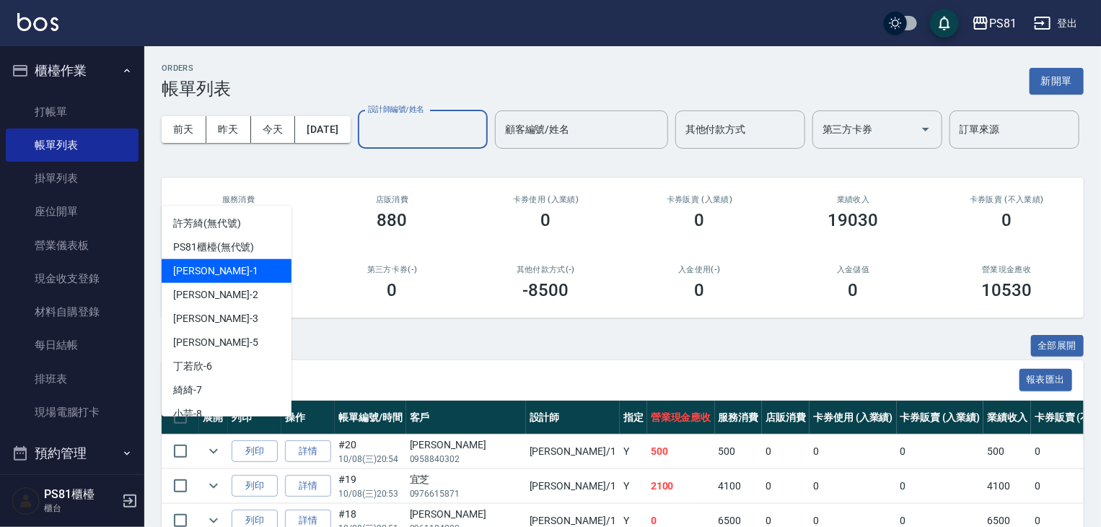
click at [227, 273] on div "[PERSON_NAME] -1" at bounding box center [227, 271] width 130 height 24
type input "[PERSON_NAME]-1"
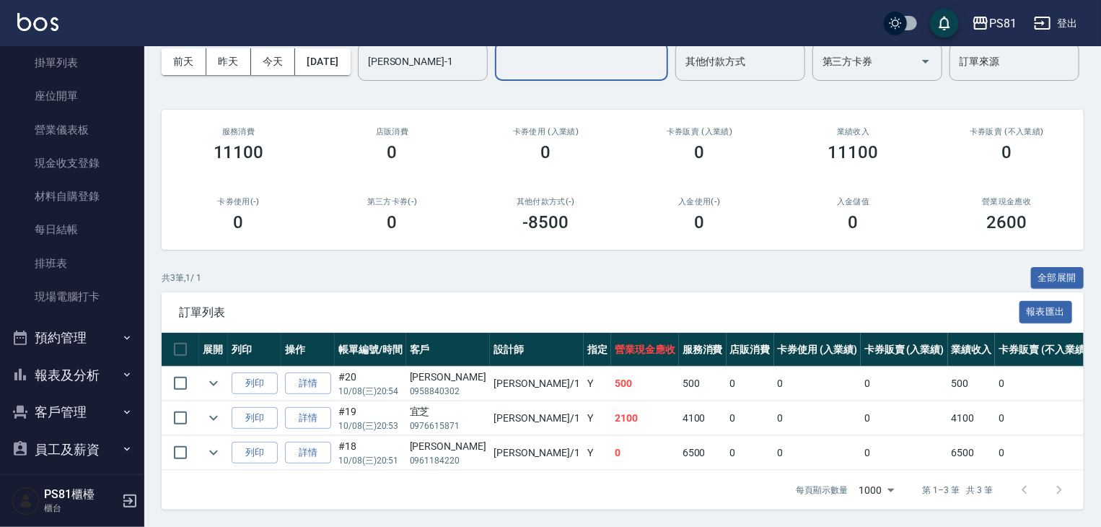
scroll to position [201, 0]
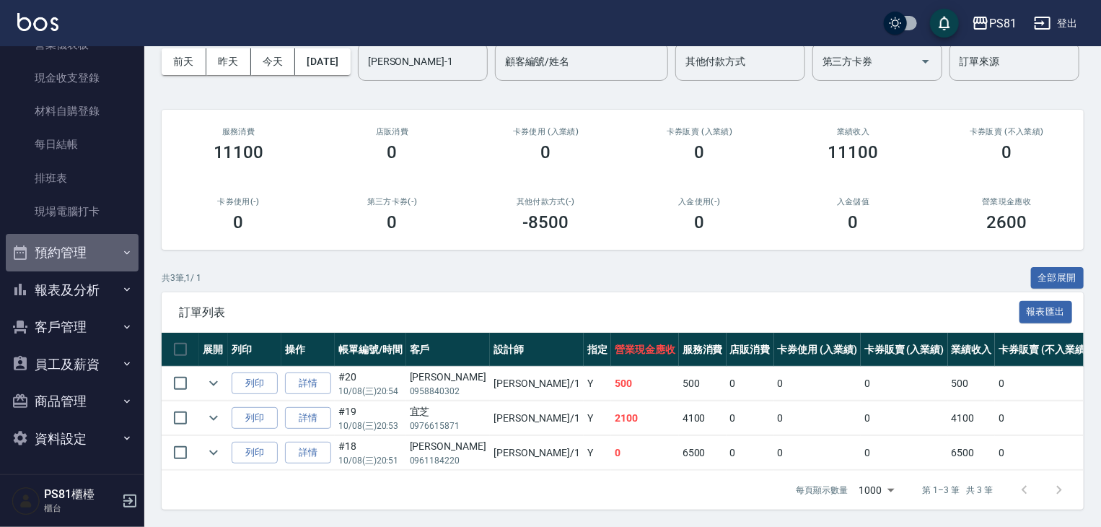
click at [75, 266] on button "預約管理" at bounding box center [72, 253] width 133 height 38
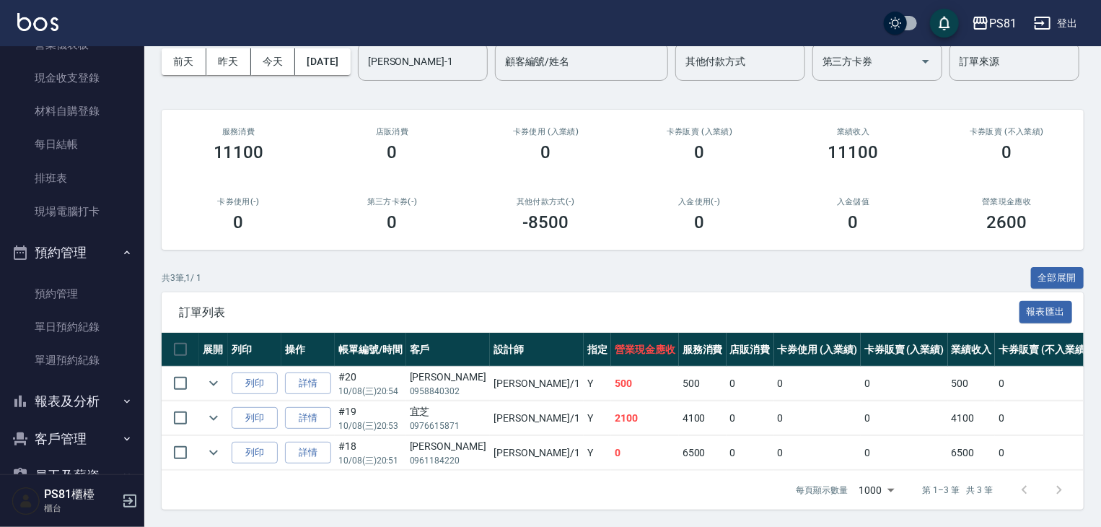
click at [87, 396] on button "報表及分析" at bounding box center [72, 402] width 133 height 38
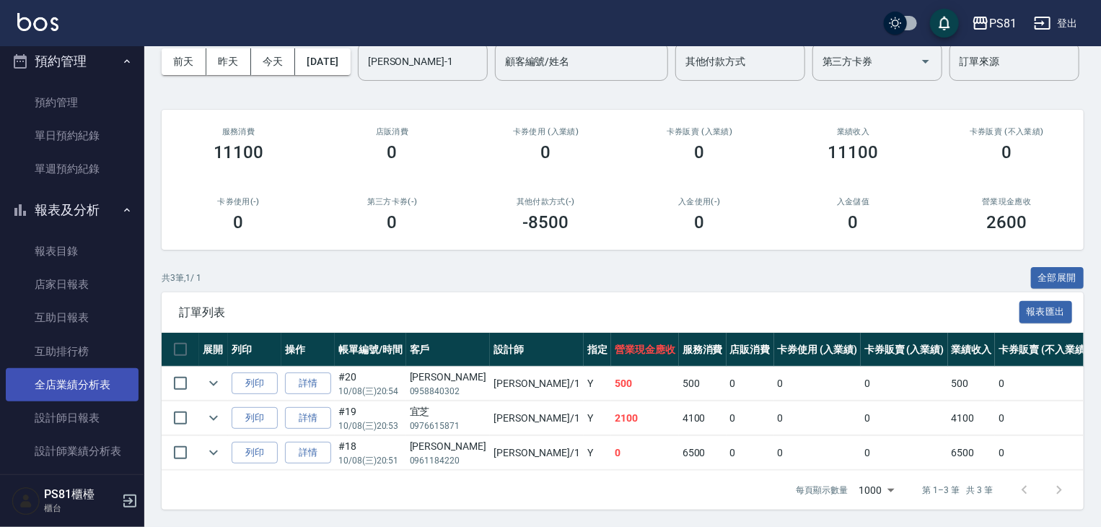
scroll to position [417, 0]
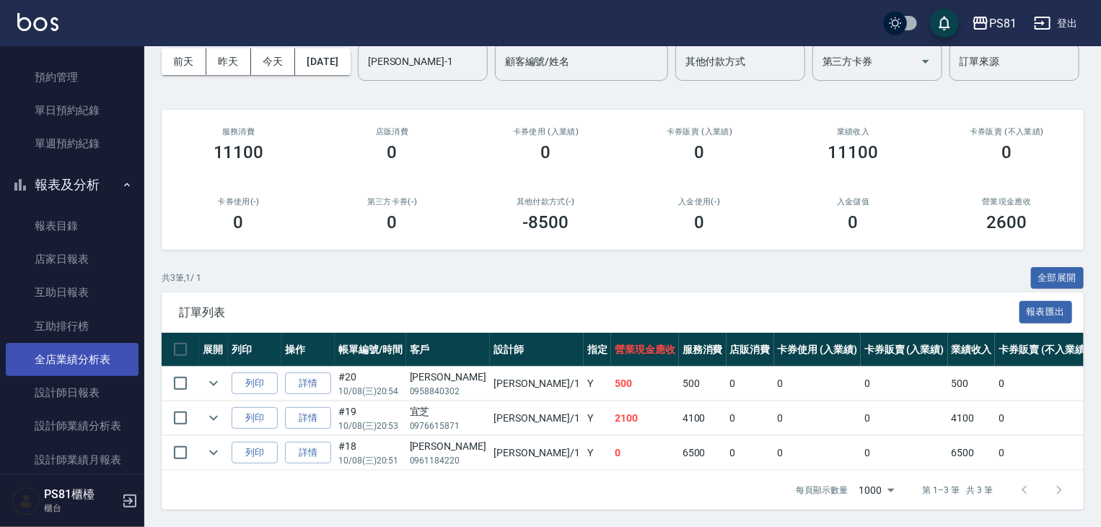
click at [87, 356] on link "全店業績分析表" at bounding box center [72, 359] width 133 height 33
